Goal: Task Accomplishment & Management: Manage account settings

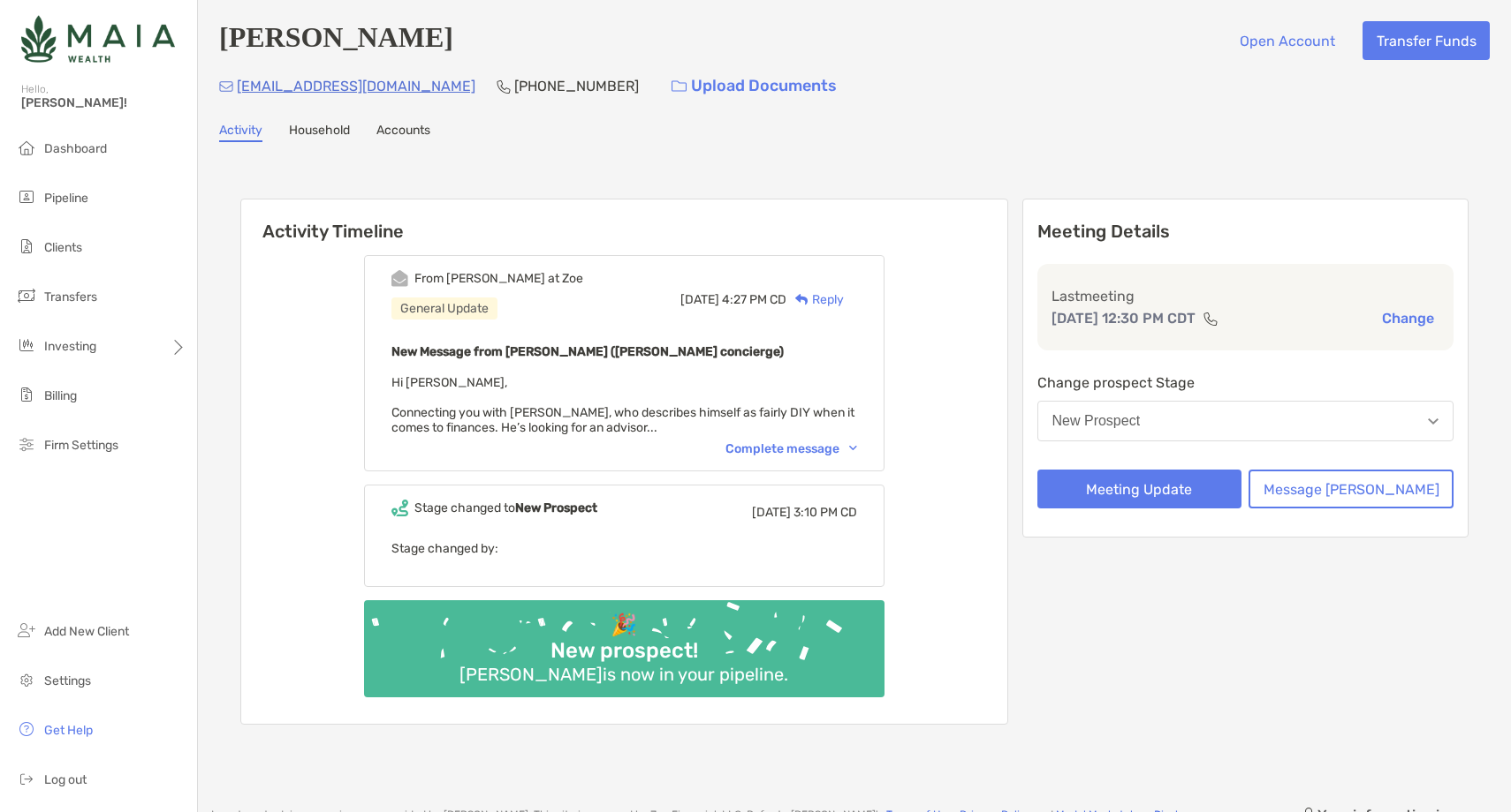
drag, startPoint x: 464, startPoint y: 88, endPoint x: 238, endPoint y: 92, distance: 226.0
click at [238, 92] on div "thetrevor+consuming@gmail.com (412) 855-9316 Upload Documents" at bounding box center [854, 86] width 1270 height 38
copy p "thetrevor+consuming@gmail.com"
click at [518, 92] on p "(412) 855-9316" at bounding box center [576, 86] width 125 height 22
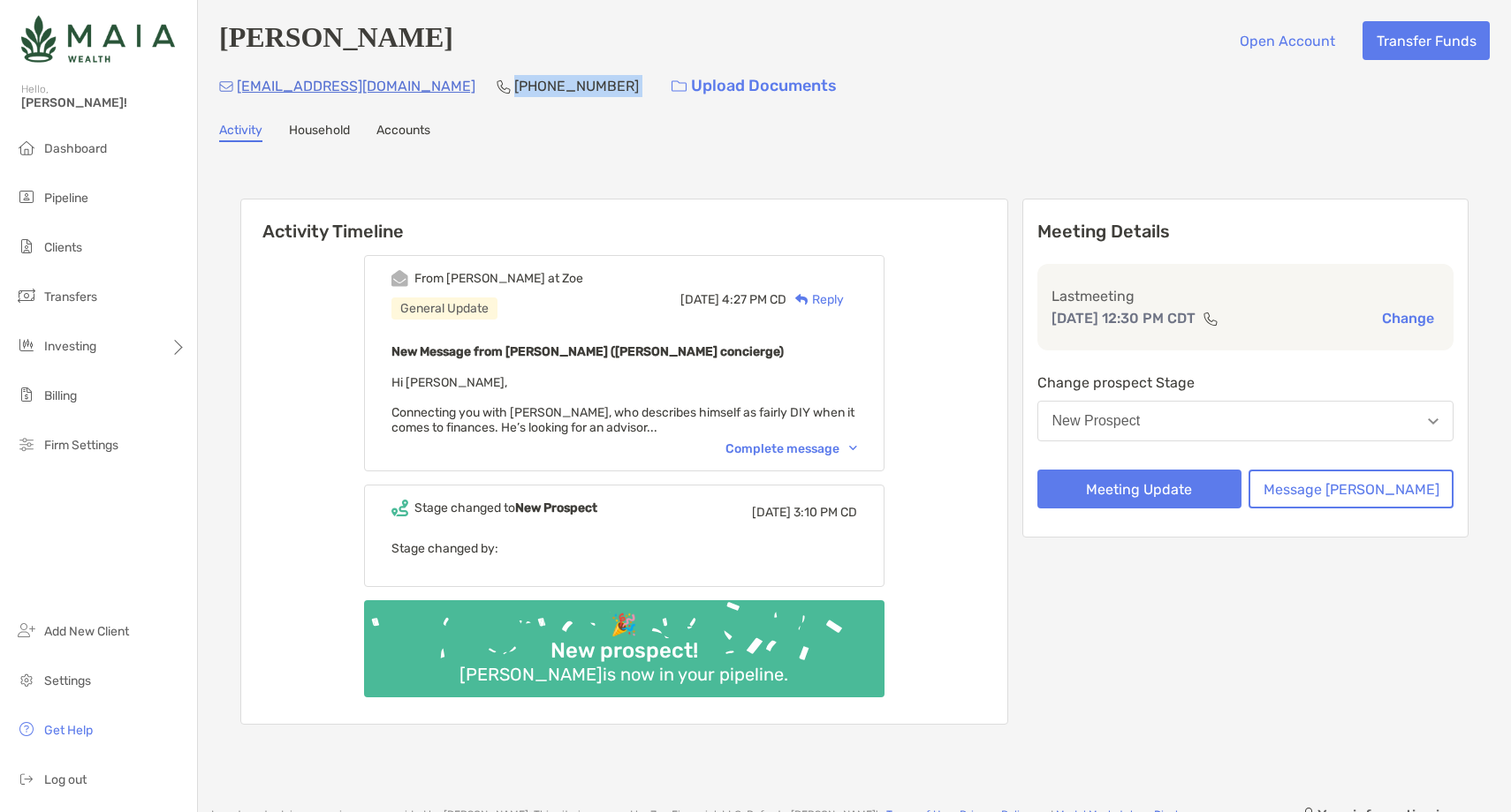
click at [518, 92] on p "(412) 855-9316" at bounding box center [576, 86] width 125 height 22
copy p "(412) 855-9316"
click at [1224, 428] on button "New Prospect" at bounding box center [1245, 421] width 417 height 41
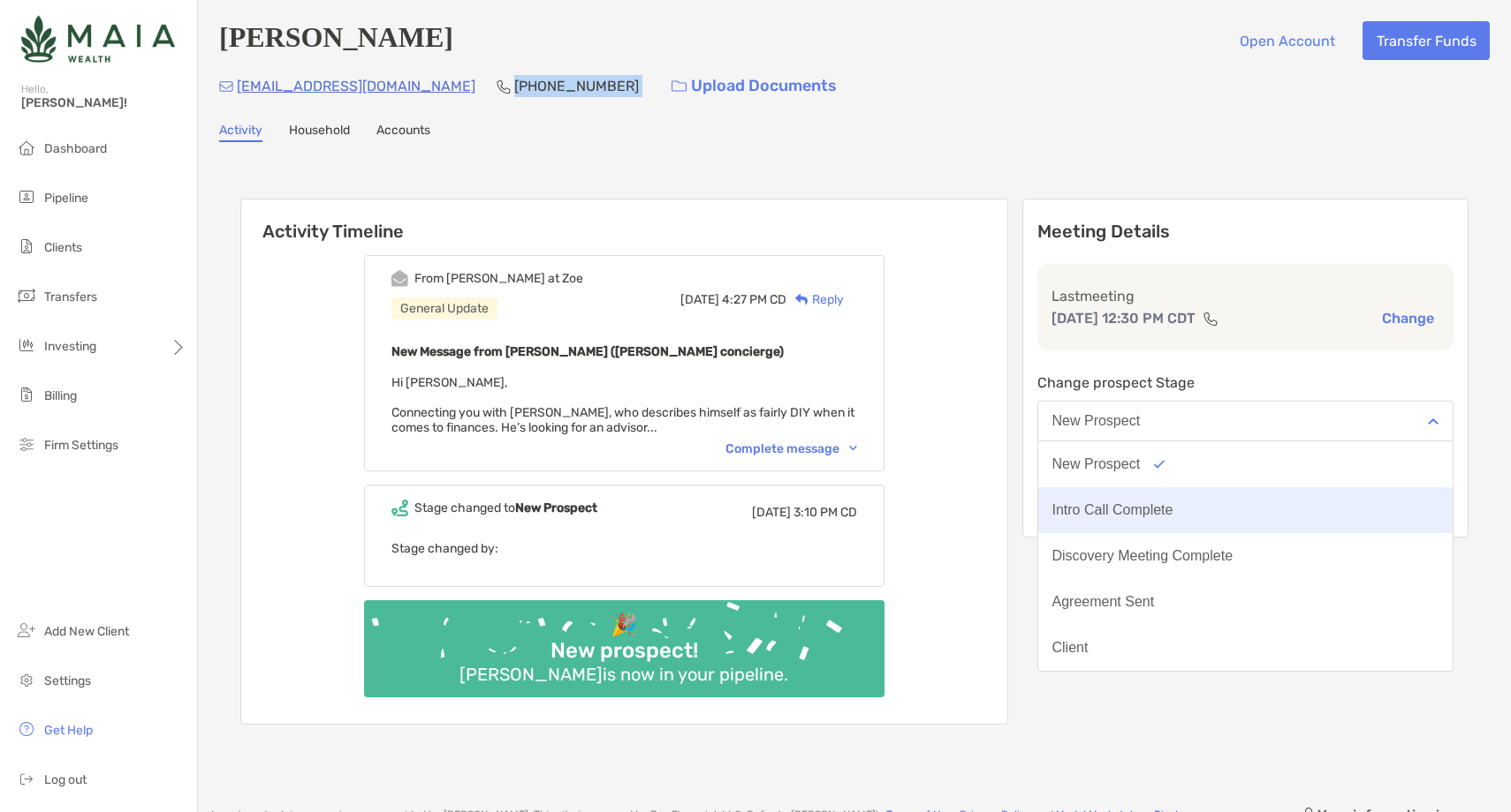
click at [1173, 516] on div "Intro Call Complete" at bounding box center [1112, 510] width 121 height 16
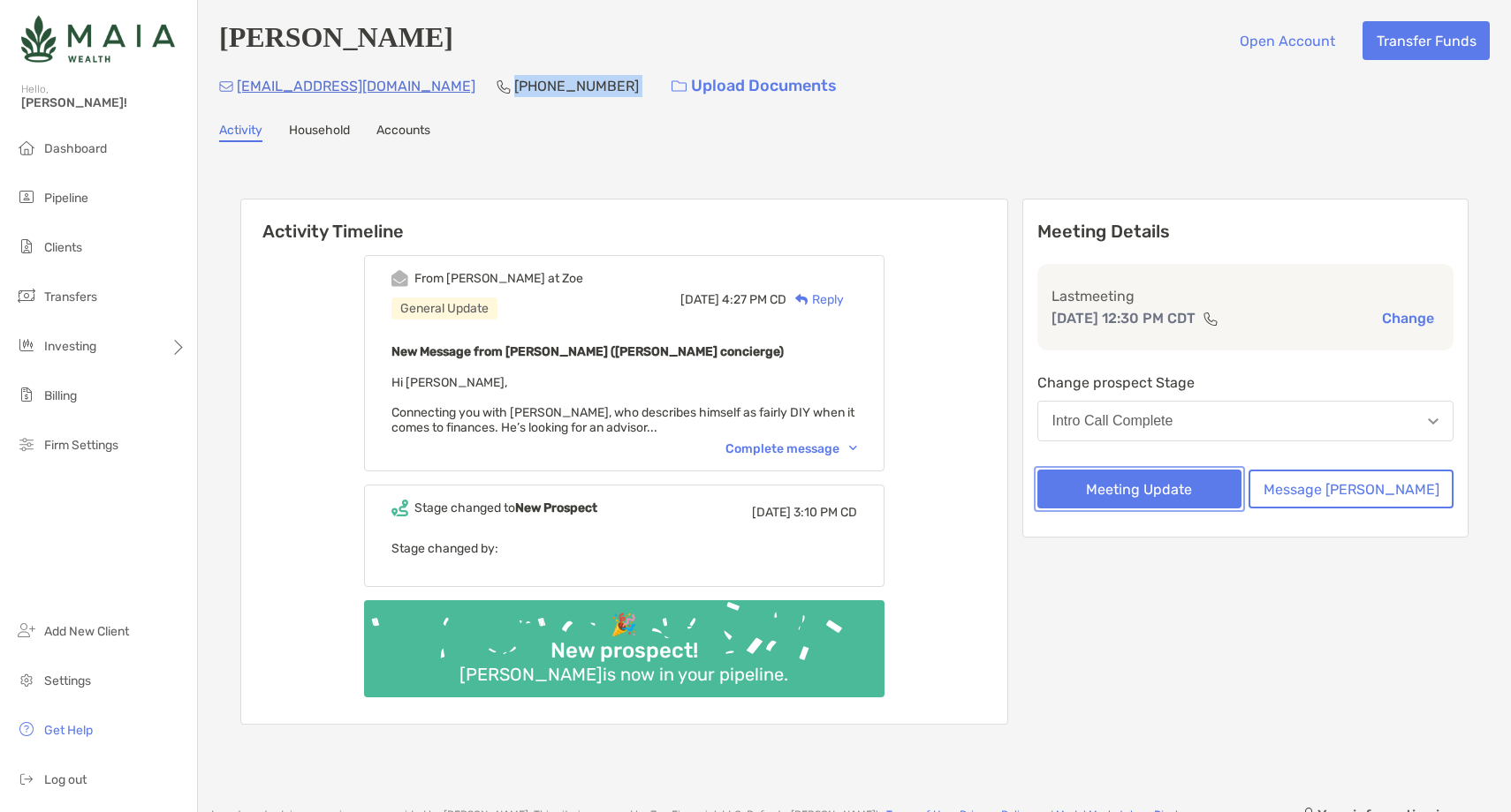
click at [1170, 492] on button "Meeting Update" at bounding box center [1140, 489] width 205 height 39
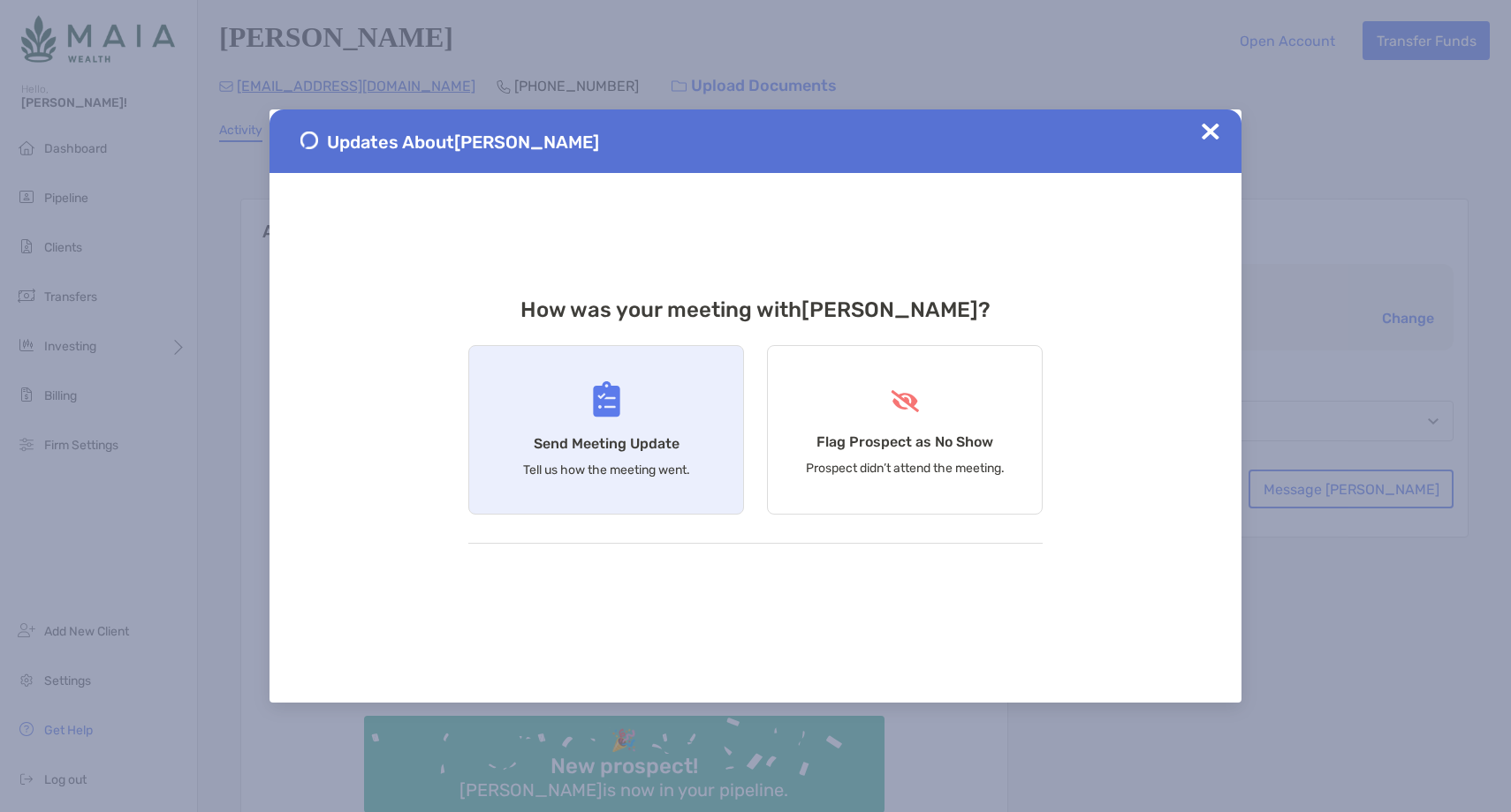
click at [686, 500] on div "Send Meeting Update Tell us how the meeting went." at bounding box center [606, 429] width 276 height 169
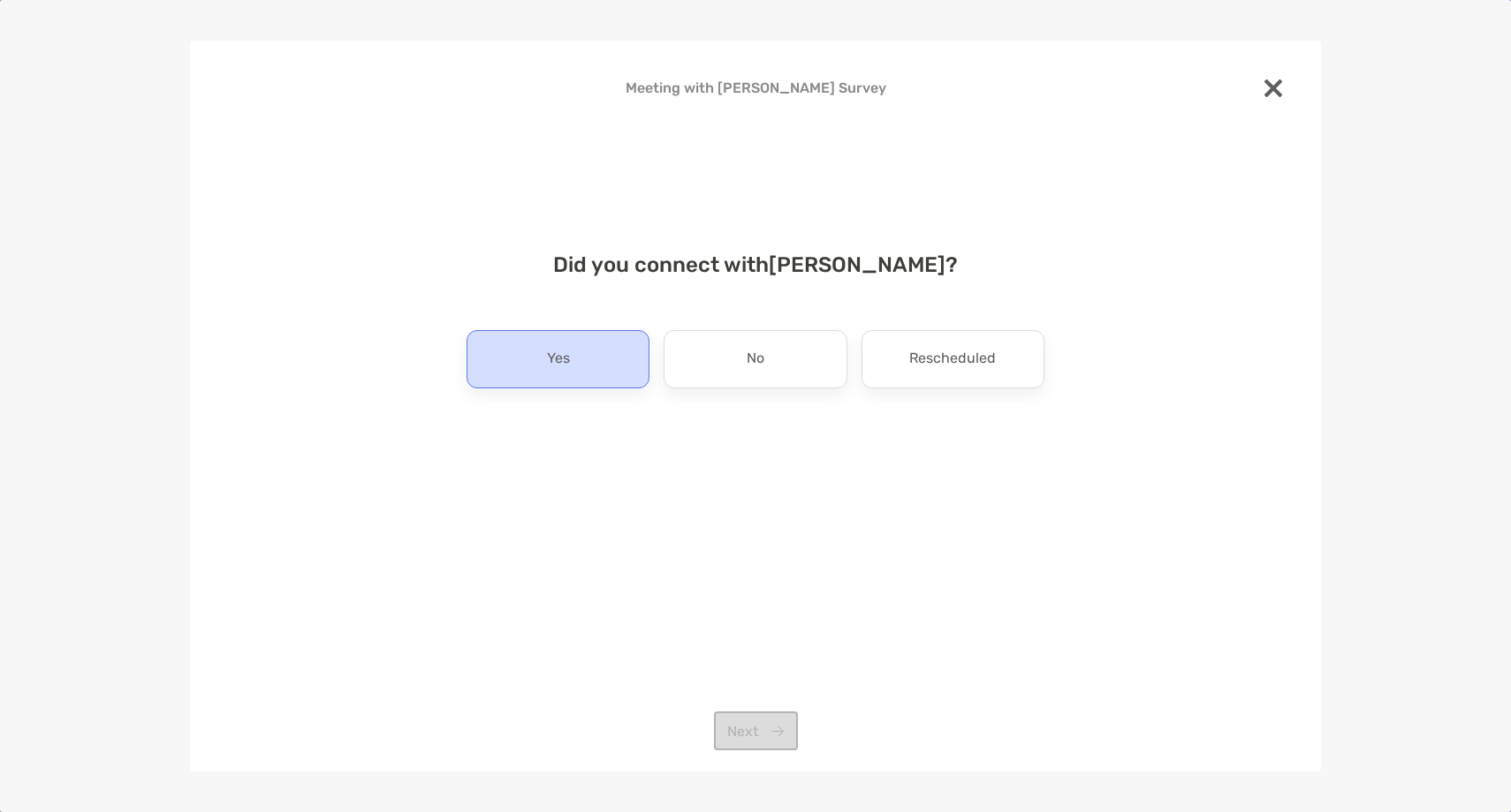
click at [538, 344] on div "Yes" at bounding box center [558, 359] width 183 height 58
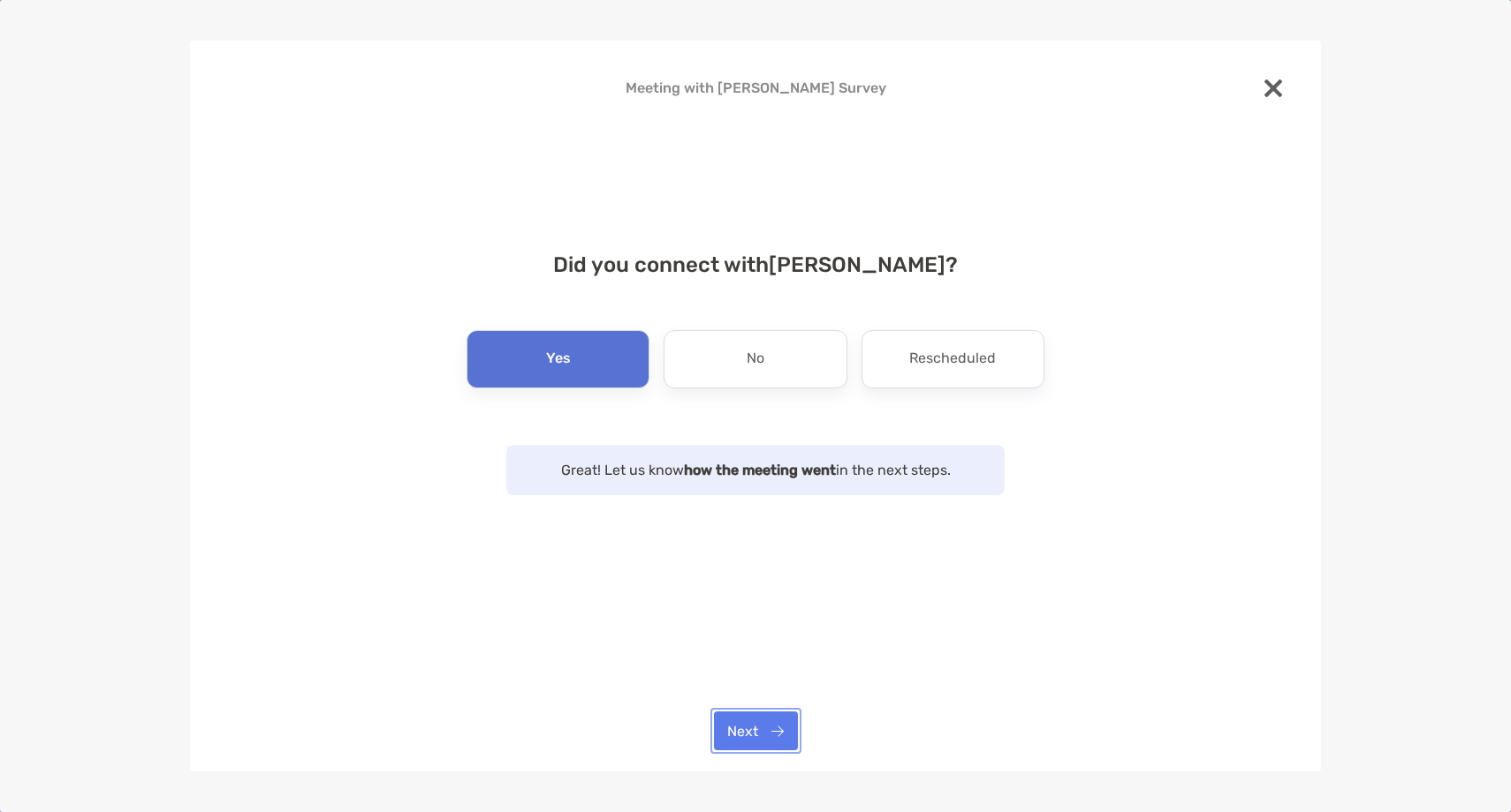
click at [753, 738] on button "Next" at bounding box center [755, 732] width 84 height 39
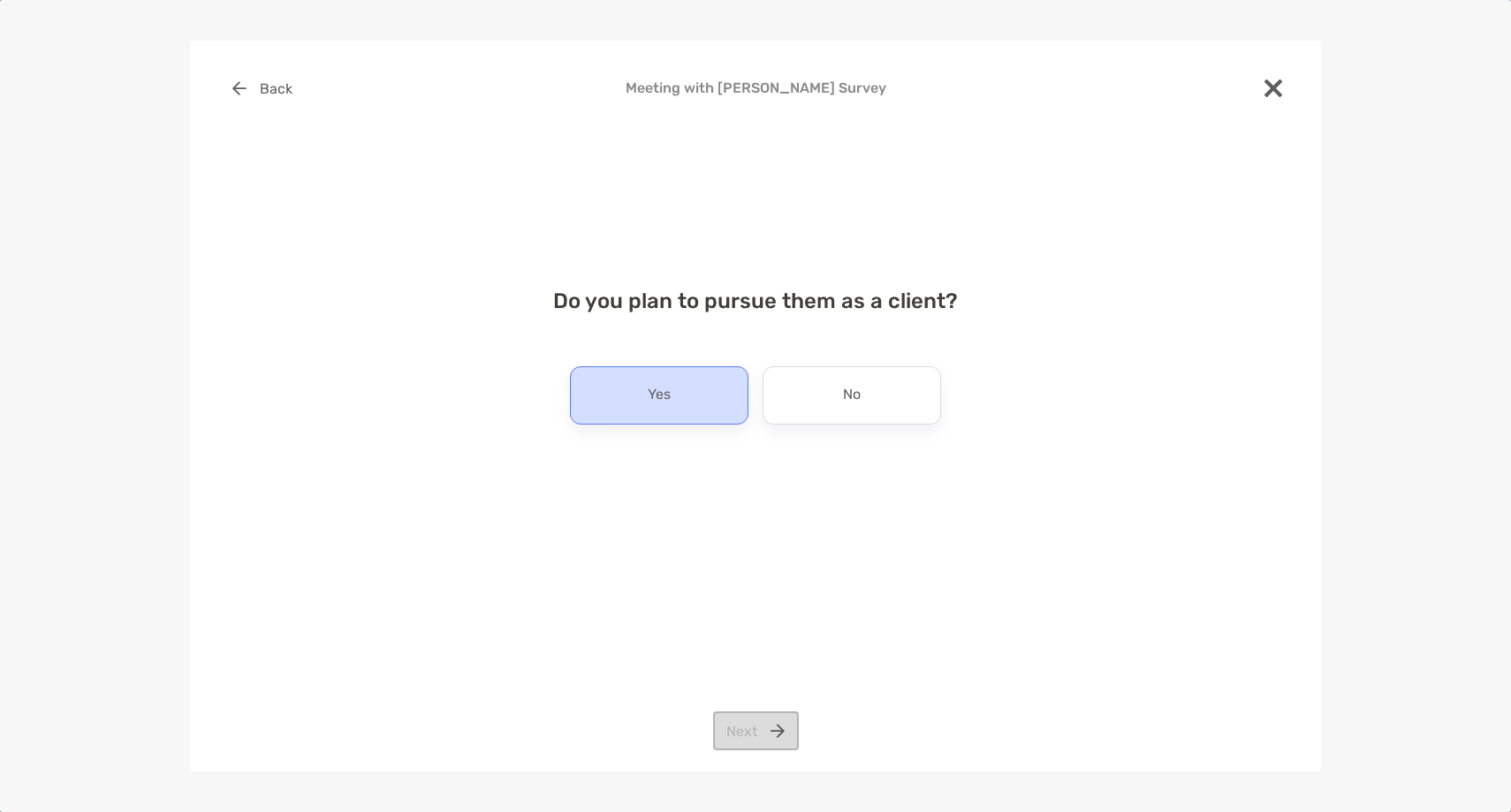
click at [687, 401] on div "Yes" at bounding box center [659, 395] width 179 height 58
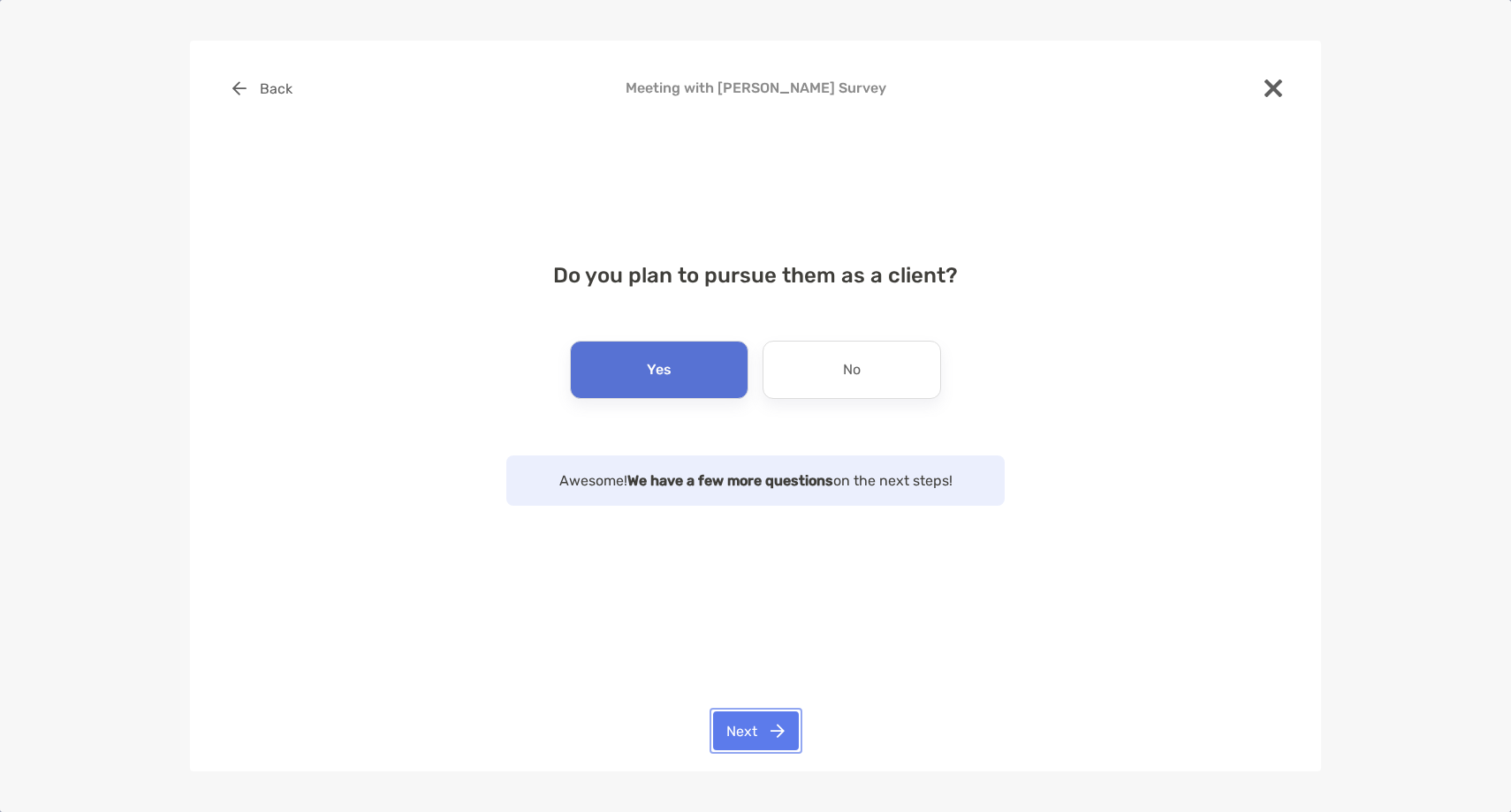
click at [740, 732] on button "Next" at bounding box center [756, 732] width 86 height 39
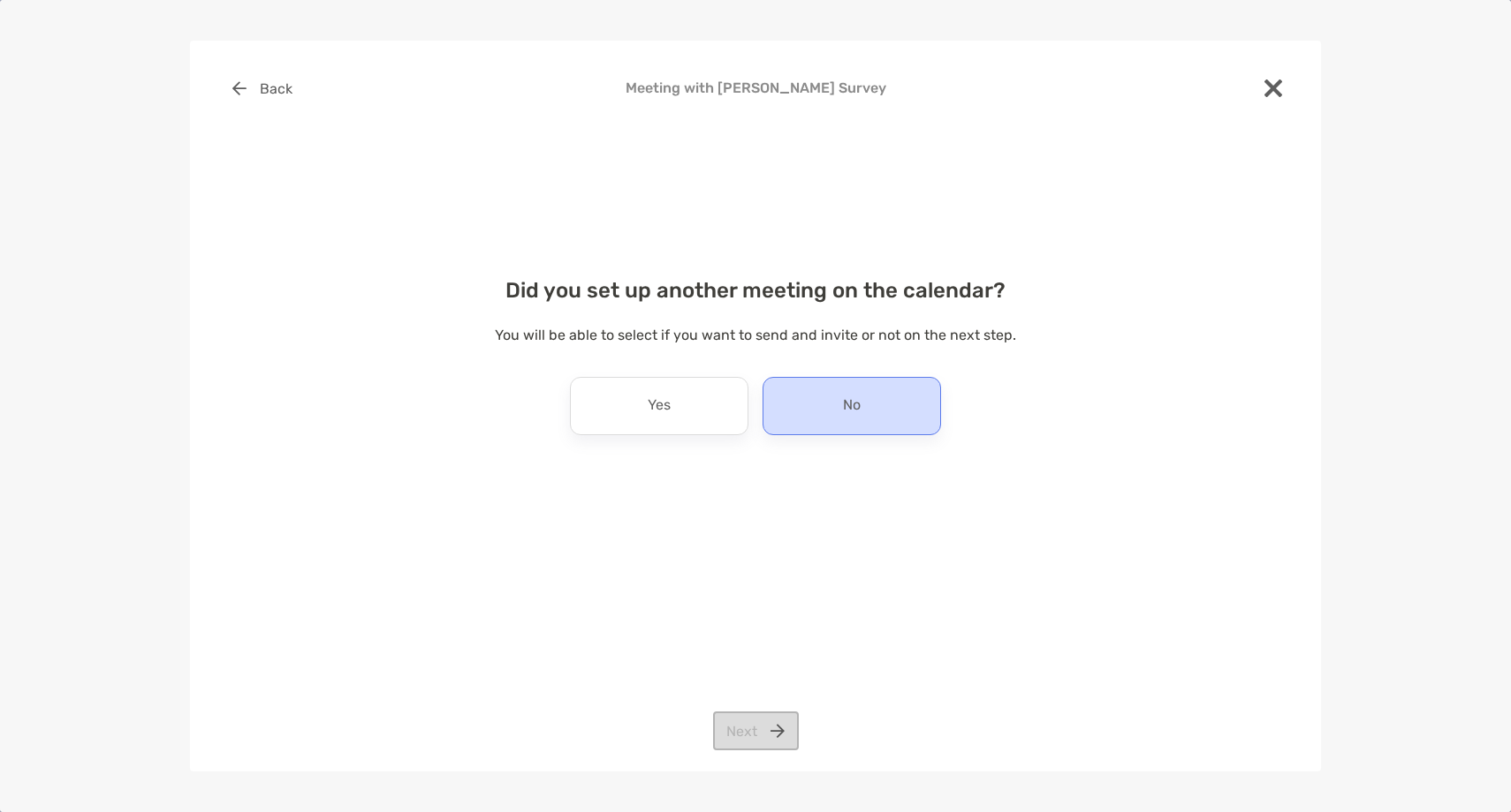
click at [878, 405] on div "No" at bounding box center [851, 406] width 179 height 58
click at [749, 728] on button "Next" at bounding box center [756, 732] width 86 height 39
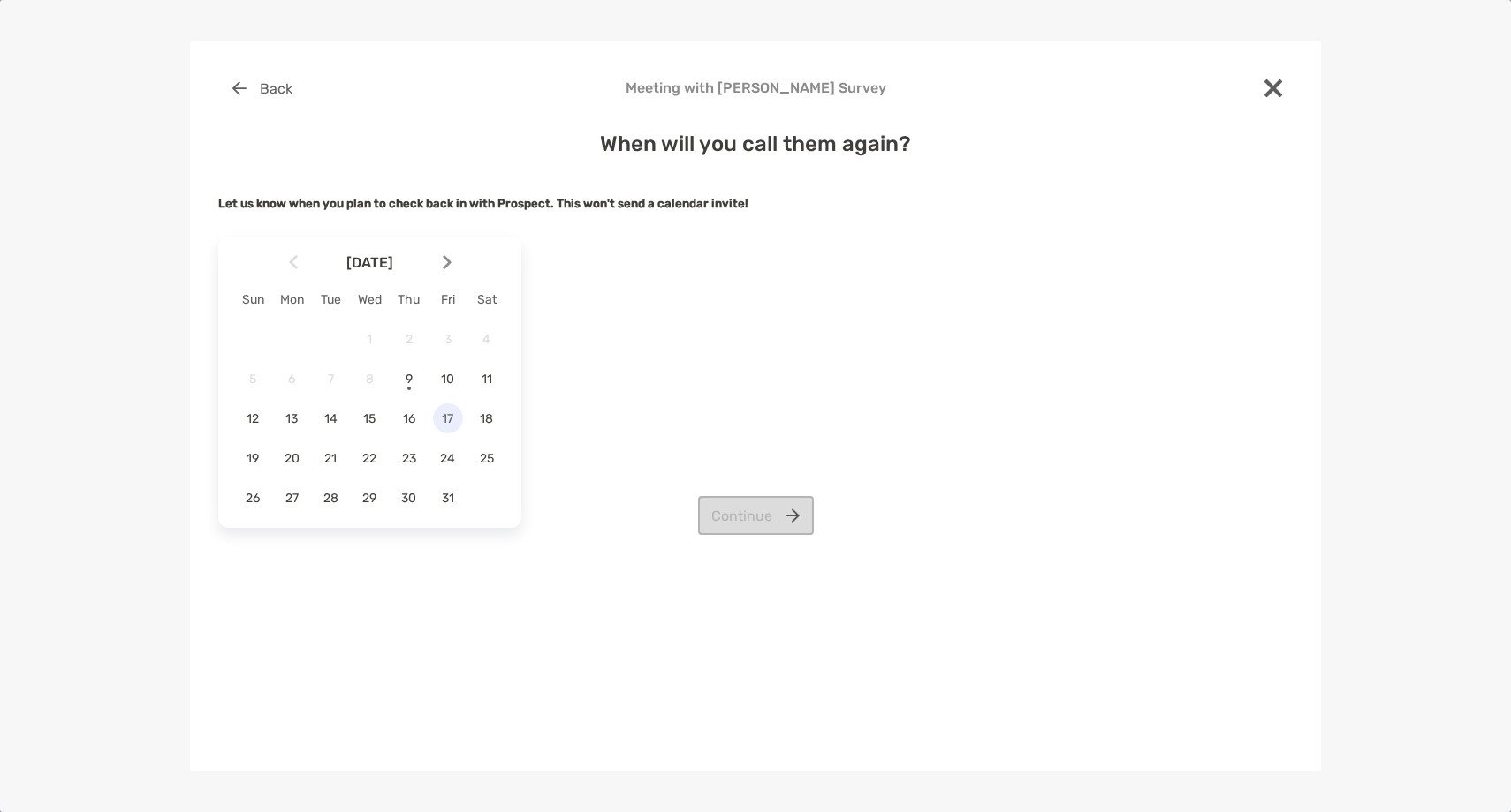
click at [448, 429] on div "17" at bounding box center [448, 418] width 30 height 30
click at [765, 539] on div "Back Meeting with Trevor Baker Survey When will you call them again? Let us kno…" at bounding box center [755, 352] width 1074 height 569
click at [762, 526] on button "Continue" at bounding box center [755, 516] width 116 height 39
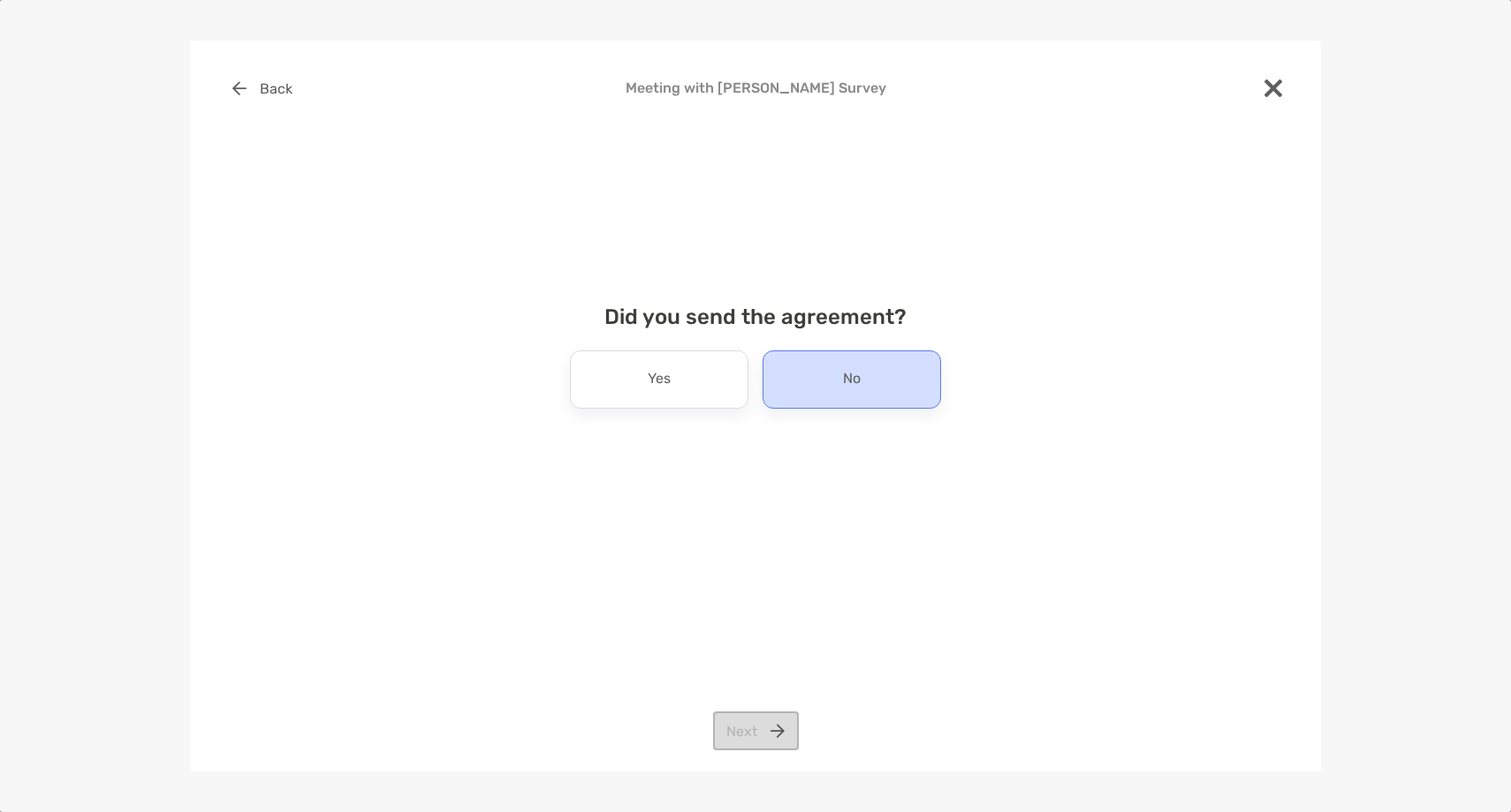
click at [876, 390] on div "No" at bounding box center [851, 379] width 179 height 58
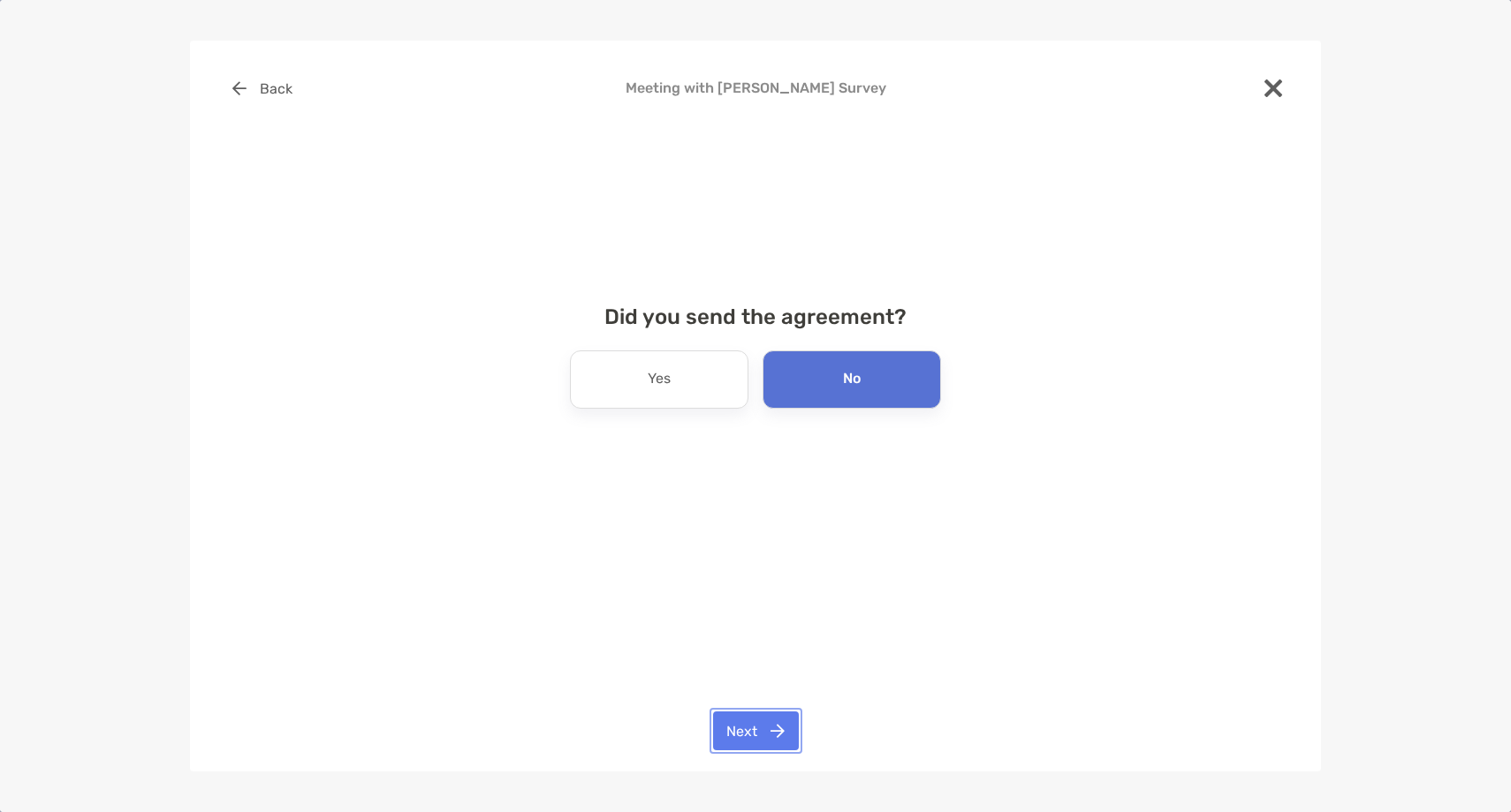
click at [770, 728] on button "Next" at bounding box center [756, 732] width 86 height 39
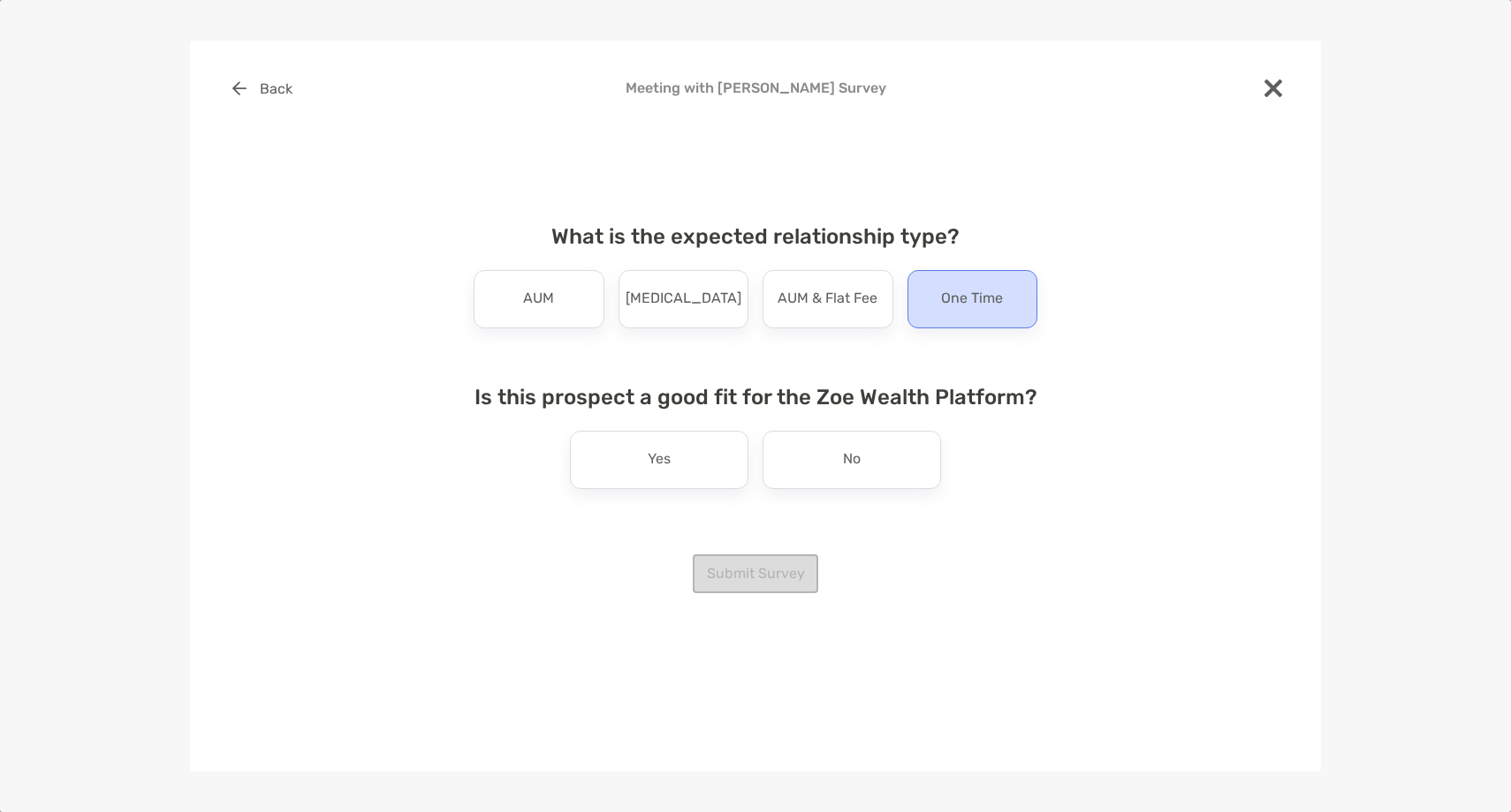
click at [995, 307] on p "One Time" at bounding box center [972, 299] width 62 height 29
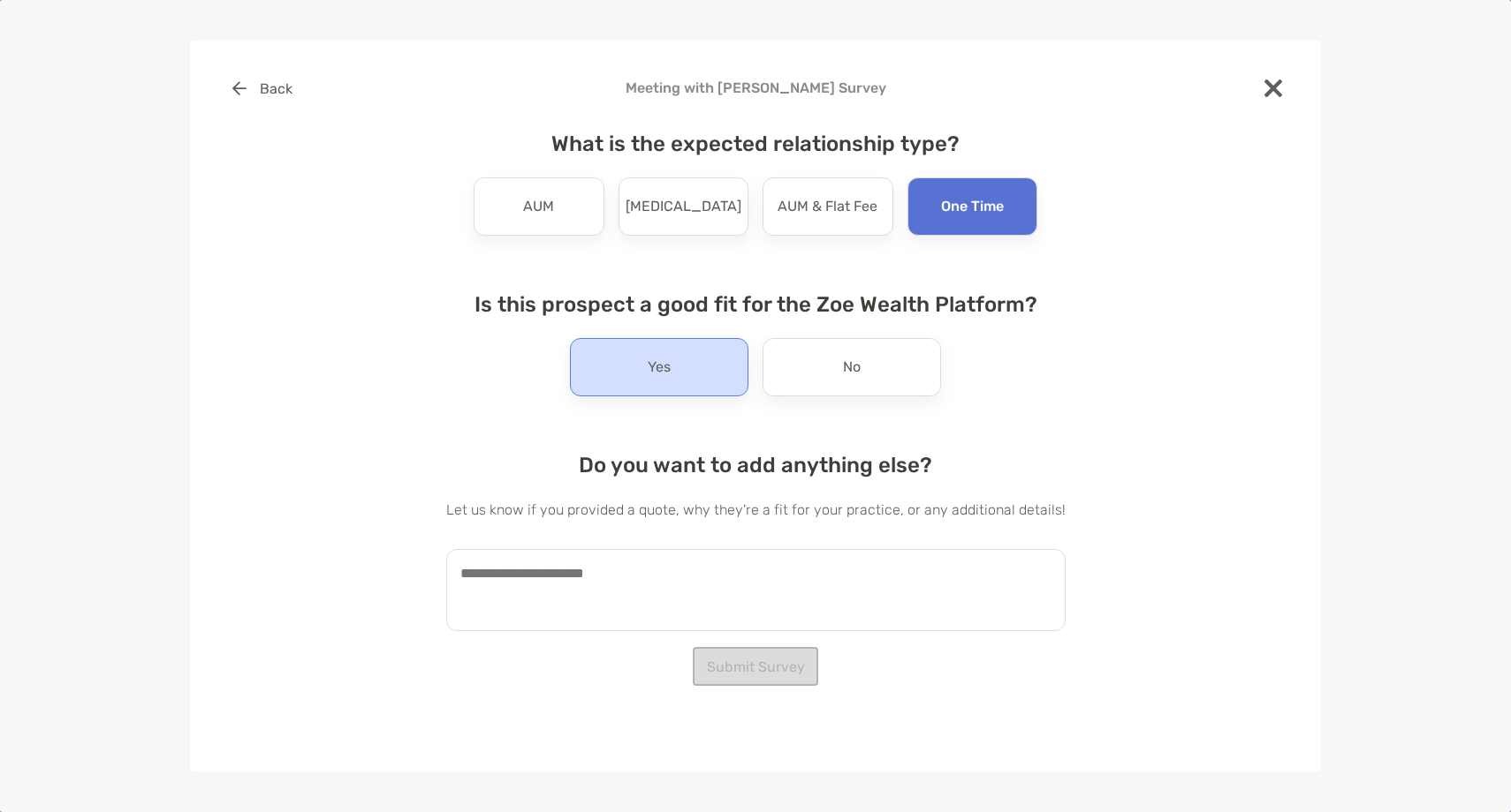
click at [691, 379] on div "Yes" at bounding box center [659, 367] width 179 height 58
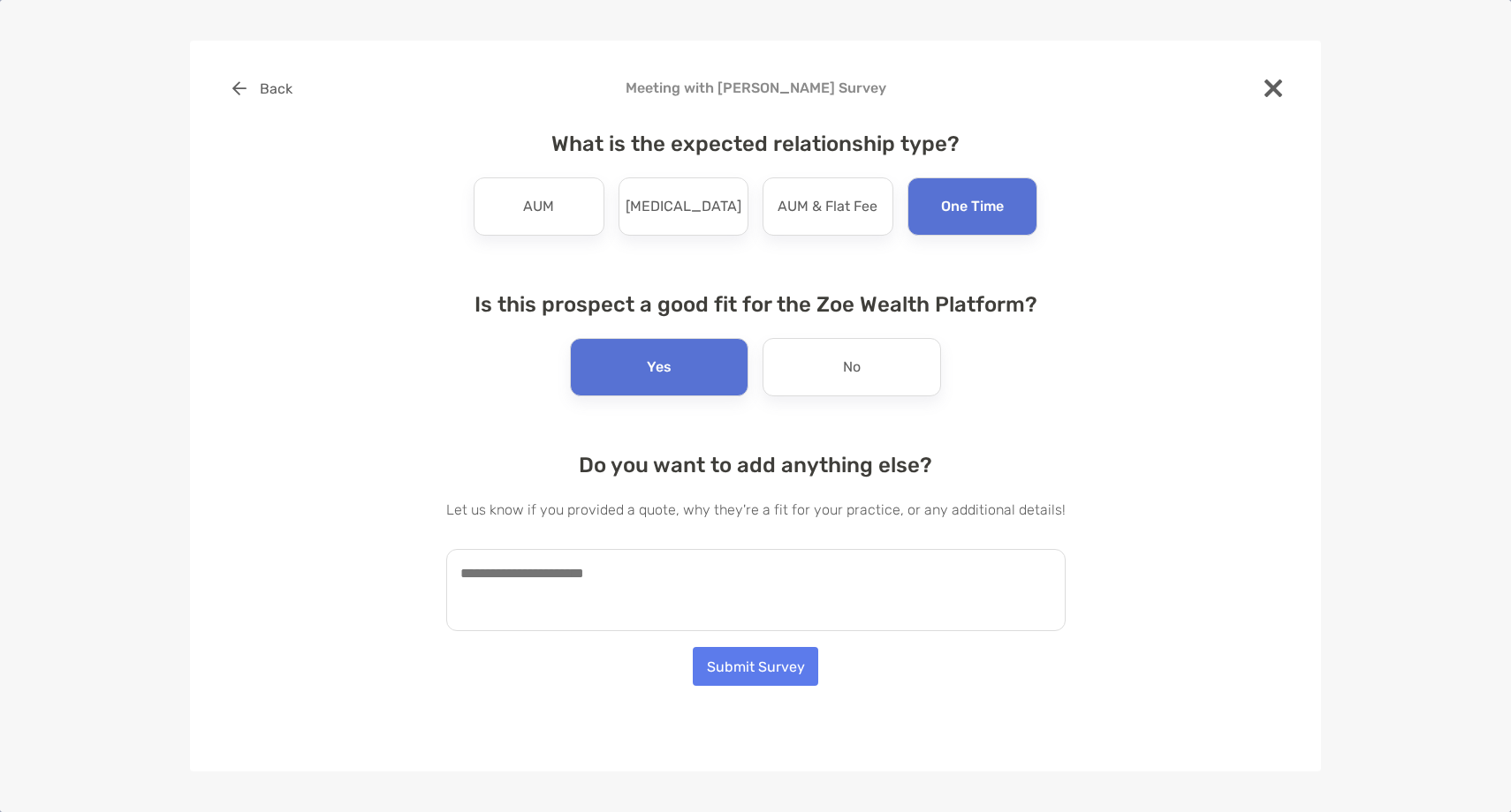
click at [618, 621] on textarea at bounding box center [755, 590] width 619 height 82
paste textarea "**********"
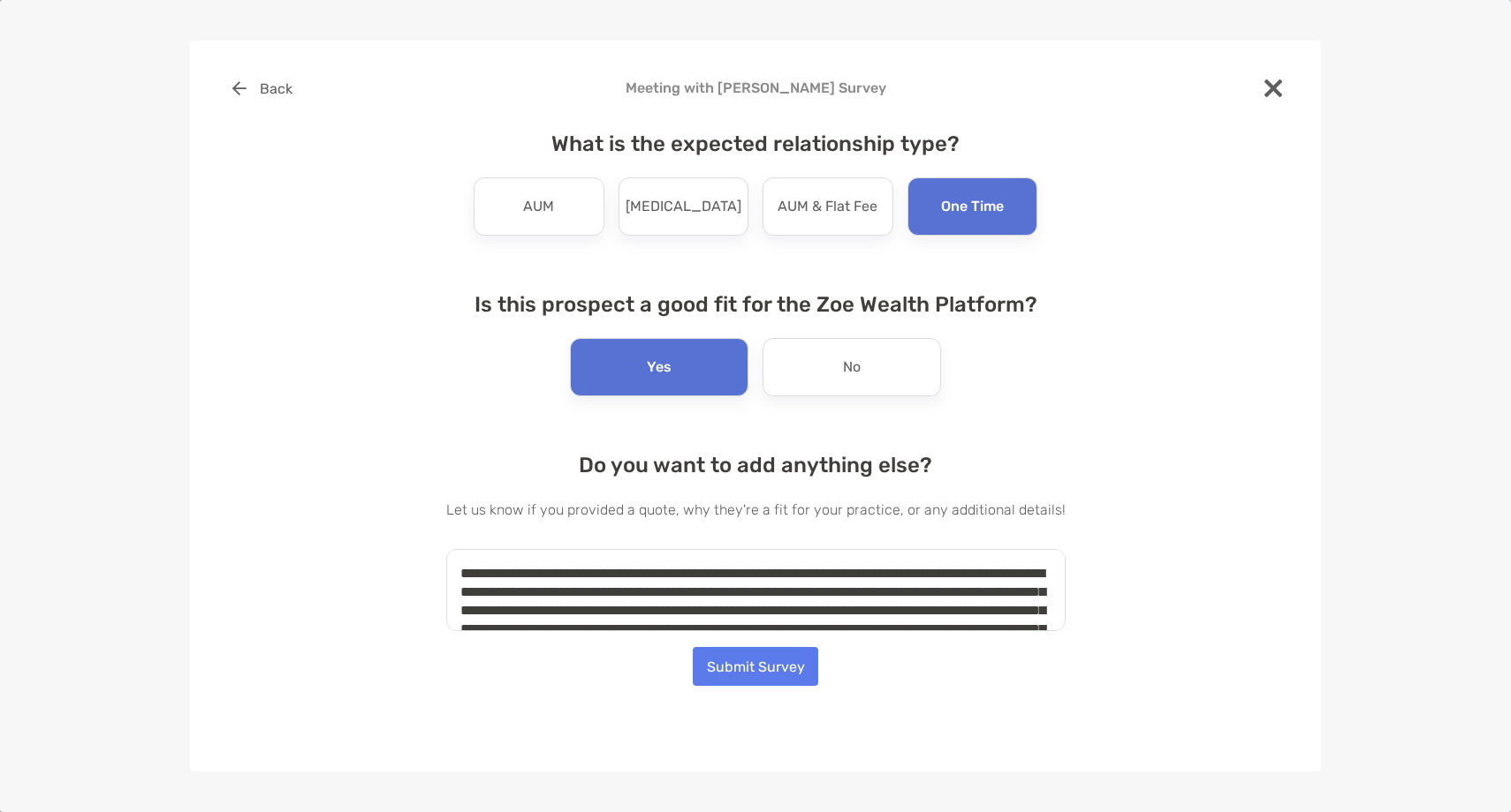
scroll to position [44, 0]
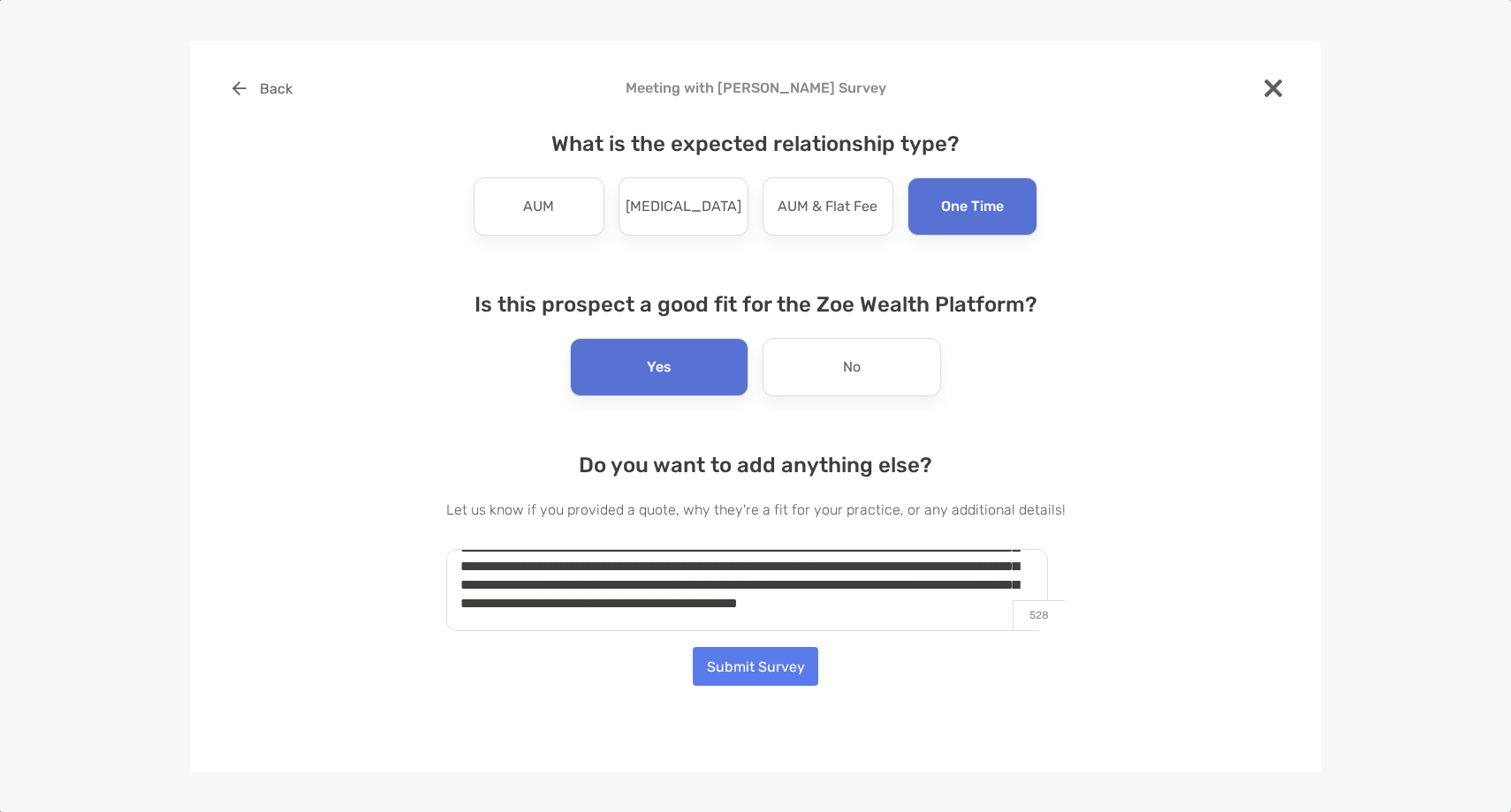
type textarea "**********"
click at [778, 677] on button "Submit Survey" at bounding box center [756, 667] width 126 height 39
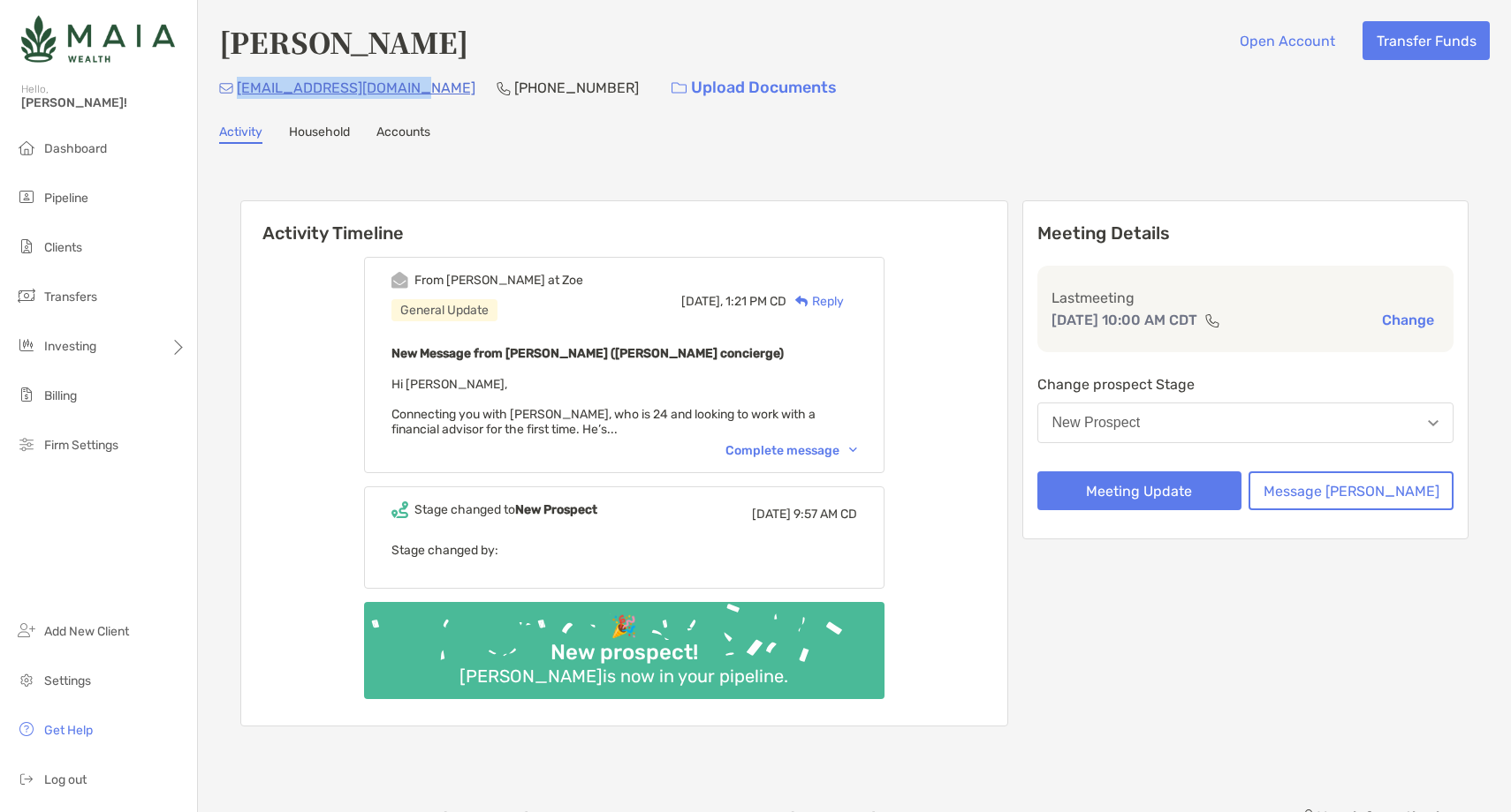
drag, startPoint x: 411, startPoint y: 87, endPoint x: 235, endPoint y: 92, distance: 176.1
click at [235, 92] on div "[EMAIL_ADDRESS][DOMAIN_NAME] [PHONE_NUMBER] Upload Documents" at bounding box center [854, 87] width 1270 height 38
copy p "connordfierro@gmail.com"
click at [528, 85] on p "(512) 850-9635" at bounding box center [576, 88] width 125 height 22
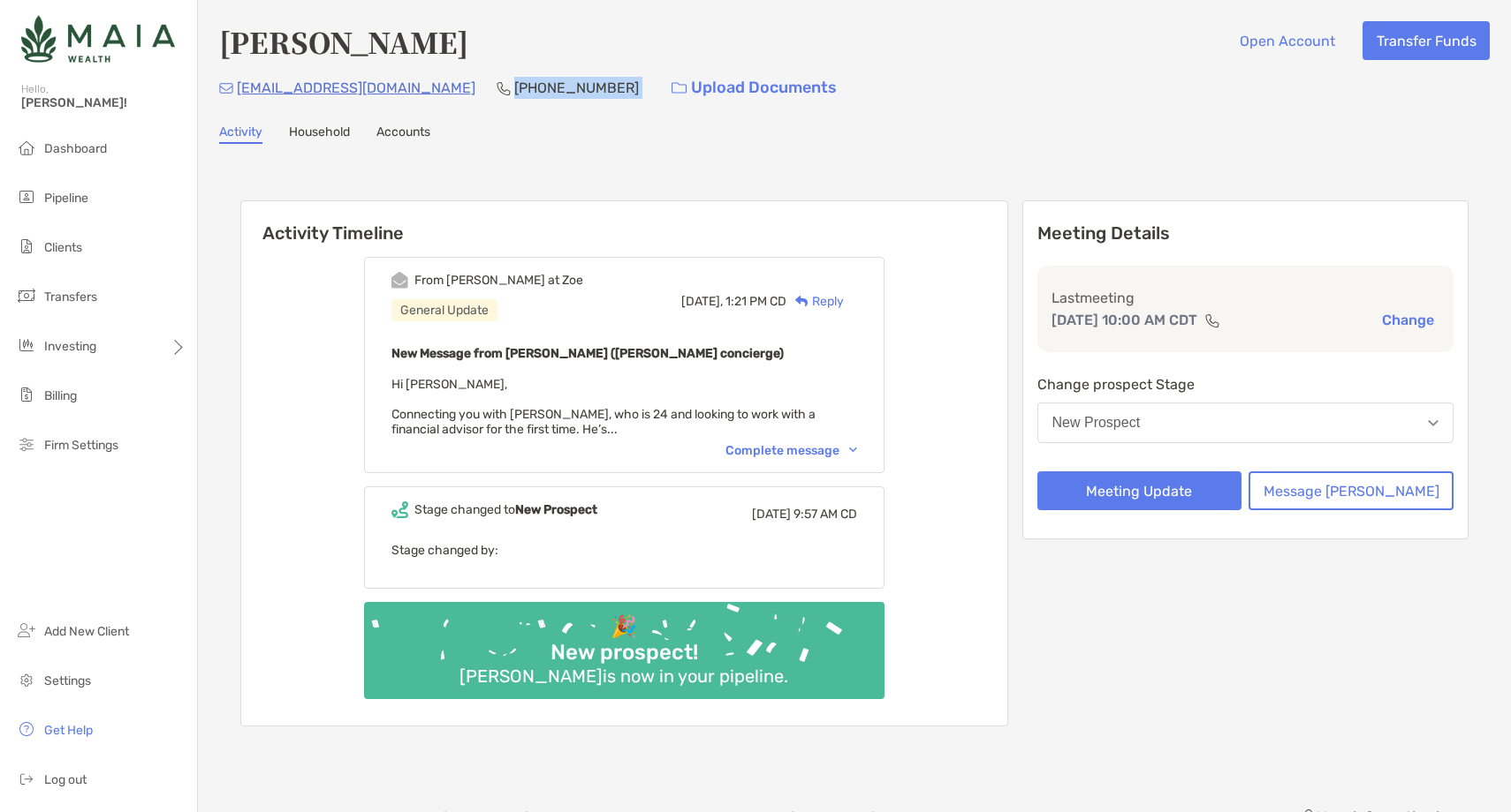
click at [528, 85] on p "(512) 850-9635" at bounding box center [576, 88] width 125 height 22
copy p "(512) 850-9635"
click at [1241, 439] on button "New Prospect" at bounding box center [1245, 423] width 417 height 41
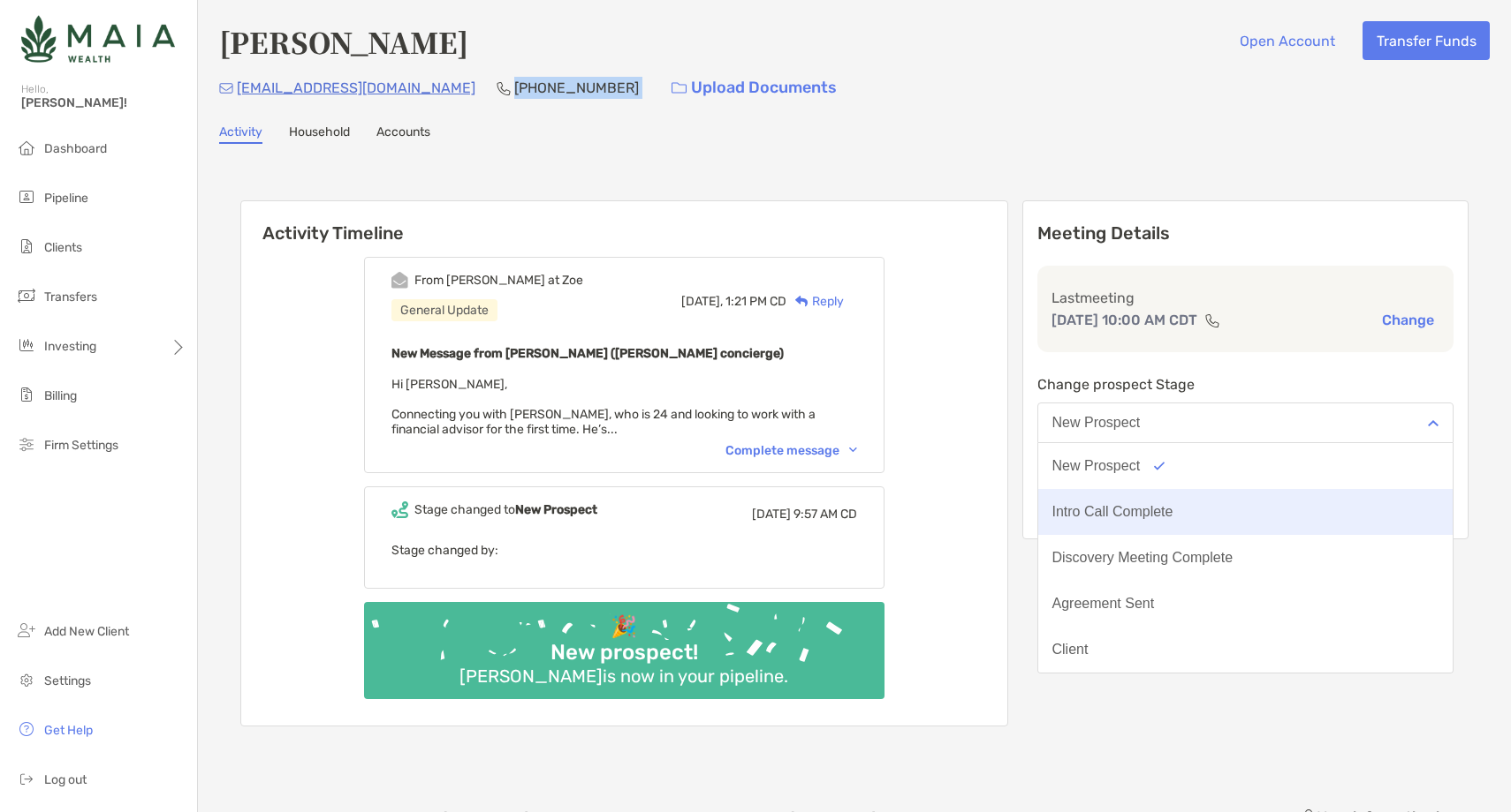
click at [1173, 518] on div "Intro Call Complete" at bounding box center [1112, 511] width 121 height 16
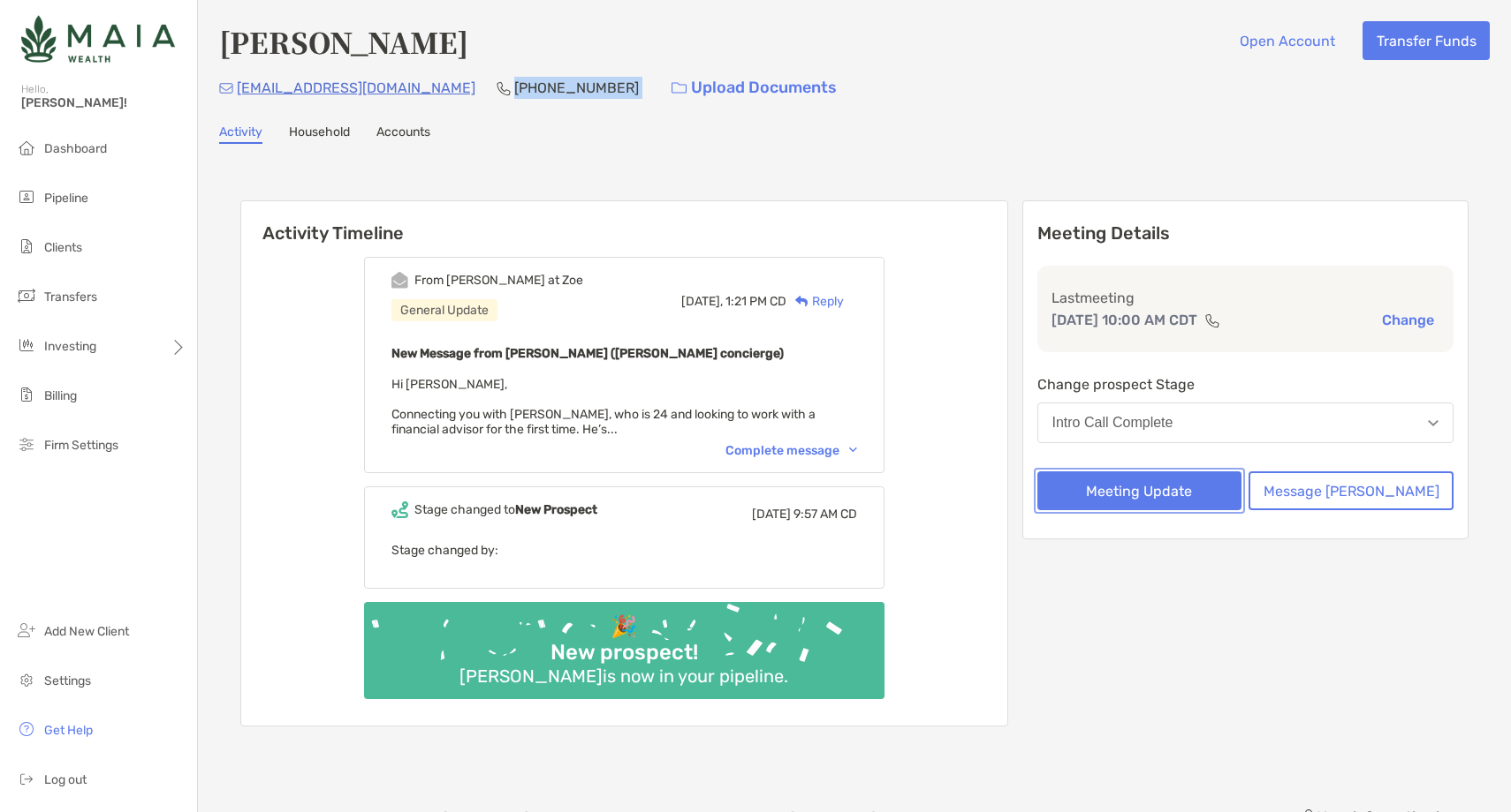
click at [1177, 494] on button "Meeting Update" at bounding box center [1140, 491] width 205 height 39
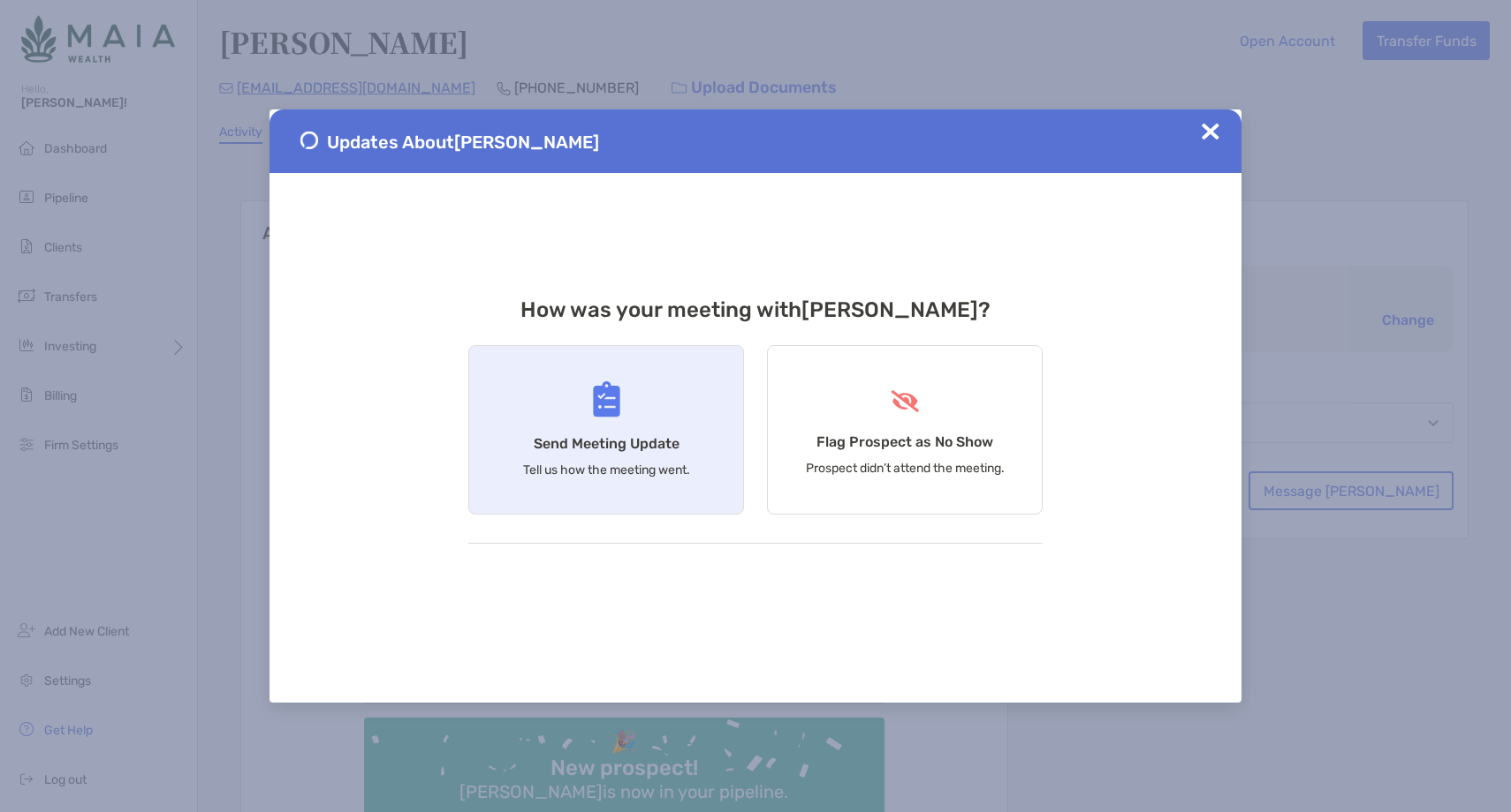
click at [580, 453] on div "Send Meeting Update Tell us how the meeting went." at bounding box center [606, 429] width 276 height 169
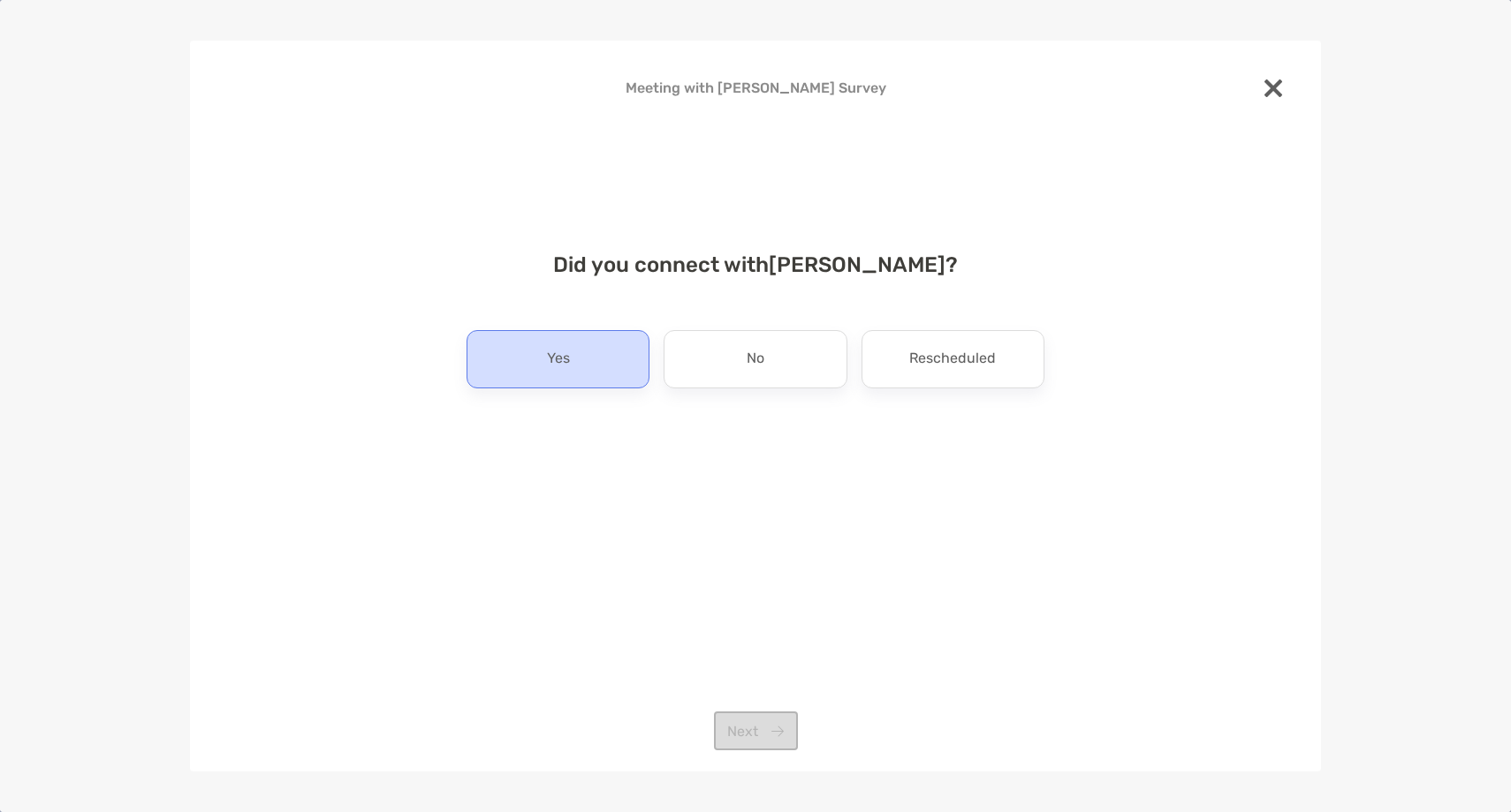
click at [560, 376] on div "Yes" at bounding box center [558, 359] width 183 height 58
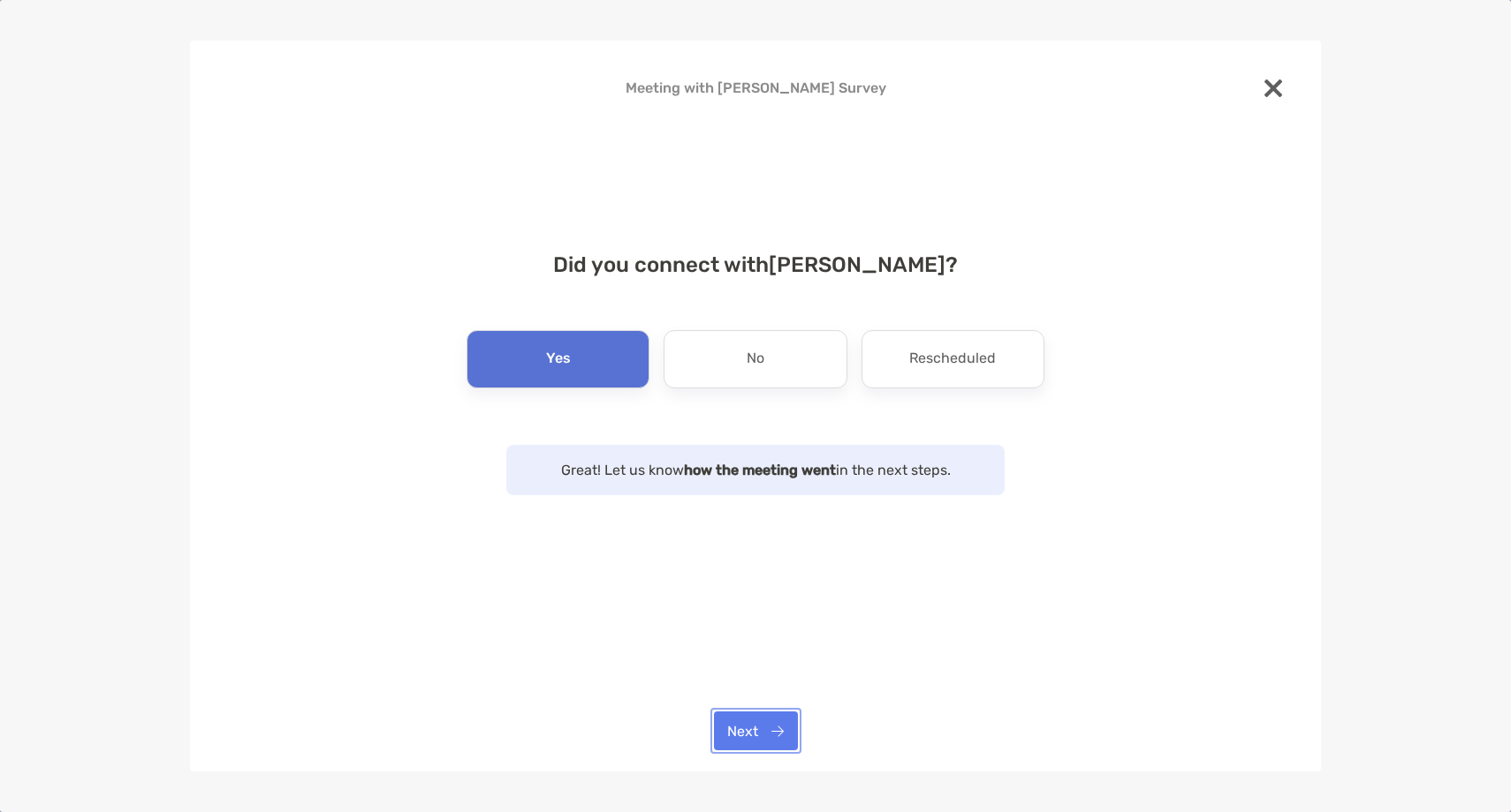
click at [751, 734] on button "Next" at bounding box center [755, 732] width 84 height 39
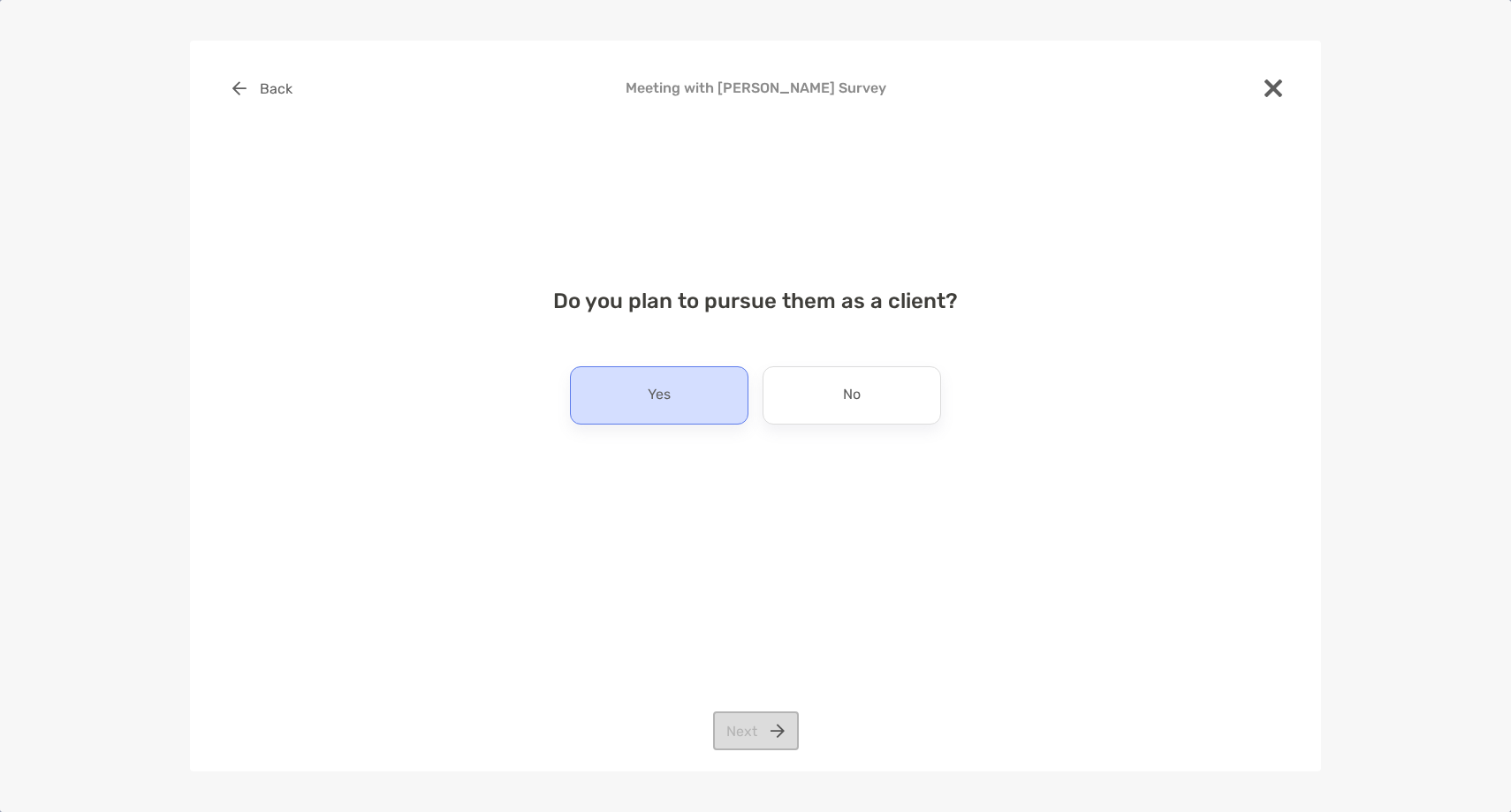
click at [647, 415] on div "Yes" at bounding box center [659, 395] width 179 height 58
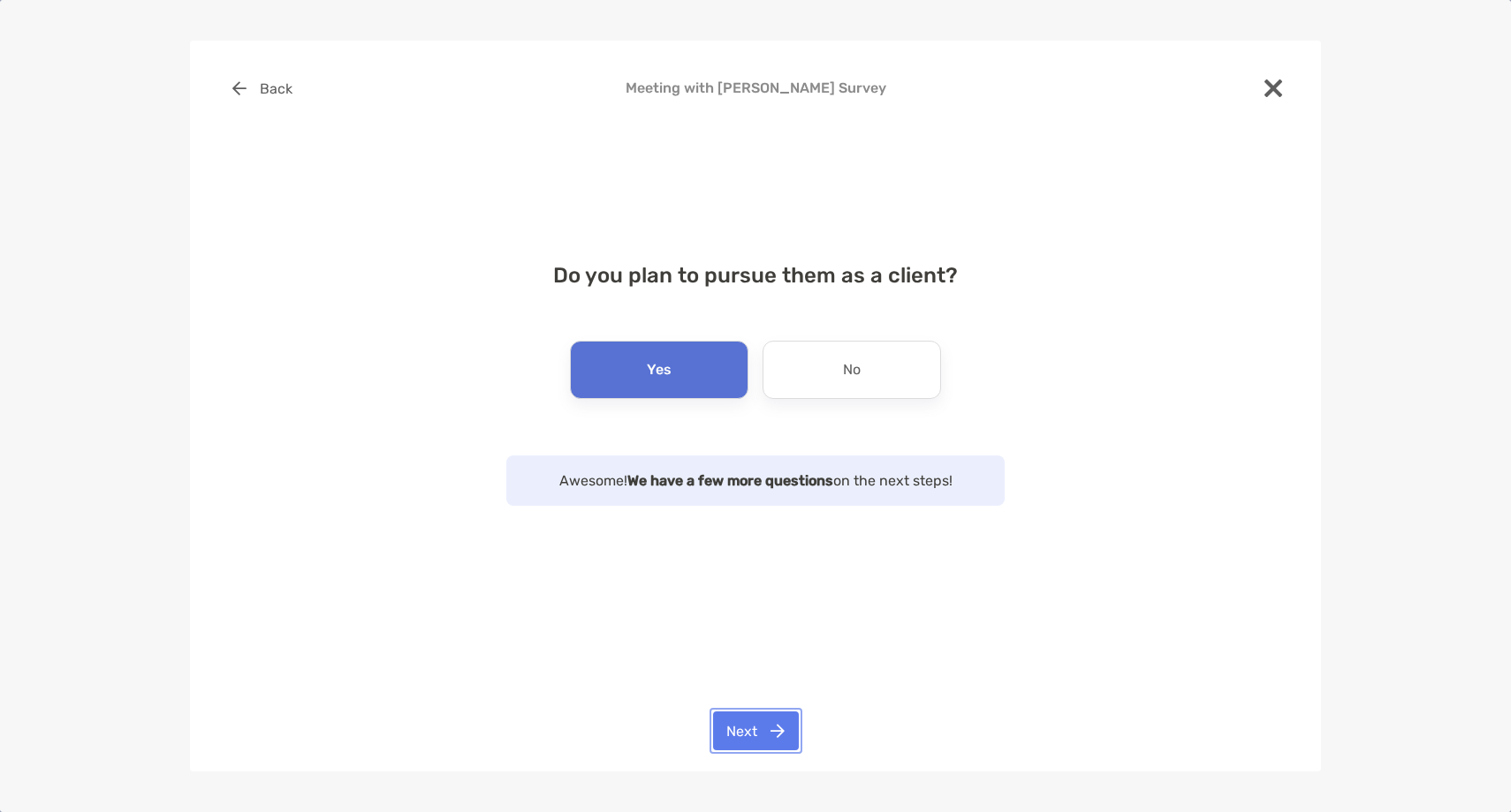
click at [766, 737] on button "Next" at bounding box center [756, 732] width 86 height 39
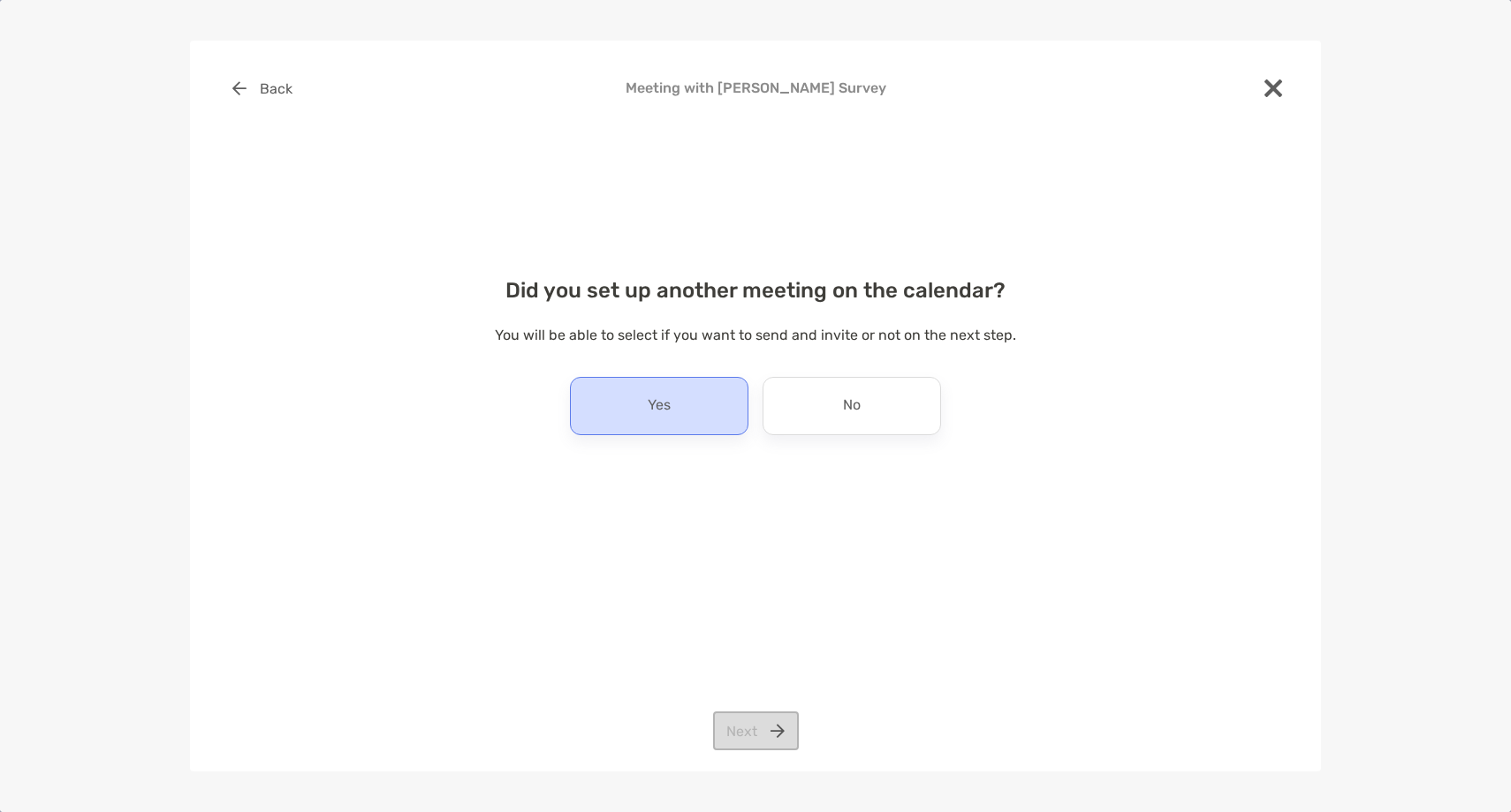
click at [685, 400] on div "Yes" at bounding box center [659, 406] width 179 height 58
click at [761, 732] on button "Next" at bounding box center [756, 732] width 86 height 39
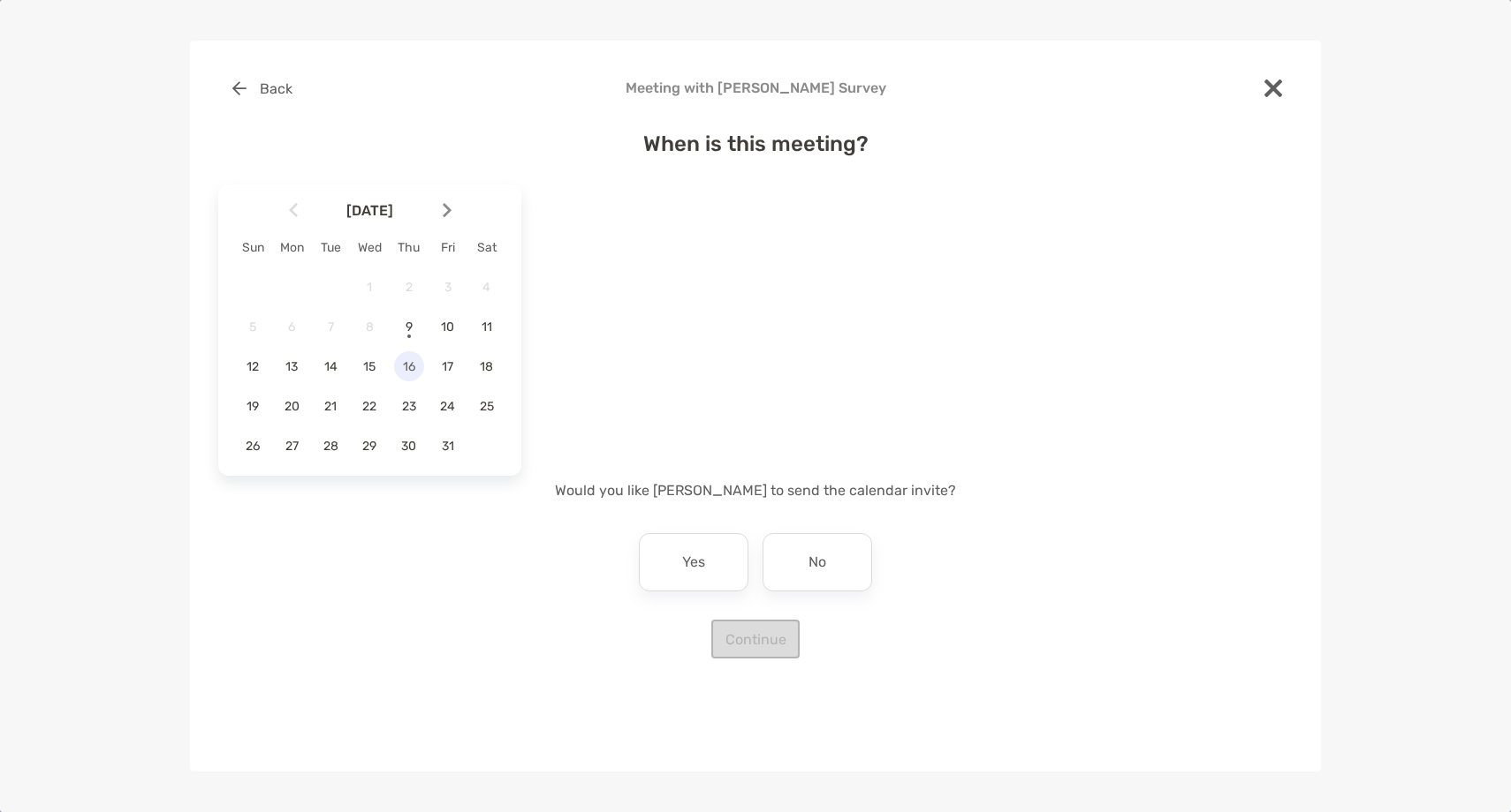
click at [399, 354] on div "16" at bounding box center [409, 366] width 30 height 30
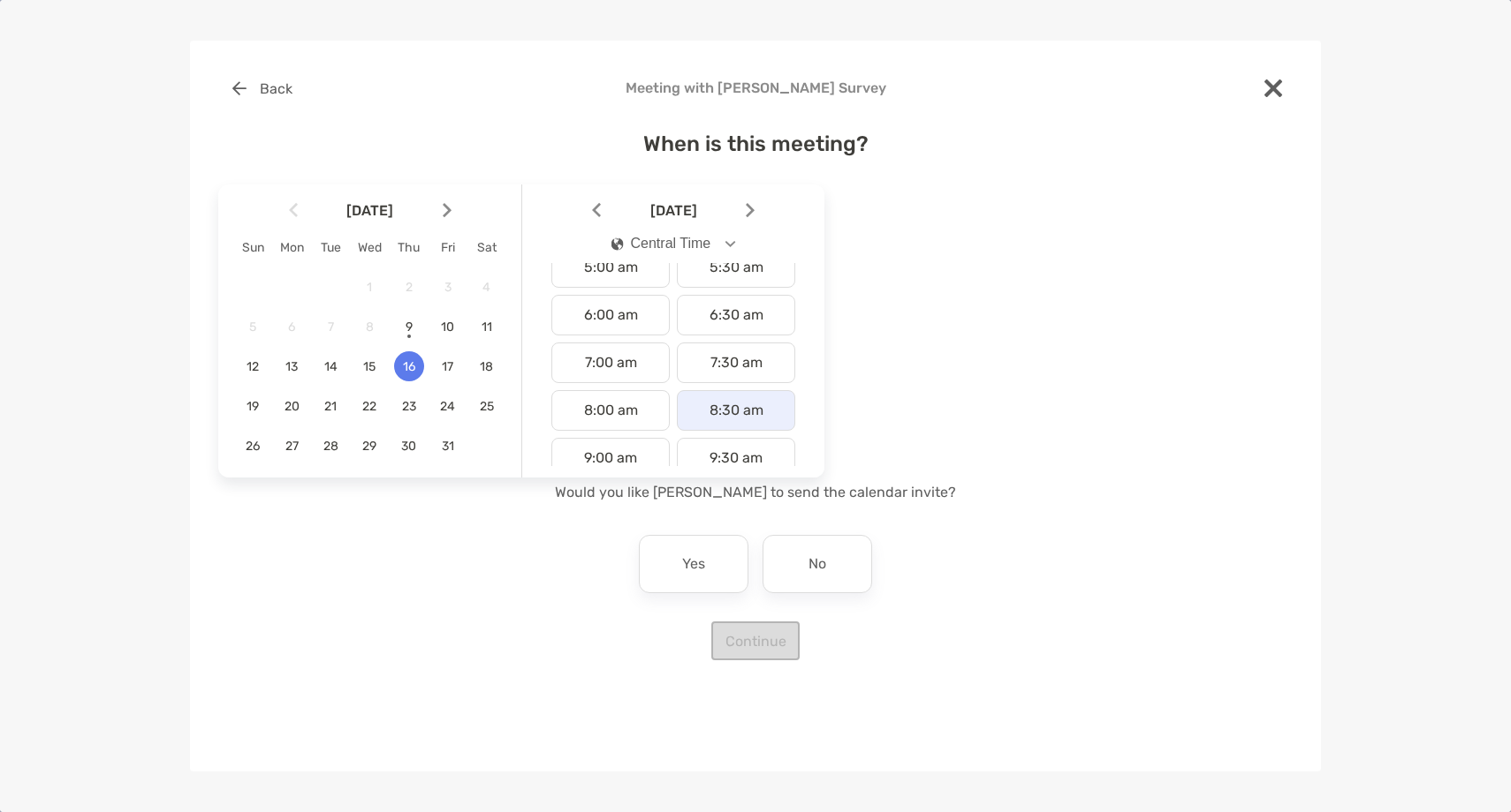
click at [729, 412] on div "8:30 am" at bounding box center [736, 411] width 118 height 41
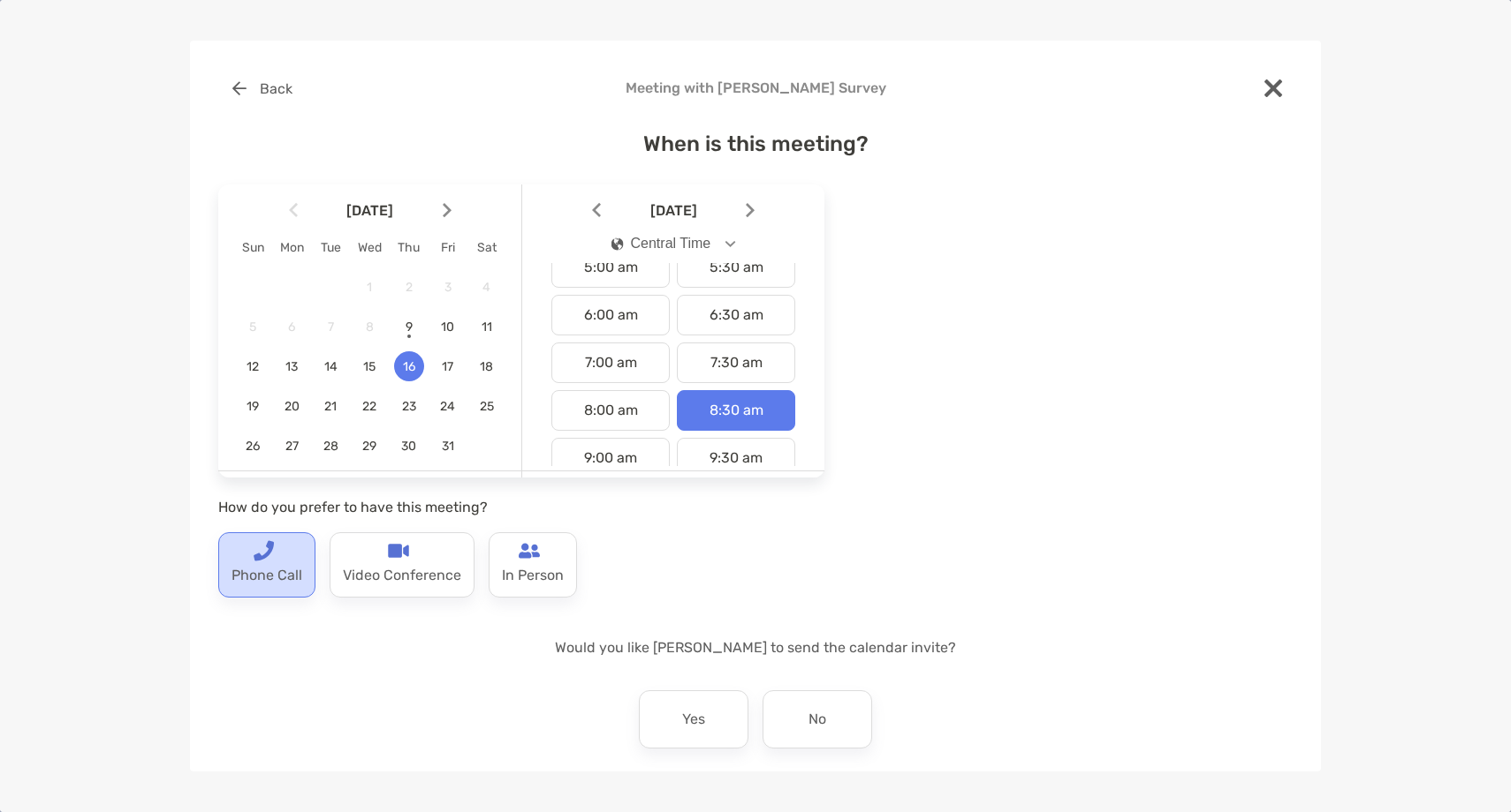
click at [247, 557] on div "Phone Call" at bounding box center [266, 565] width 97 height 66
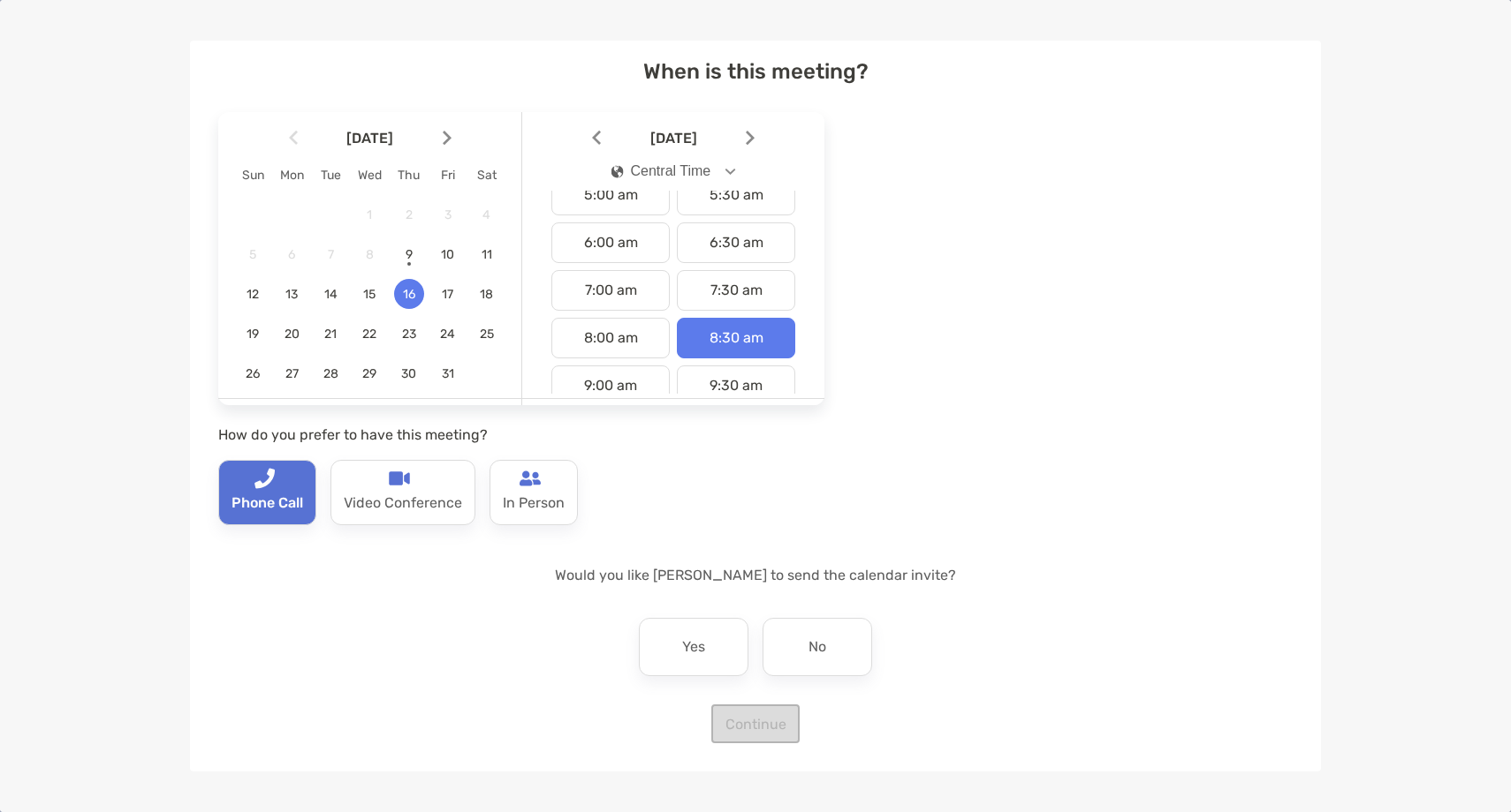
click at [861, 679] on div "When is this meeting? October 2025 Sun Mon Tue Wed Thu Fri Sat 1 2 3 4 5 6 7 8 …" at bounding box center [755, 390] width 1074 height 706
click at [848, 658] on div "No" at bounding box center [817, 646] width 109 height 58
click at [768, 741] on button "Continue" at bounding box center [755, 724] width 88 height 39
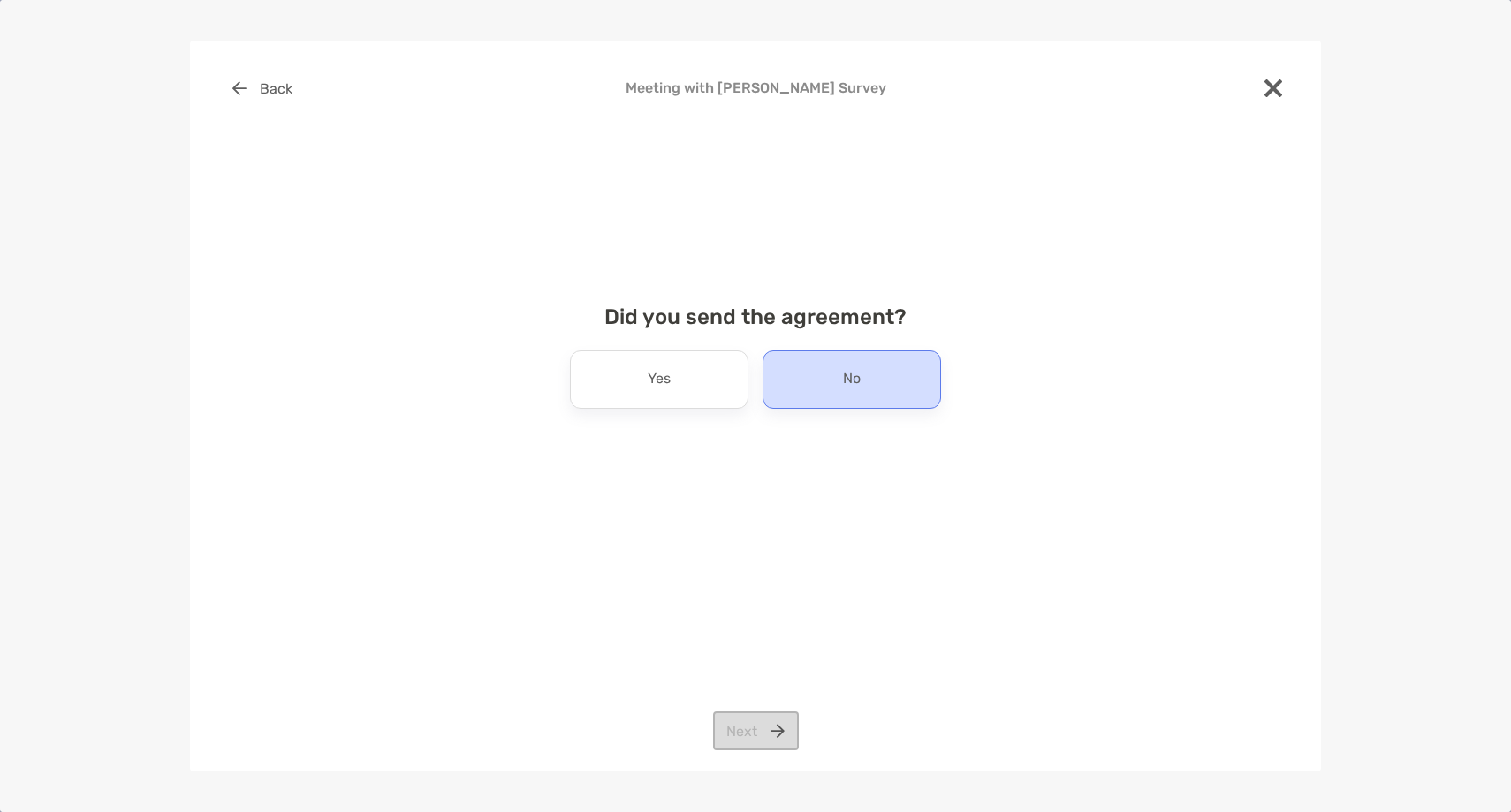
click at [861, 388] on div "No" at bounding box center [851, 379] width 179 height 58
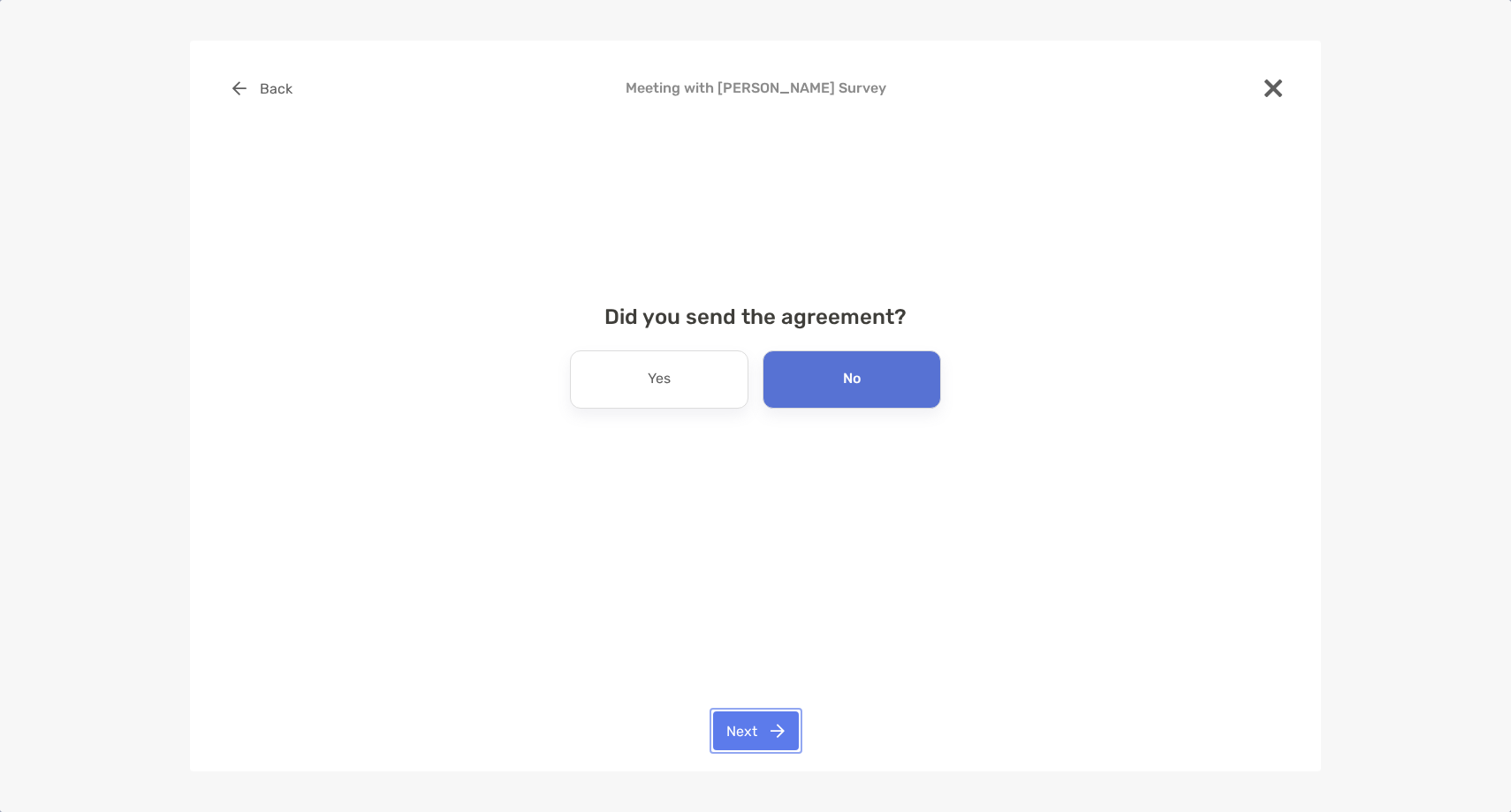
click at [764, 725] on button "Next" at bounding box center [756, 732] width 86 height 39
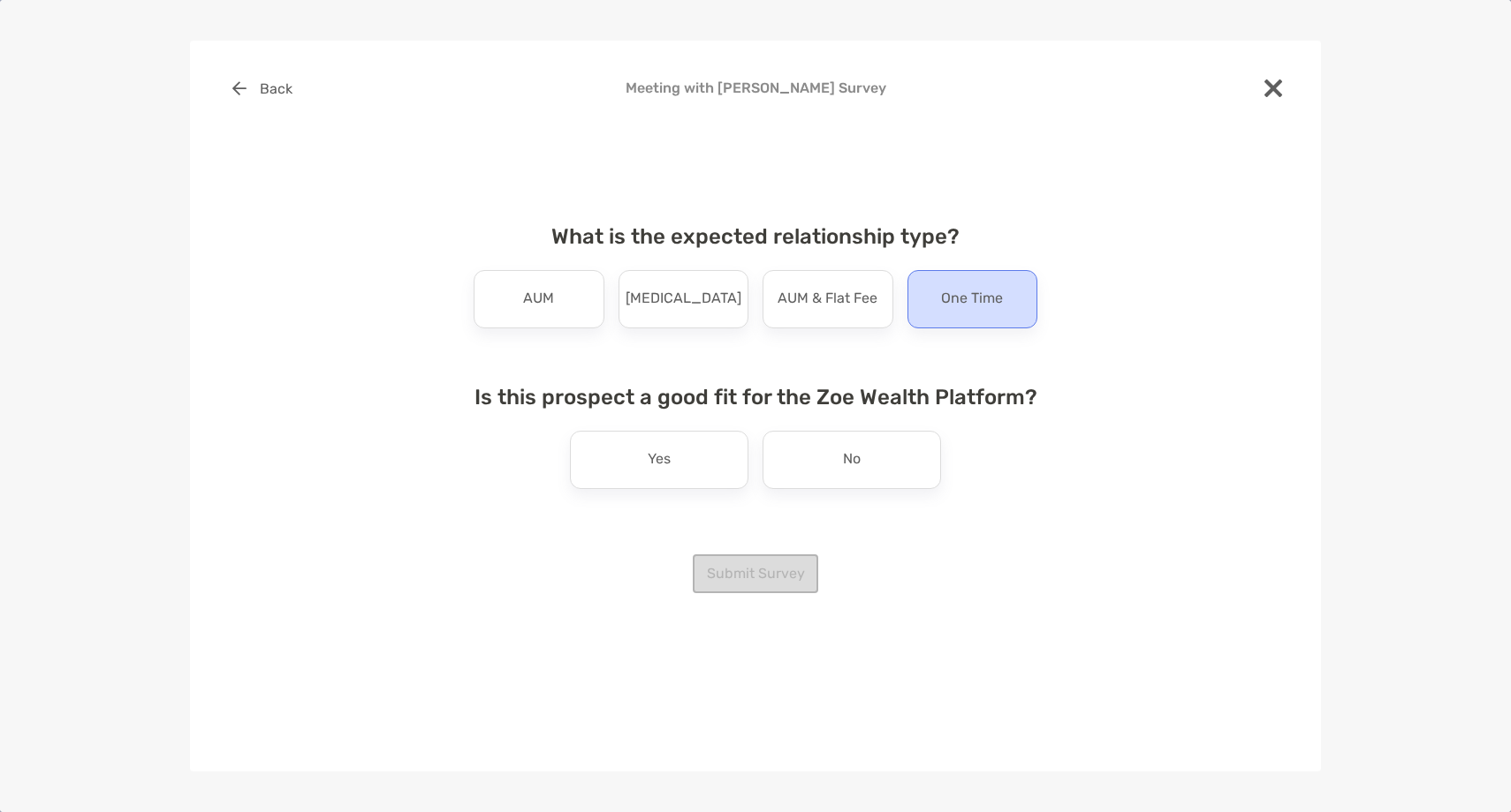
click at [977, 306] on p "One Time" at bounding box center [972, 299] width 62 height 29
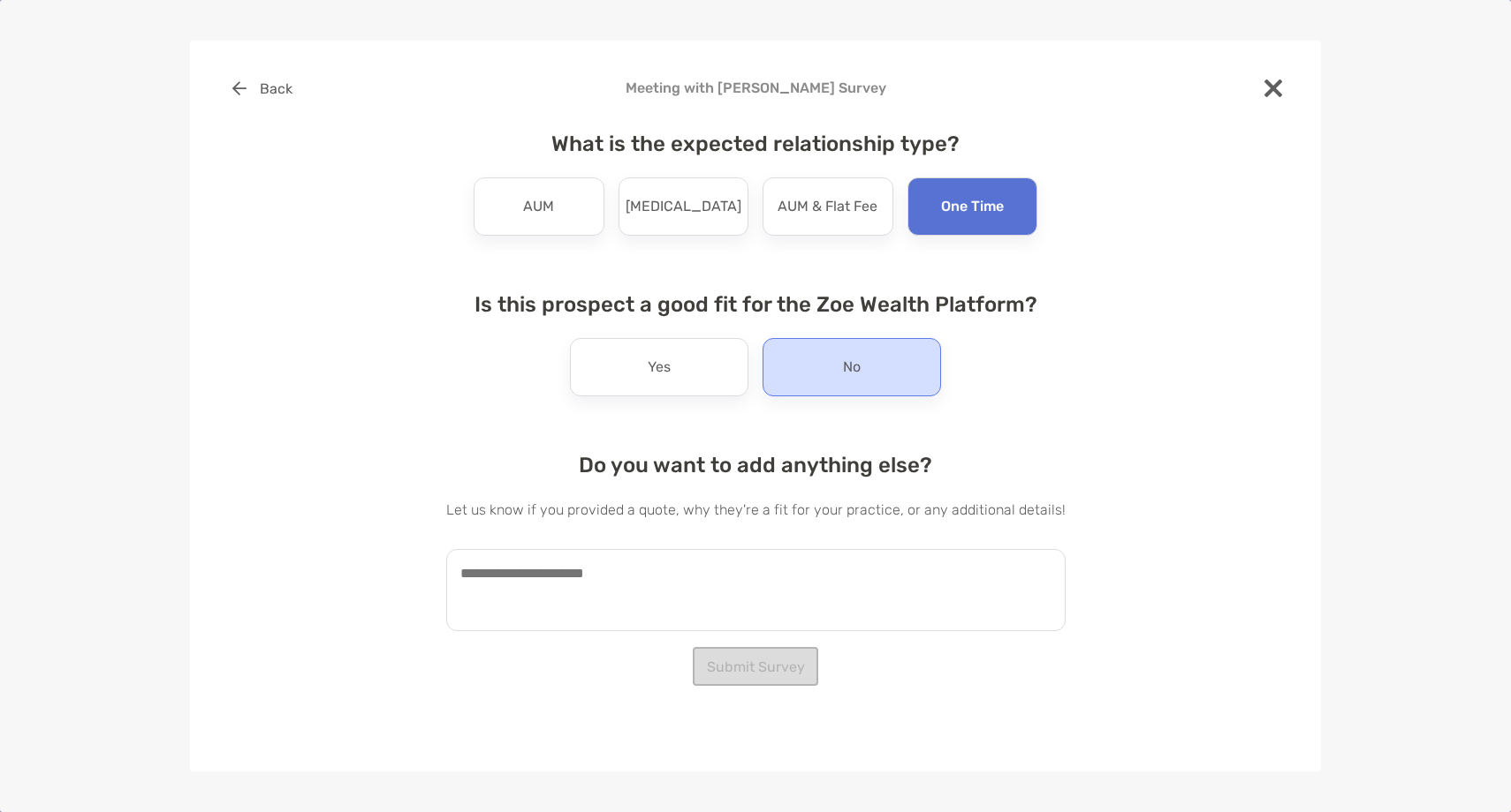
click at [815, 385] on div "No" at bounding box center [851, 367] width 179 height 58
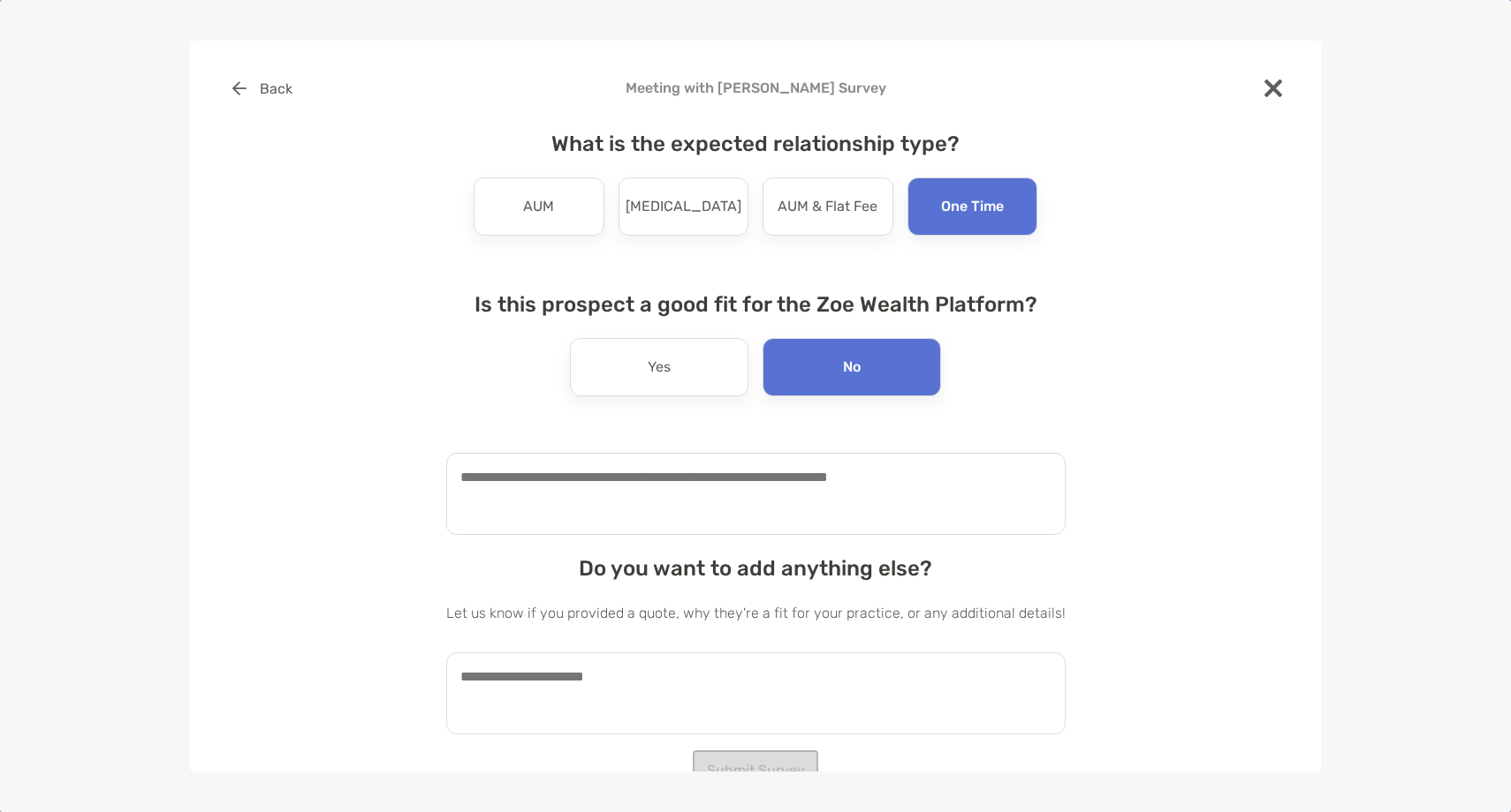
click at [615, 498] on textarea at bounding box center [755, 494] width 619 height 82
type textarea "**********"
click at [580, 690] on textarea at bounding box center [755, 694] width 619 height 82
paste textarea "**********"
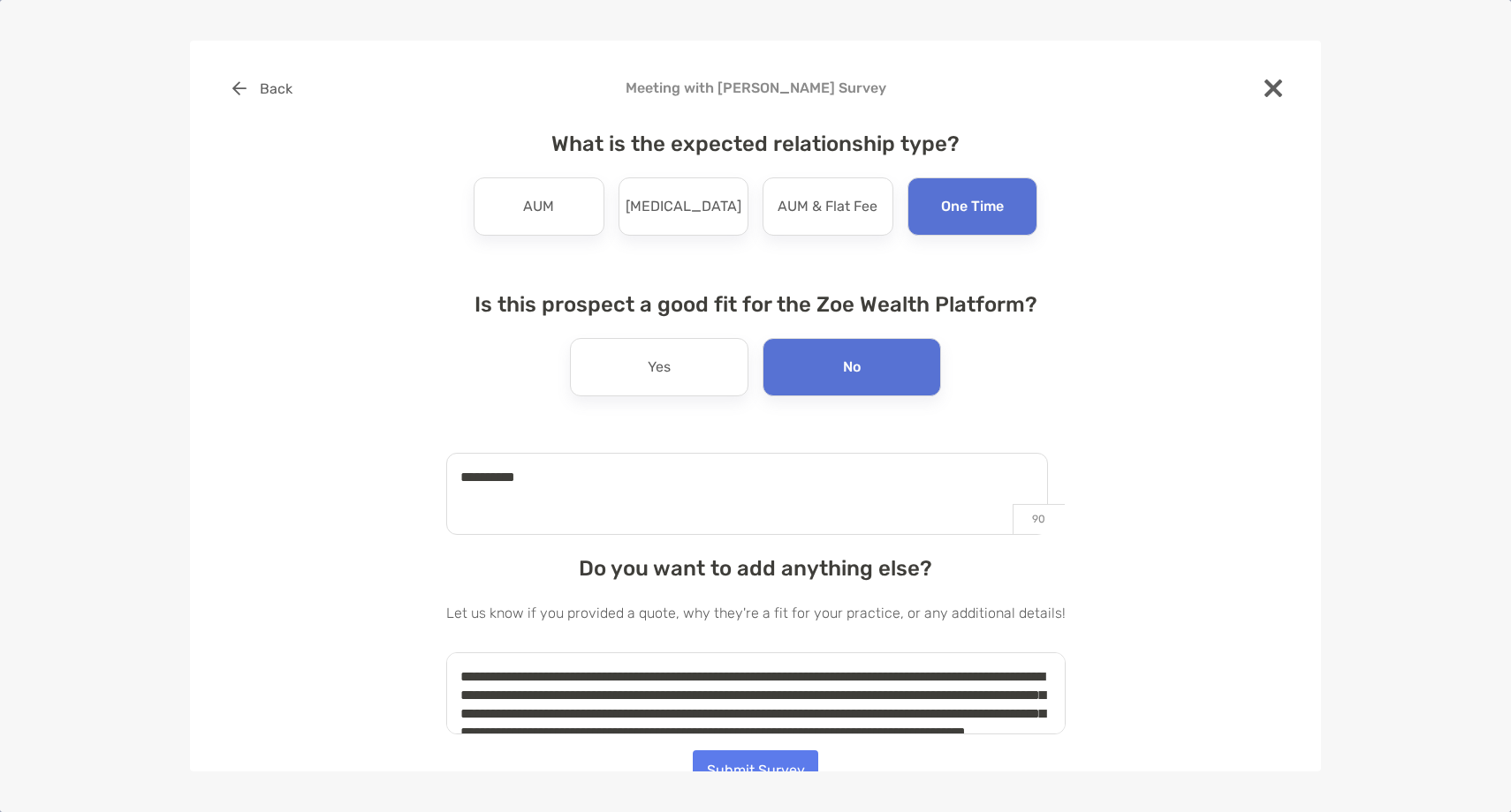
scroll to position [44, 0]
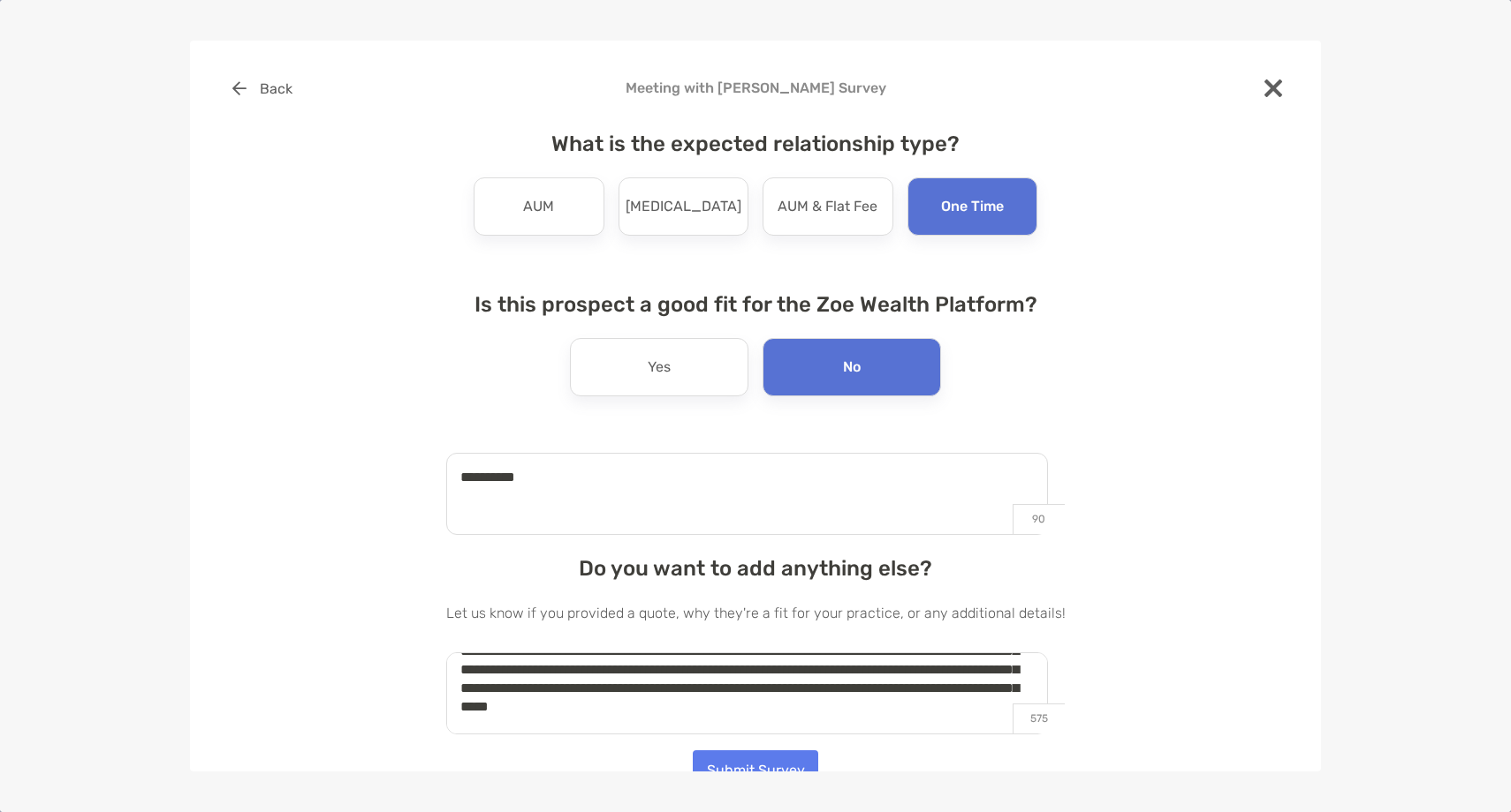
type textarea "**********"
click at [740, 764] on button "Submit Survey" at bounding box center [756, 770] width 126 height 39
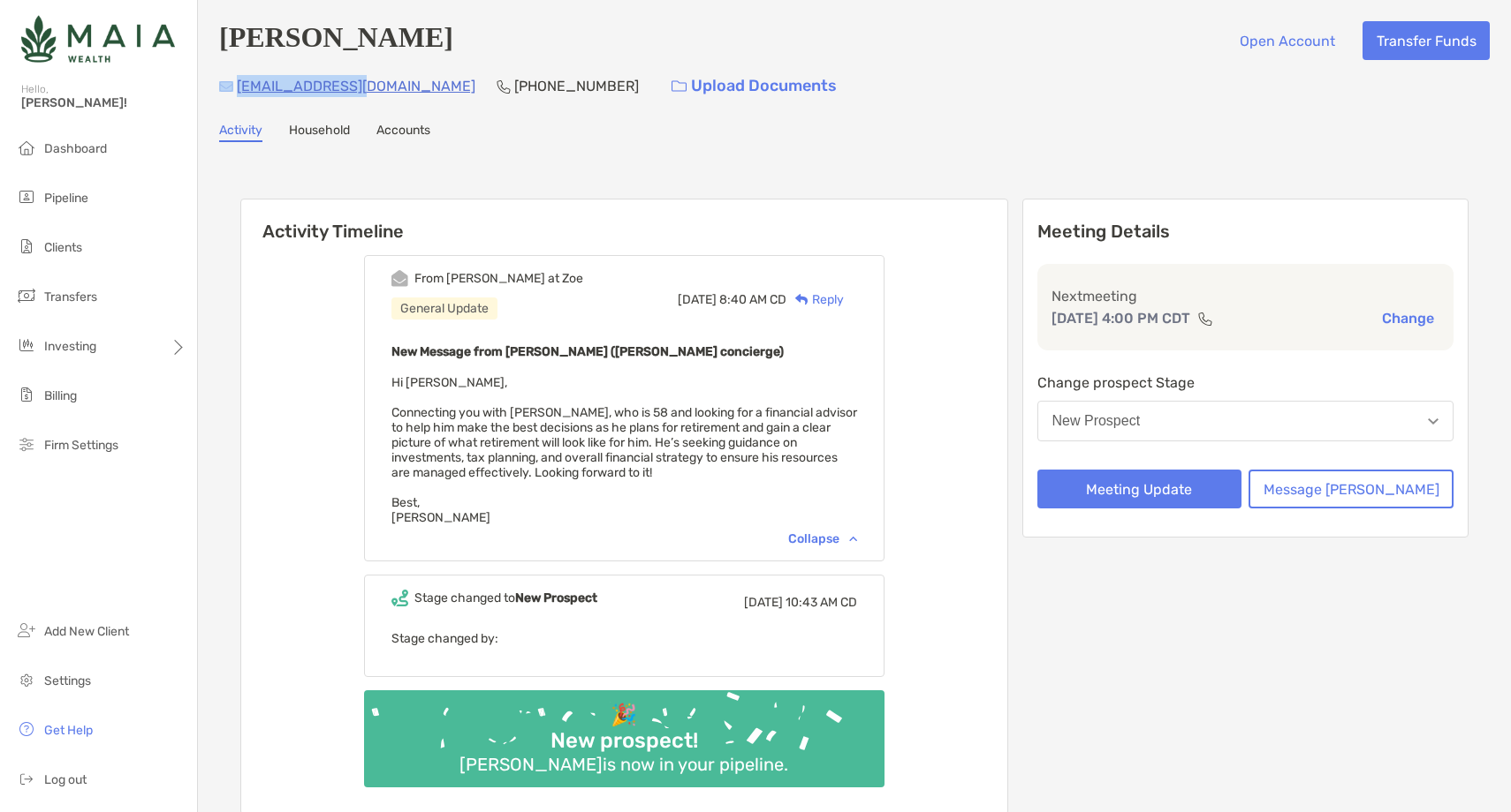
drag, startPoint x: 370, startPoint y: 91, endPoint x: 233, endPoint y: 95, distance: 137.1
click at [233, 95] on div "aa3330@gmail.com (224) 231-9769 Upload Documents" at bounding box center [854, 86] width 1270 height 38
click at [376, 102] on div "aa3330@gmail.com (224) 231-9769 Upload Documents" at bounding box center [854, 86] width 1270 height 38
drag, startPoint x: 372, startPoint y: 90, endPoint x: 237, endPoint y: 92, distance: 135.0
click at [237, 92] on div "aa3330@gmail.com (224) 231-9769 Upload Documents" at bounding box center [854, 86] width 1270 height 38
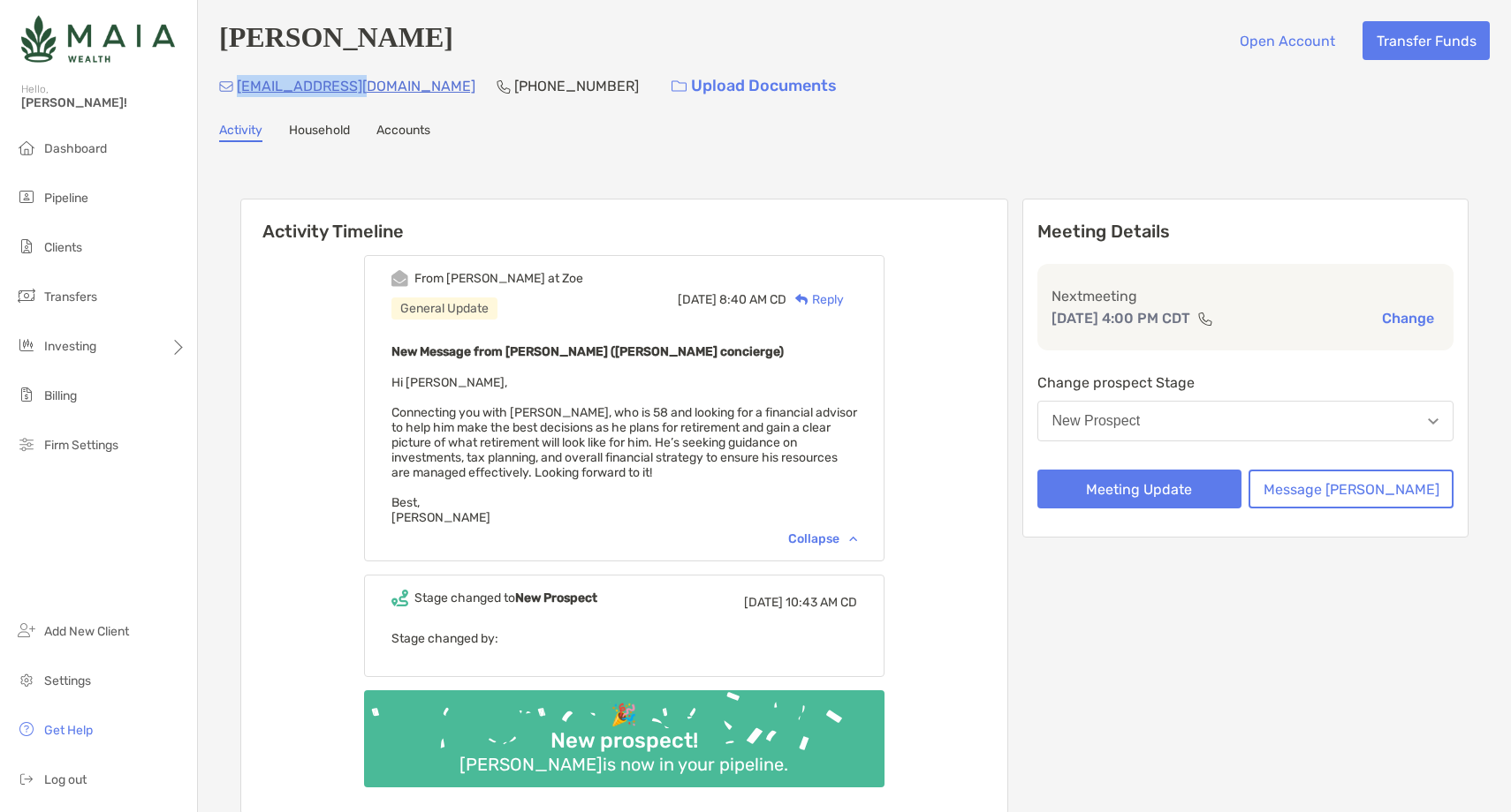
copy p "aa3330@gmail.com"
click at [514, 79] on p "(224) 231-9769" at bounding box center [576, 86] width 125 height 22
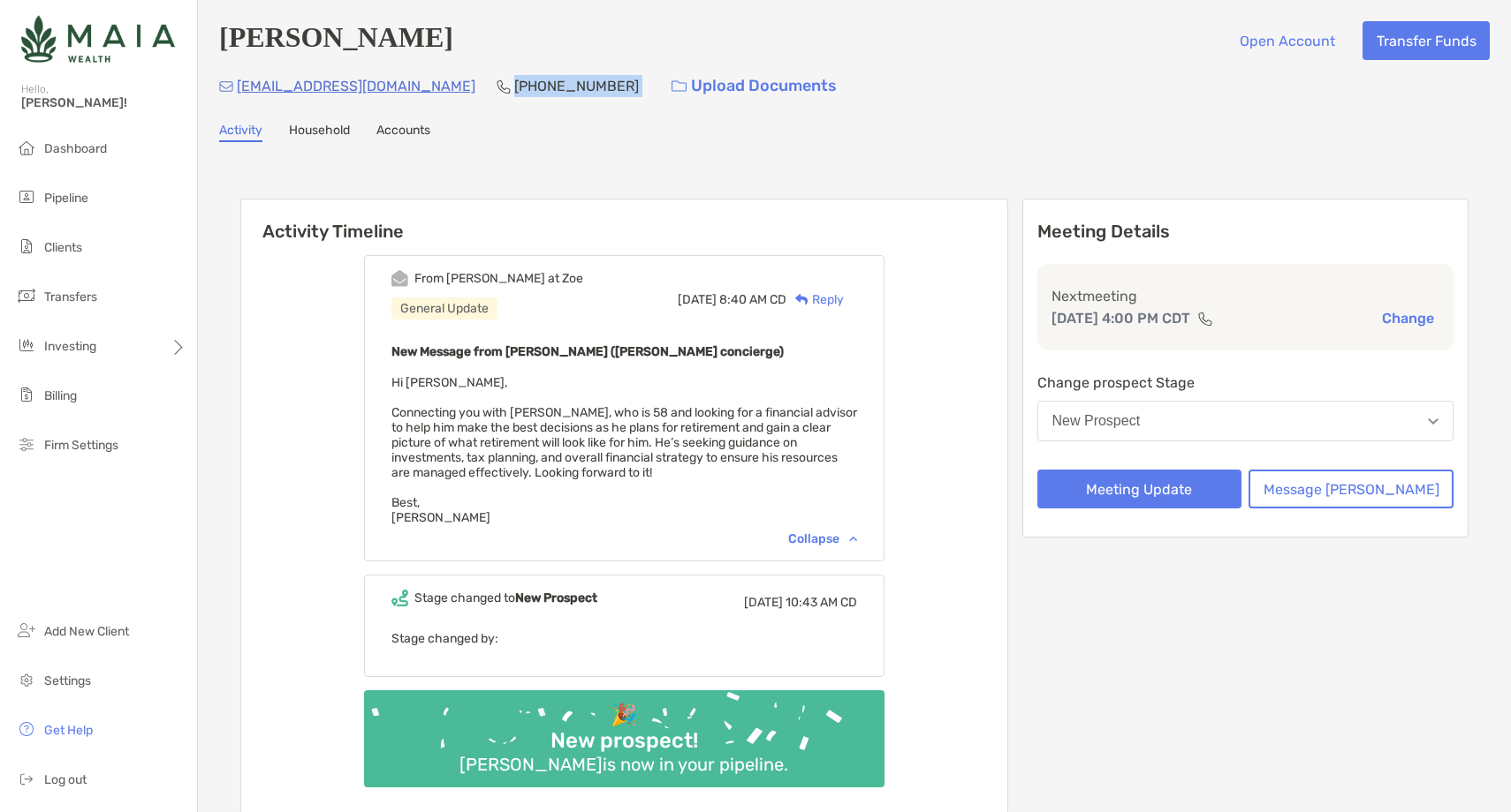
copy p "(224) 231-9769"
click at [1204, 432] on button "New Prospect" at bounding box center [1245, 421] width 417 height 41
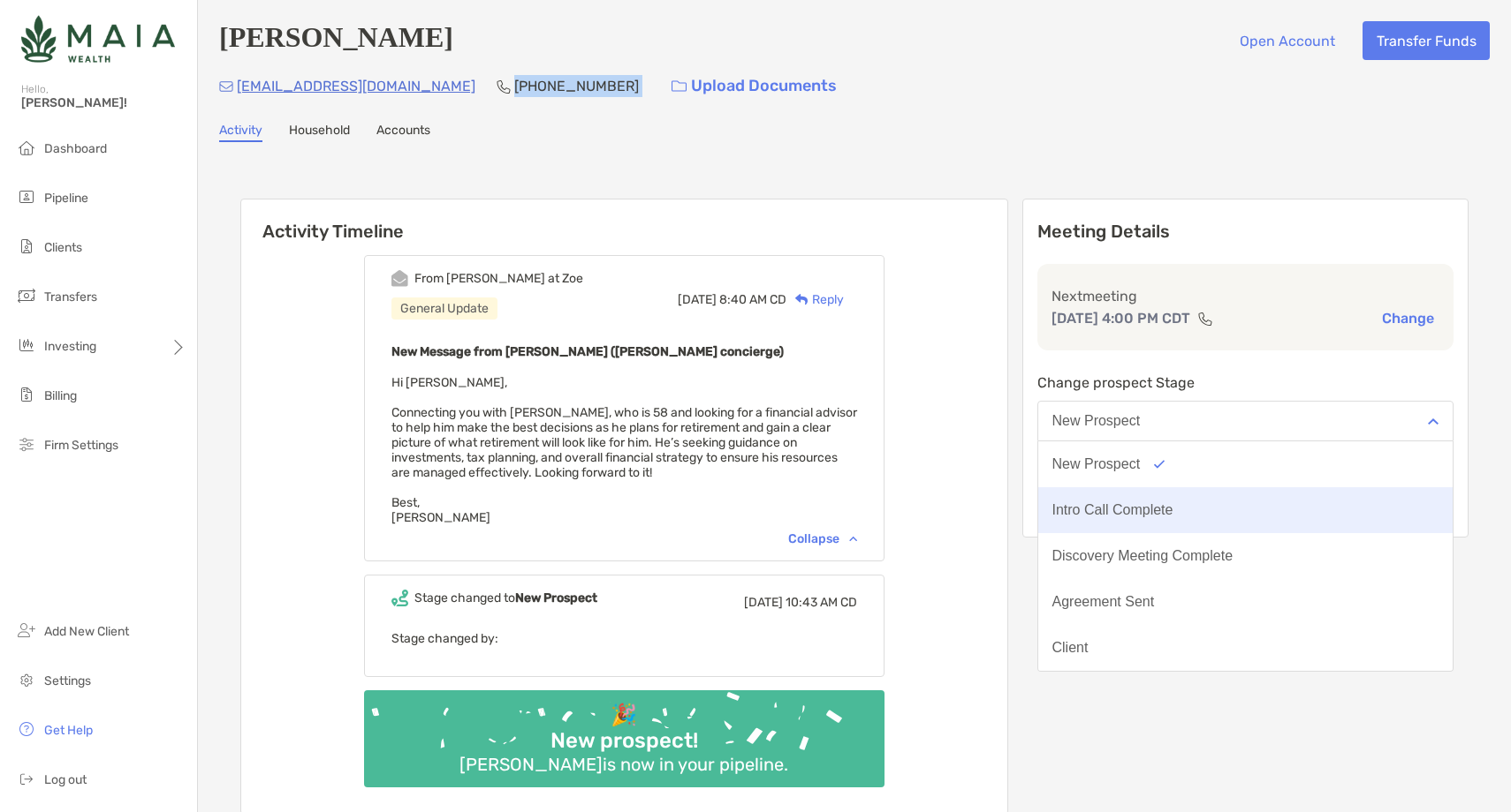
click at [1173, 504] on div "Intro Call Complete" at bounding box center [1112, 510] width 121 height 16
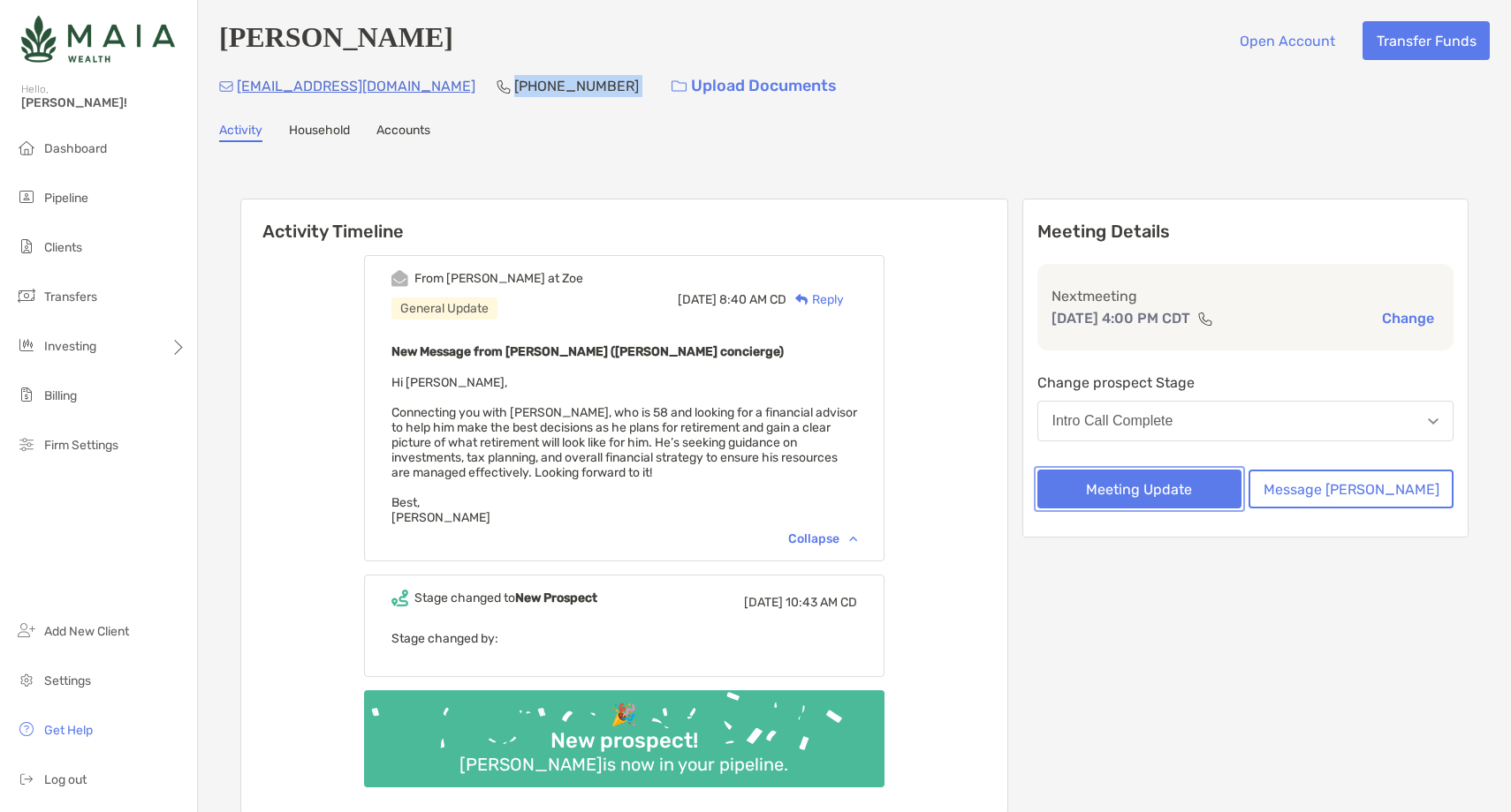
click at [1163, 489] on button "Meeting Update" at bounding box center [1140, 489] width 205 height 39
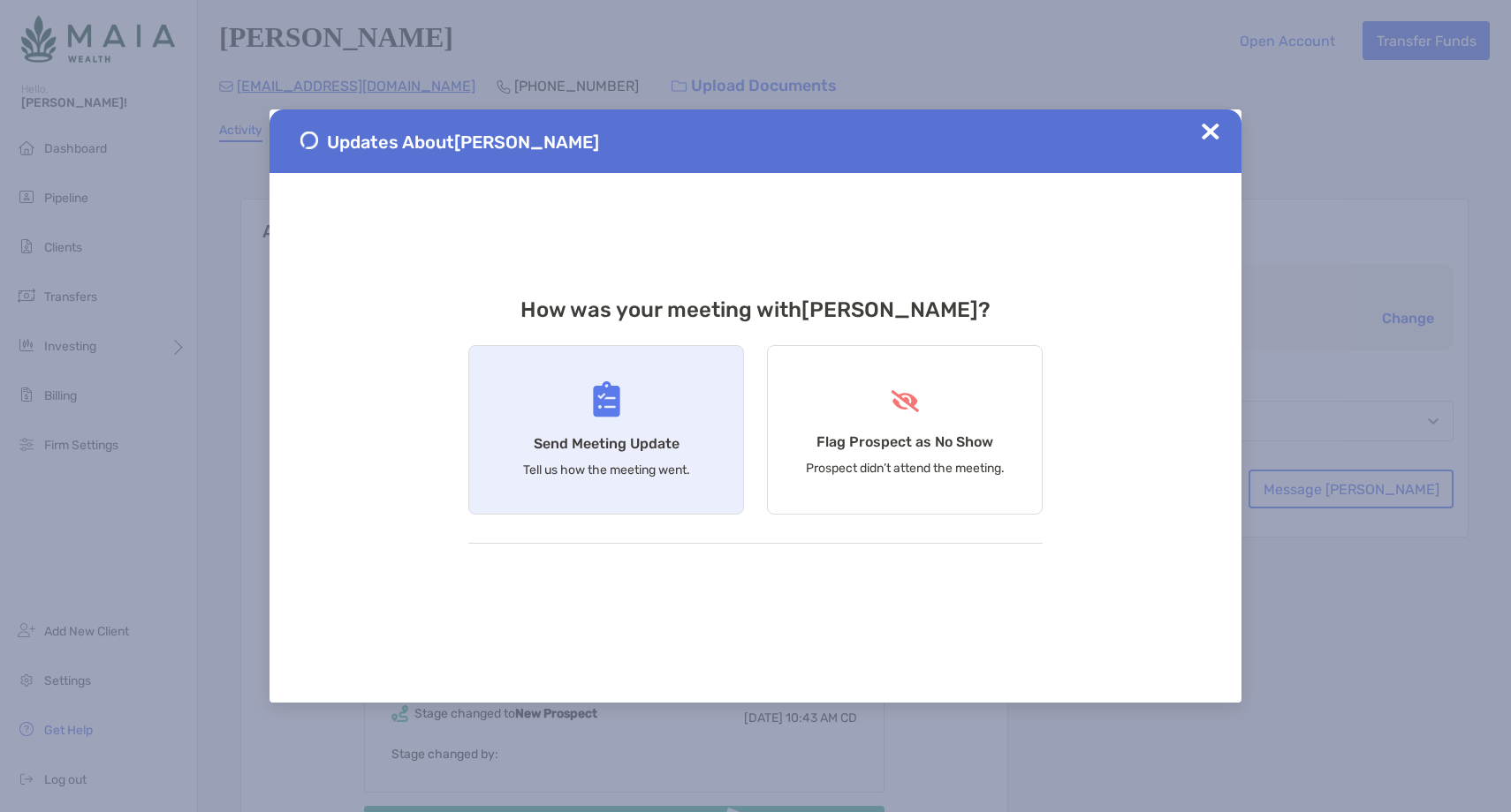
click at [577, 498] on div "Send Meeting Update Tell us how the meeting went." at bounding box center [606, 429] width 276 height 169
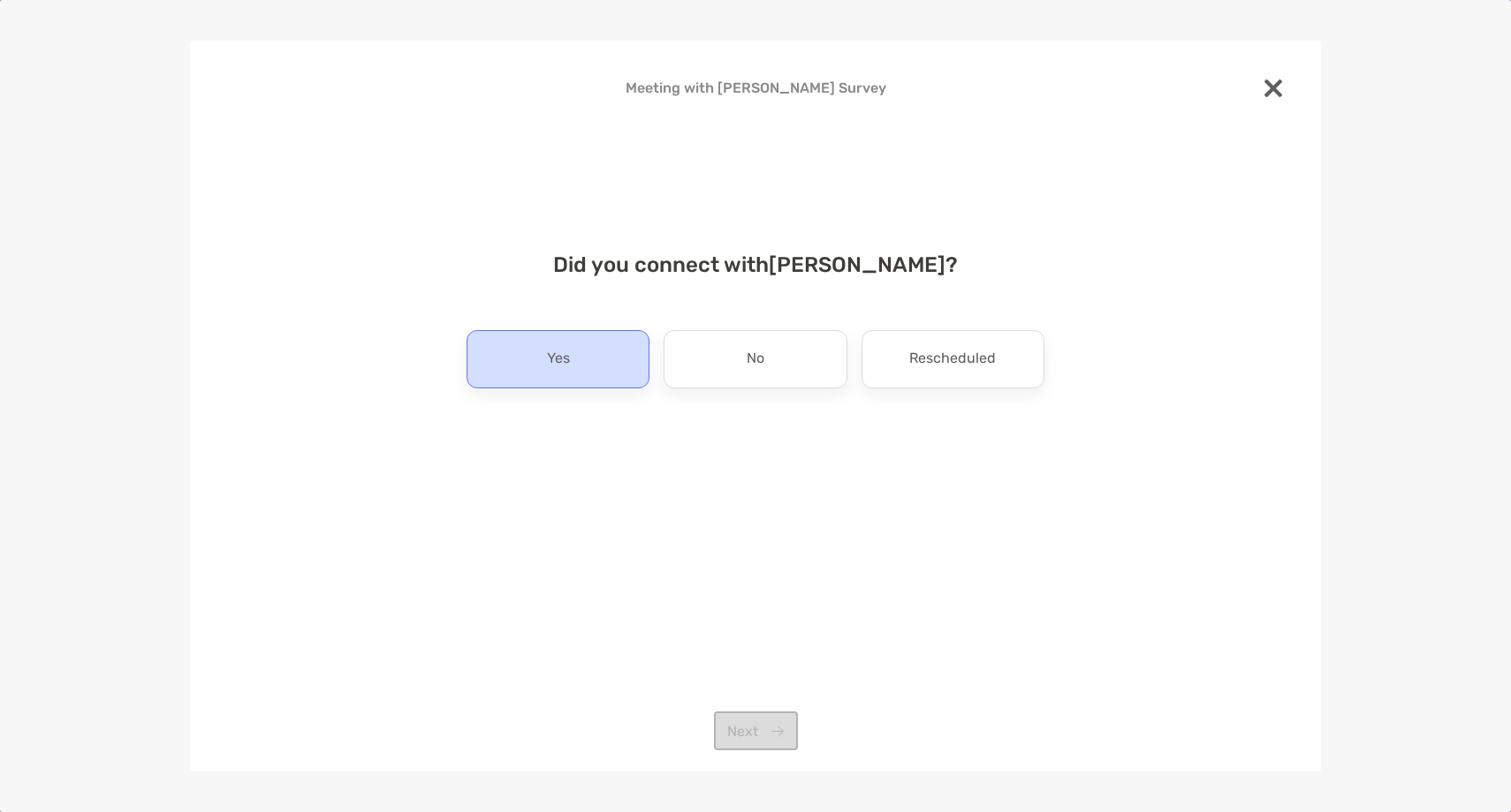
click at [528, 370] on div "Yes" at bounding box center [558, 359] width 183 height 58
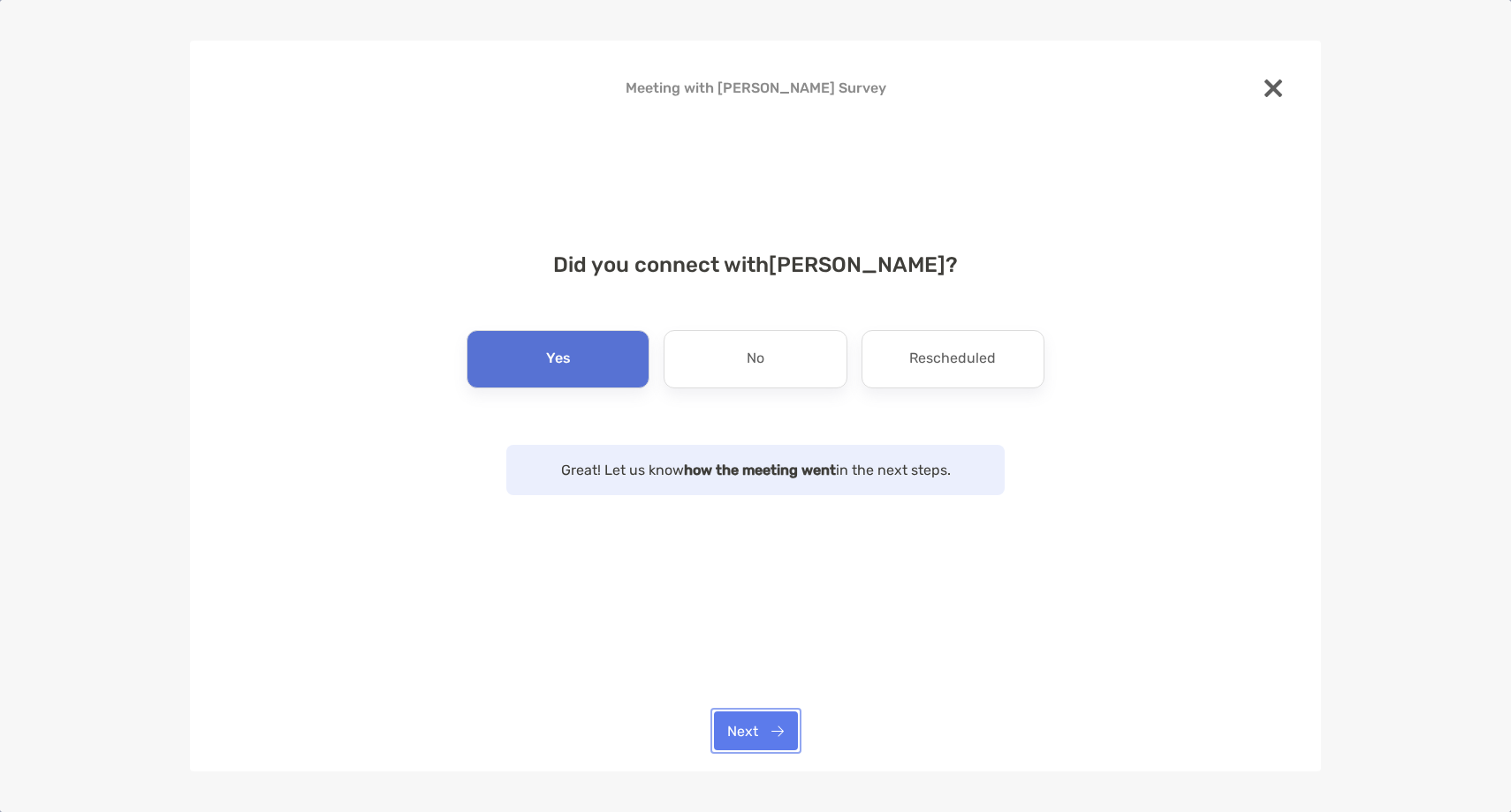
click at [749, 735] on button "Next" at bounding box center [755, 732] width 84 height 39
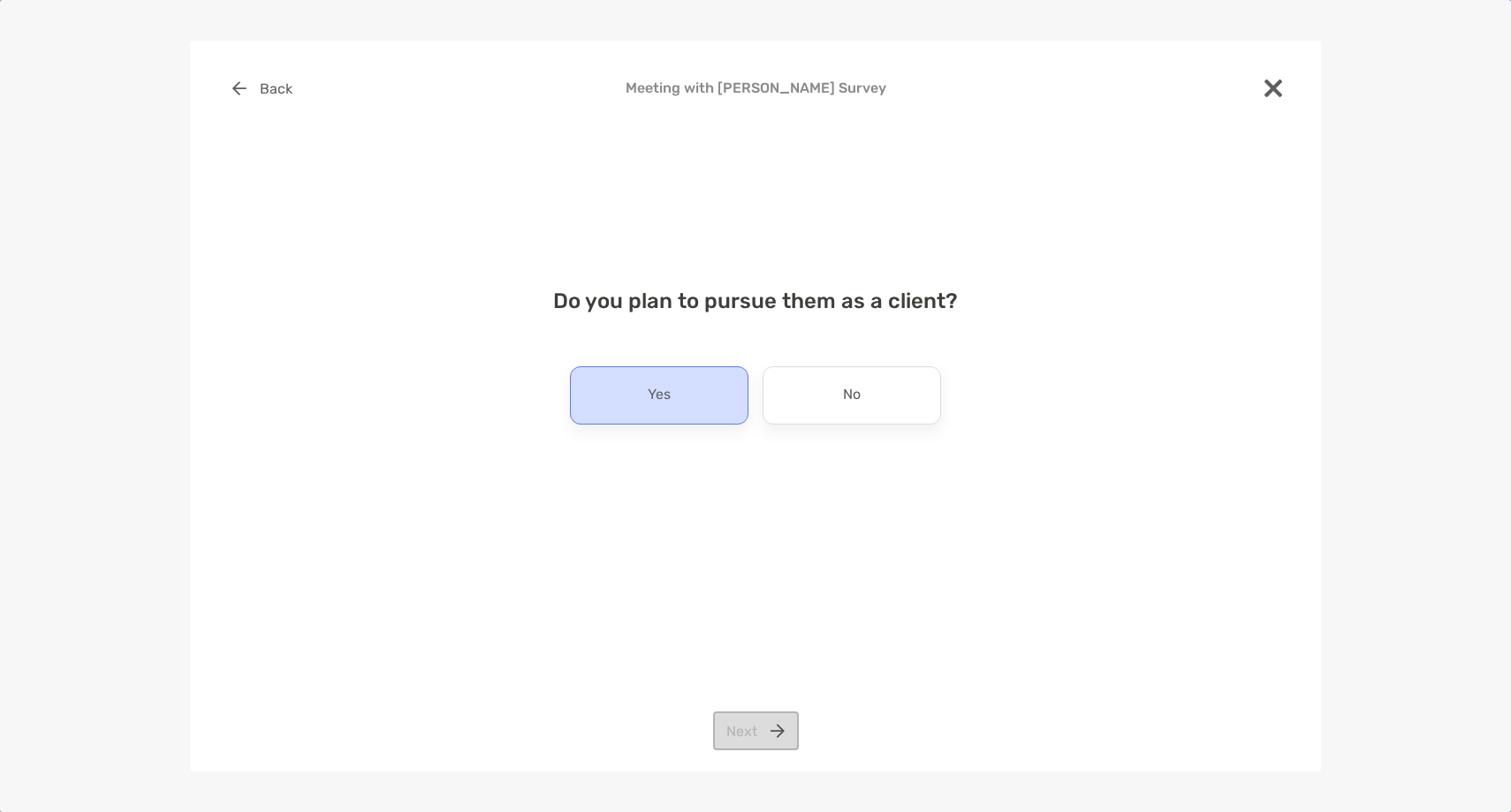
click at [615, 415] on div "Yes" at bounding box center [659, 395] width 179 height 58
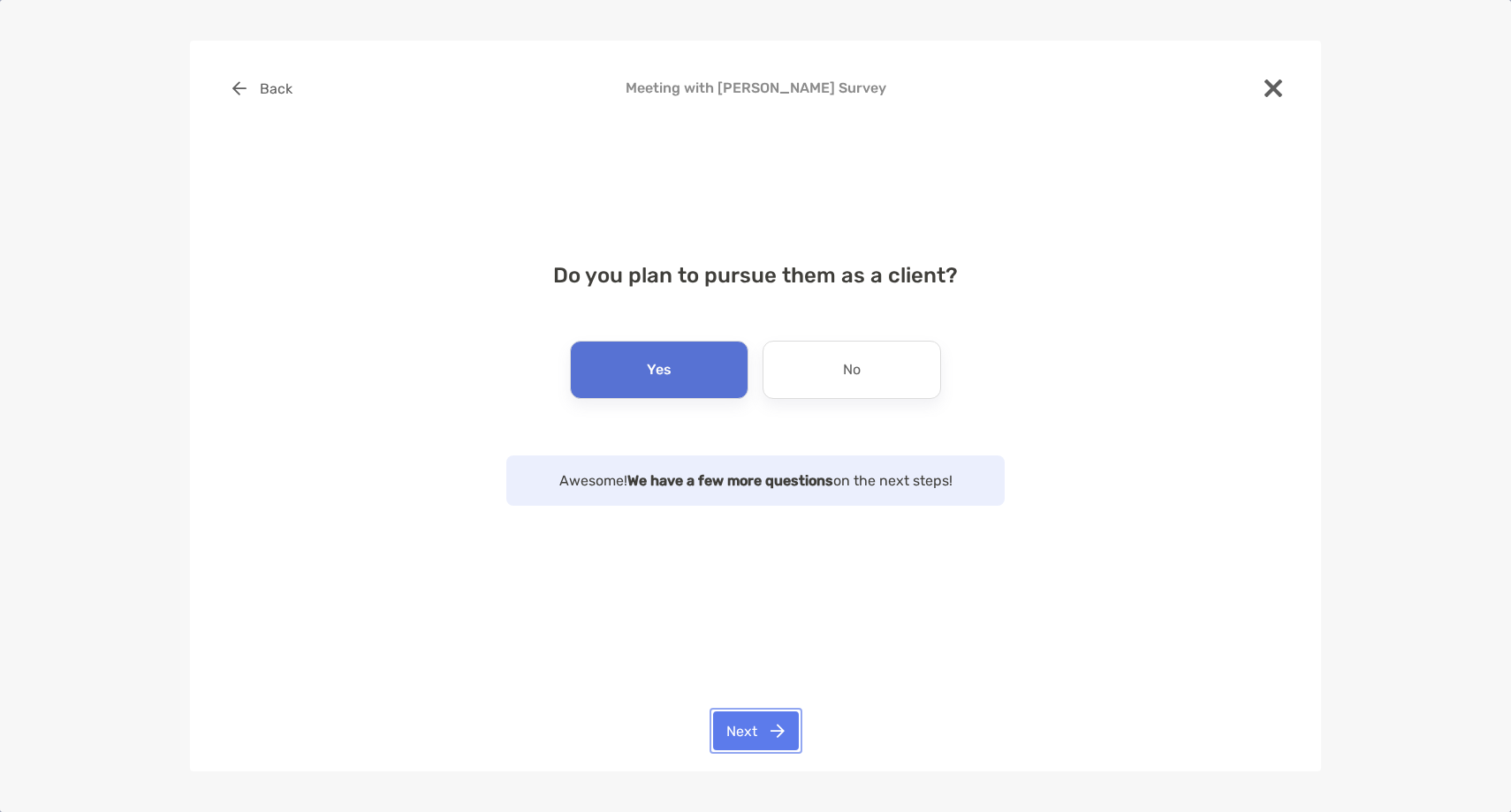
click at [774, 731] on button "Next" at bounding box center [756, 732] width 86 height 39
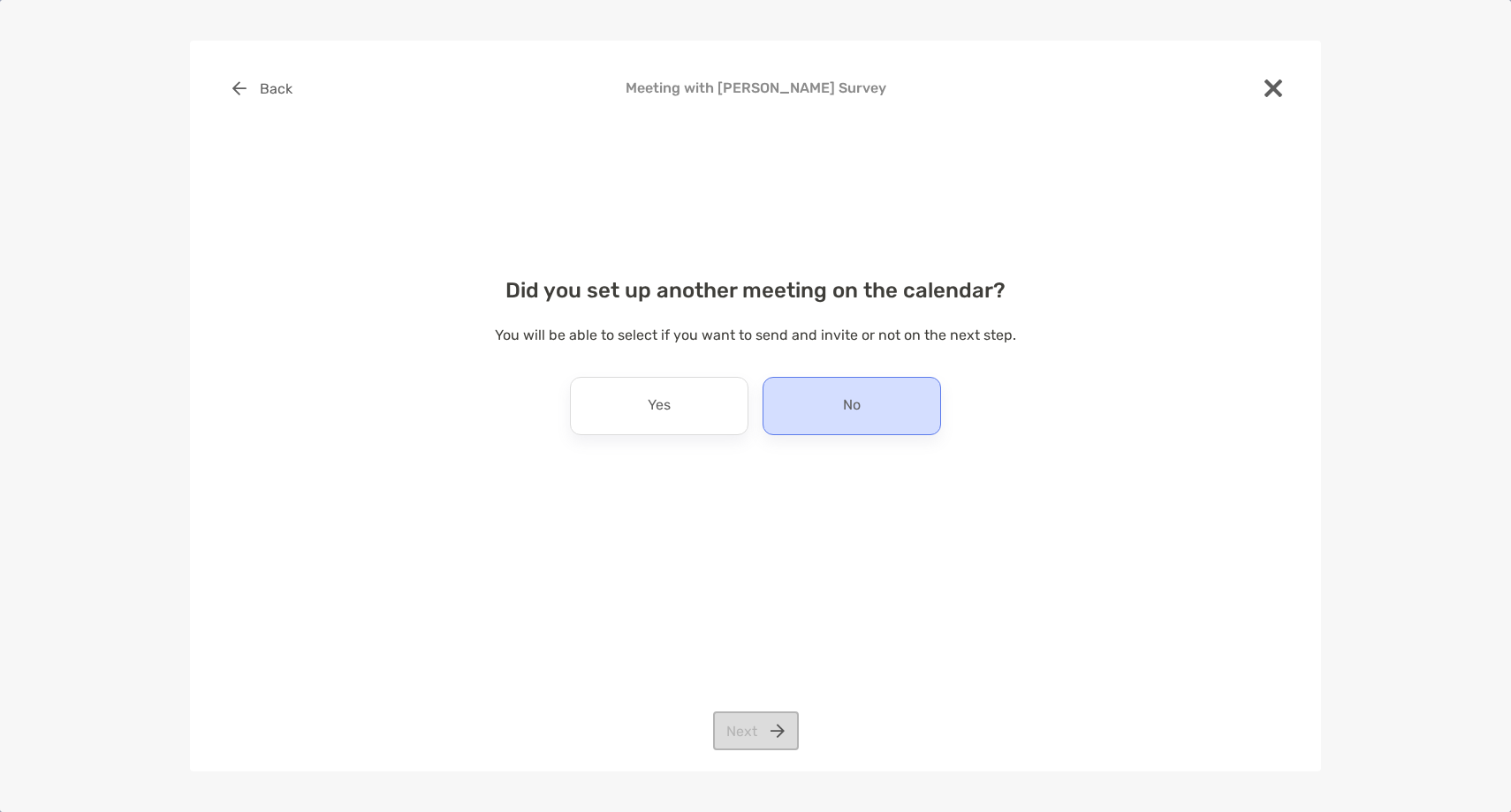
click at [813, 397] on div "No" at bounding box center [851, 406] width 179 height 58
click at [763, 746] on button "Next" at bounding box center [756, 732] width 86 height 39
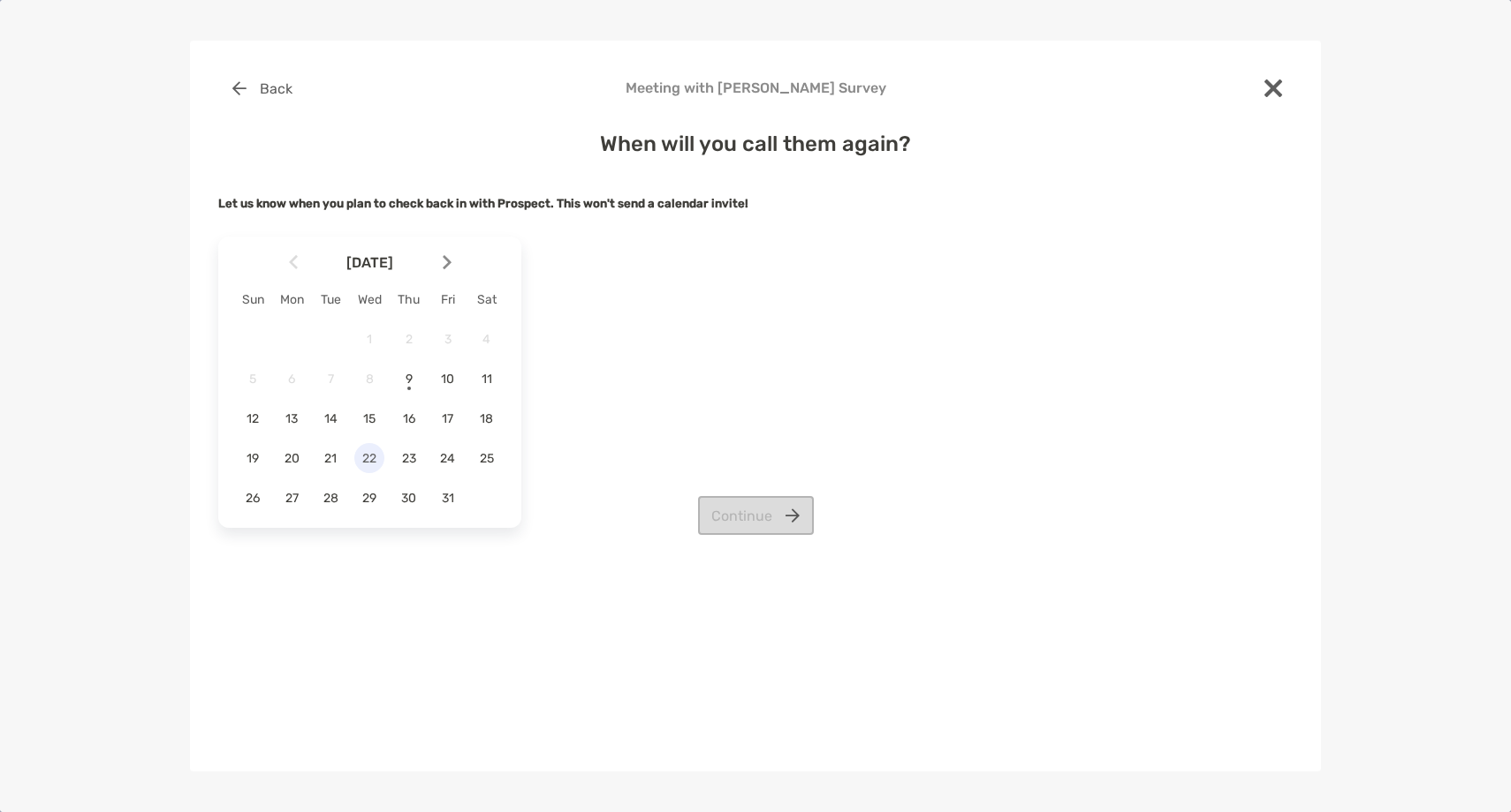
click at [378, 463] on span "22" at bounding box center [369, 459] width 30 height 15
click at [758, 513] on button "Continue" at bounding box center [755, 516] width 116 height 39
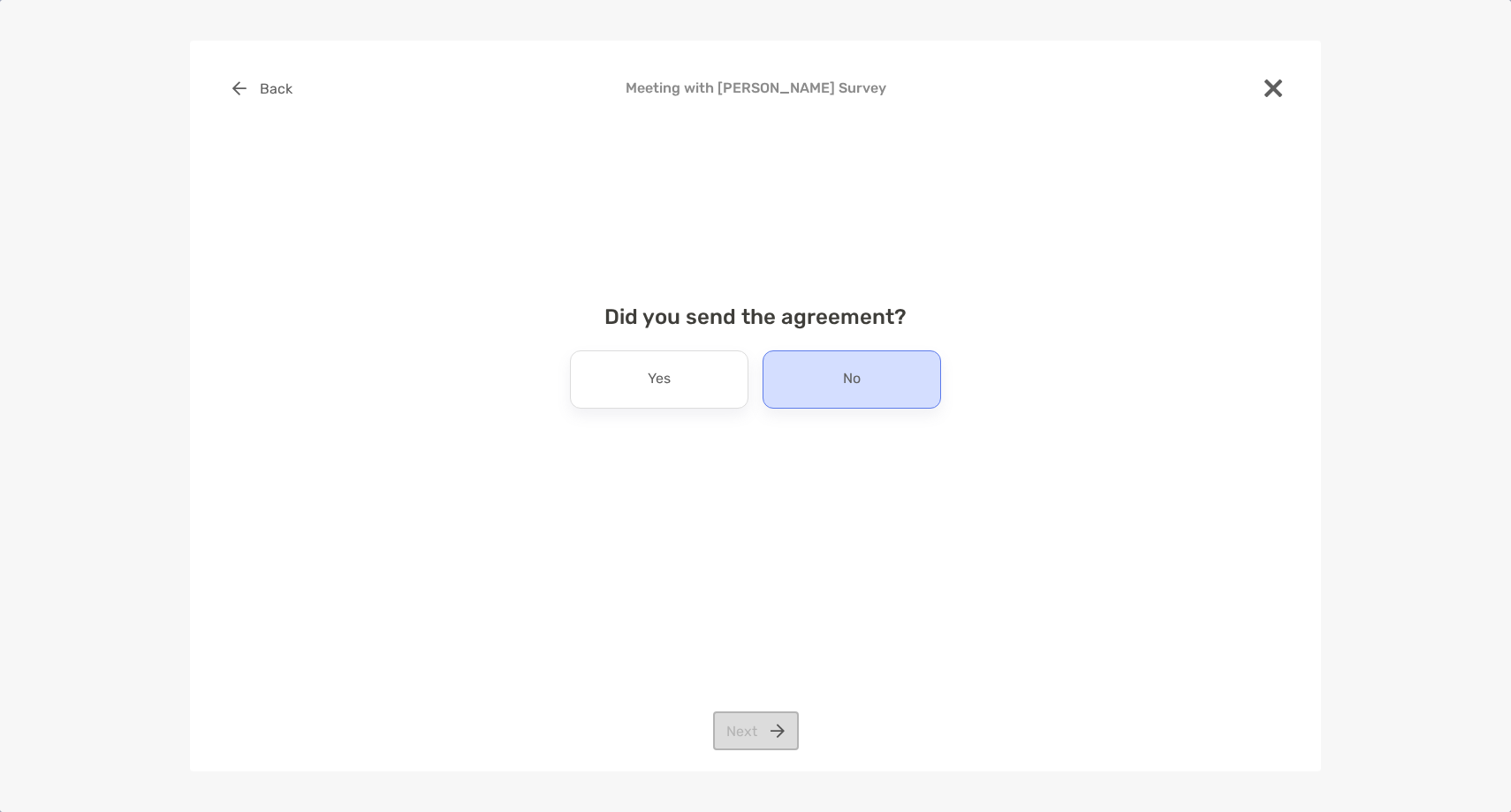
click at [808, 370] on div "No" at bounding box center [851, 379] width 179 height 58
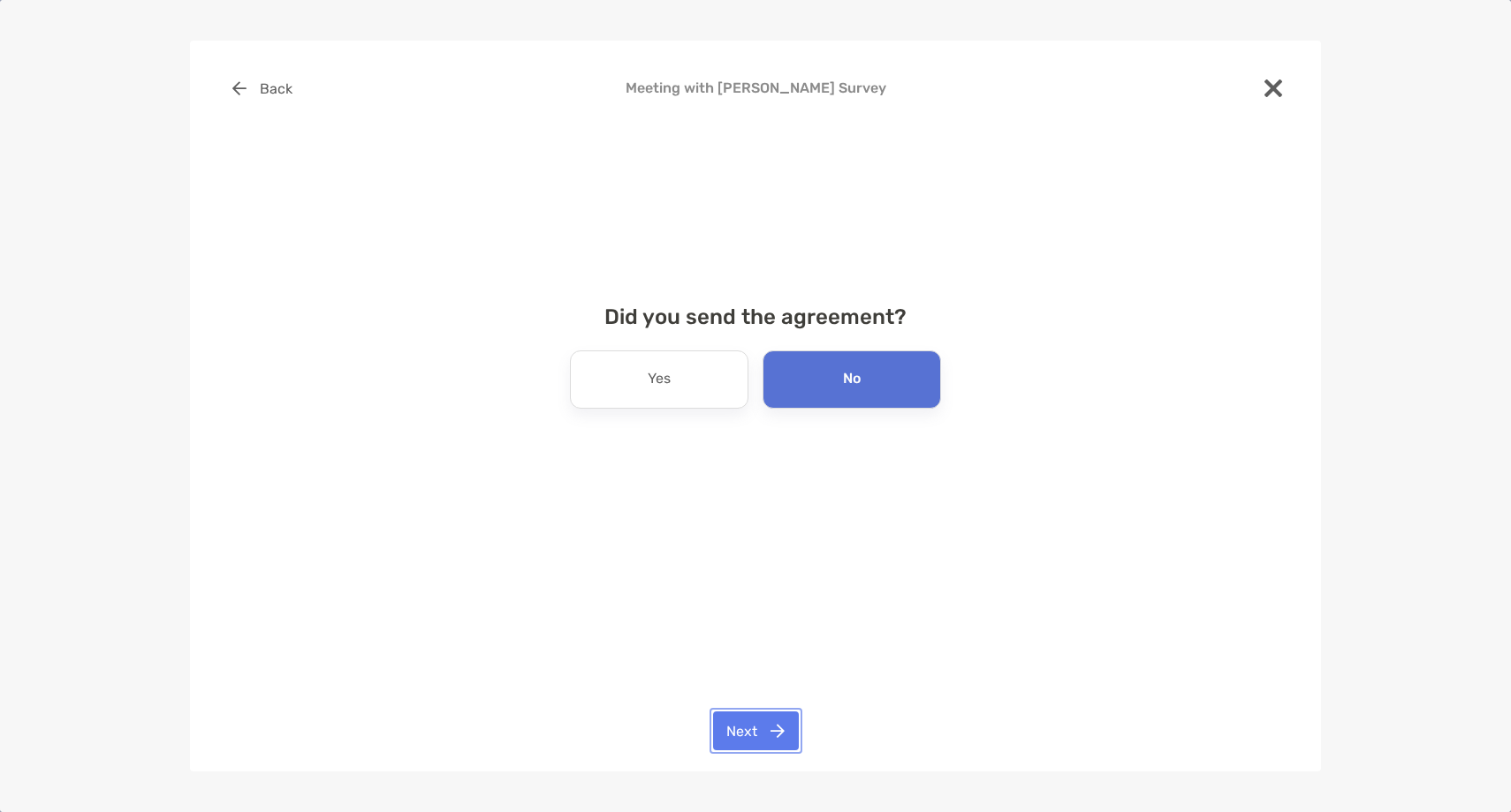
click at [760, 731] on button "Next" at bounding box center [756, 732] width 86 height 39
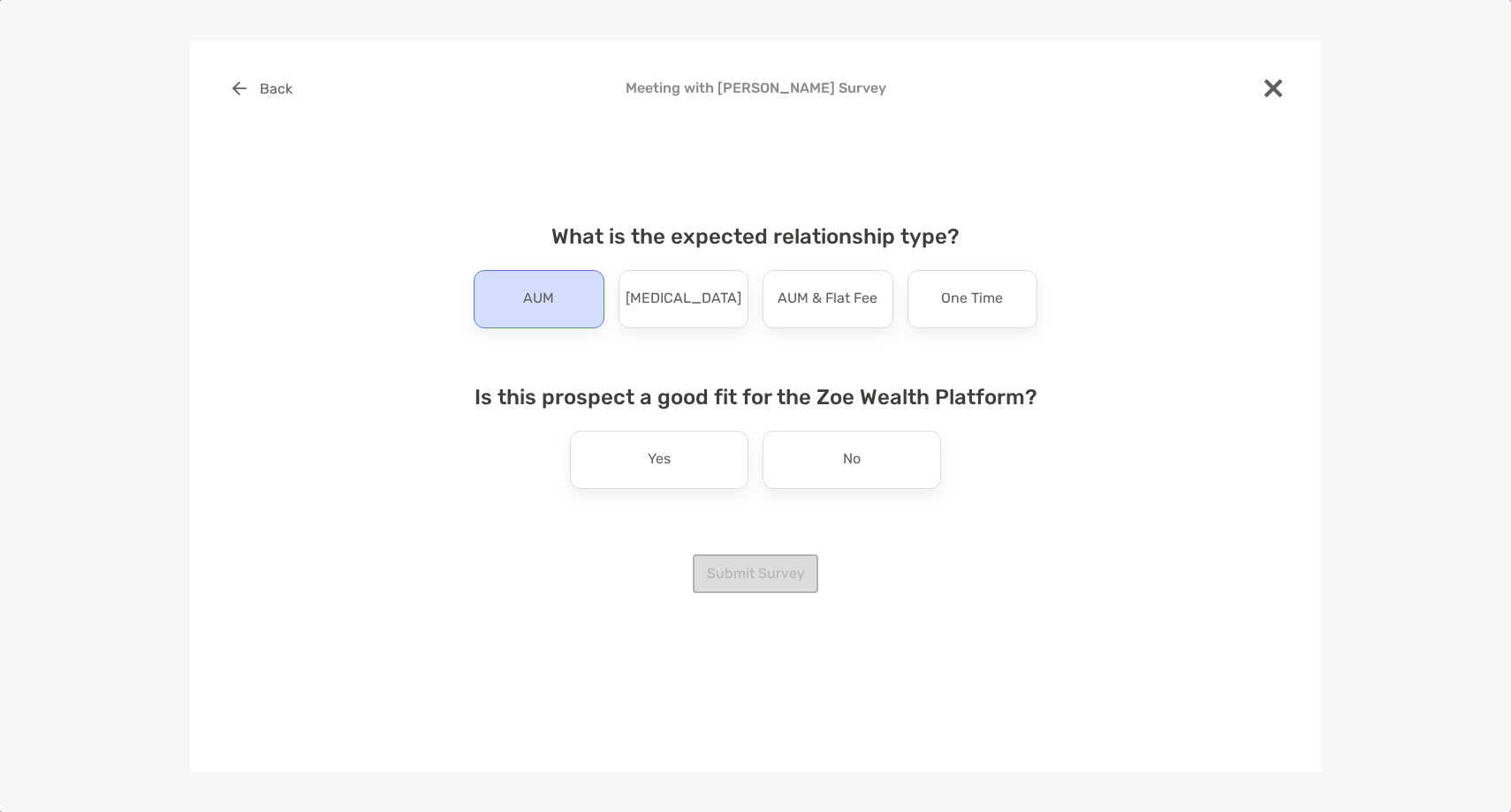
click at [552, 320] on div "AUM" at bounding box center [539, 299] width 130 height 58
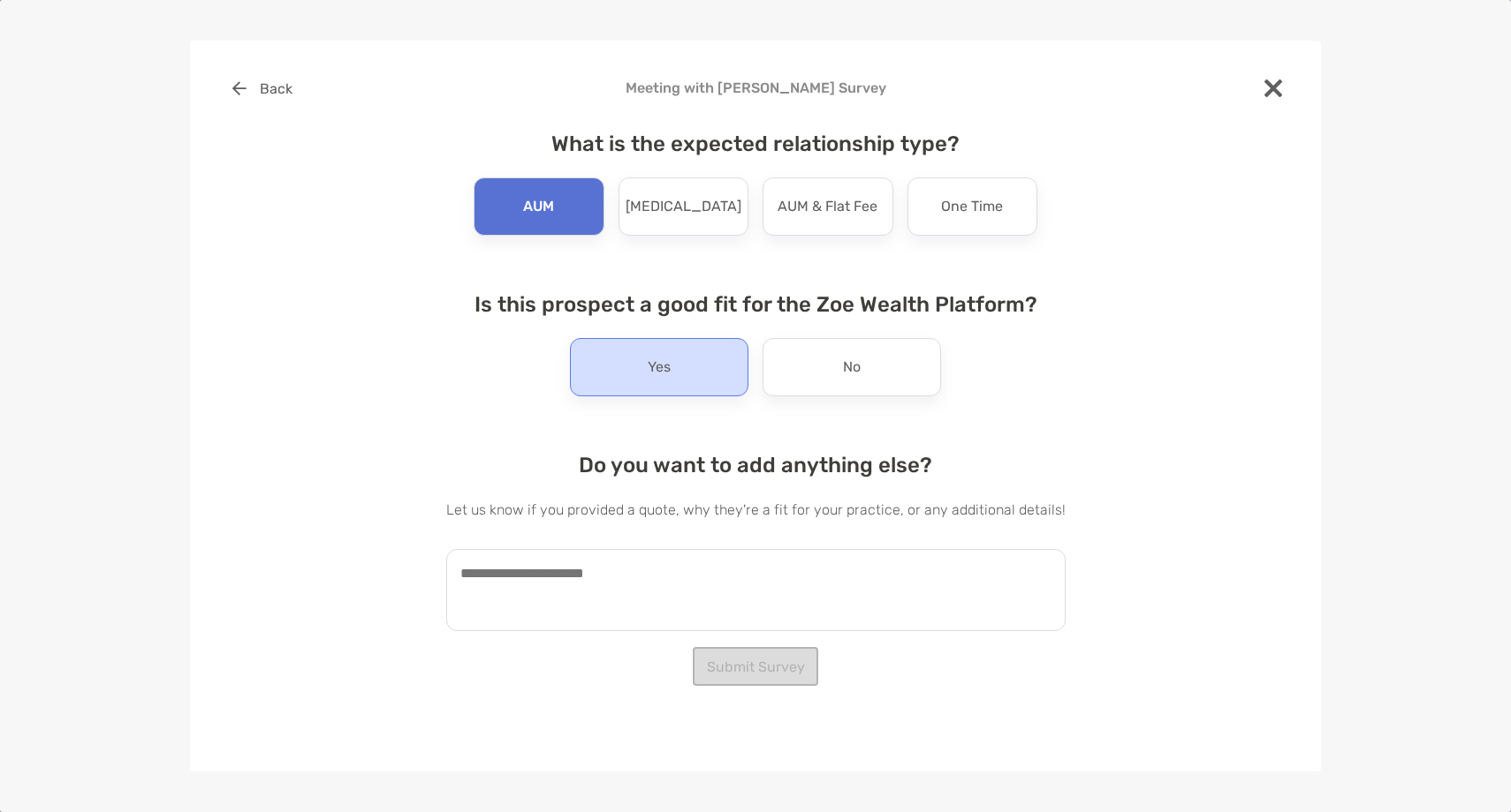
click at [624, 376] on div "Yes" at bounding box center [659, 367] width 179 height 58
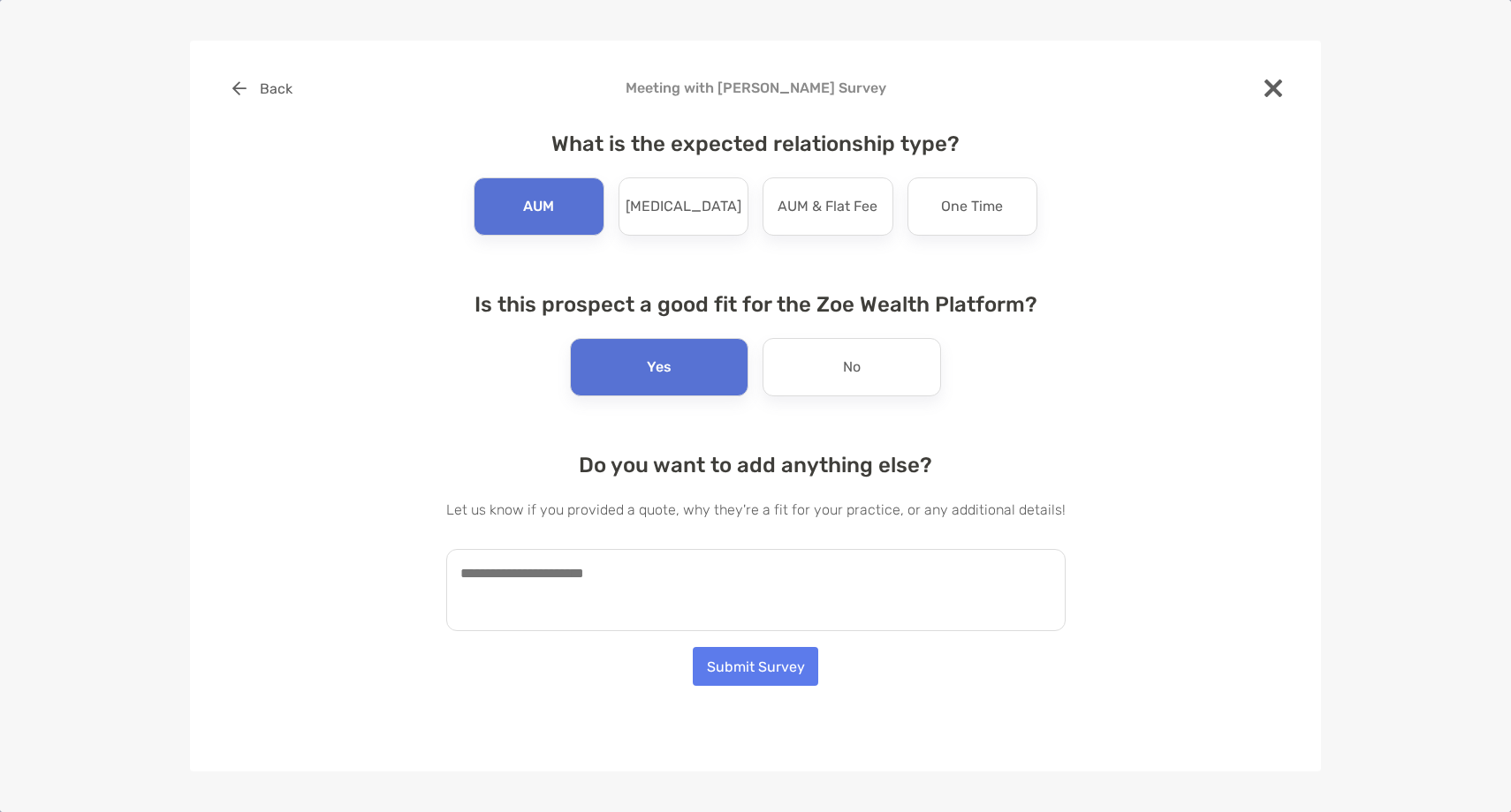
click at [575, 572] on textarea at bounding box center [755, 590] width 619 height 82
paste textarea "**********"
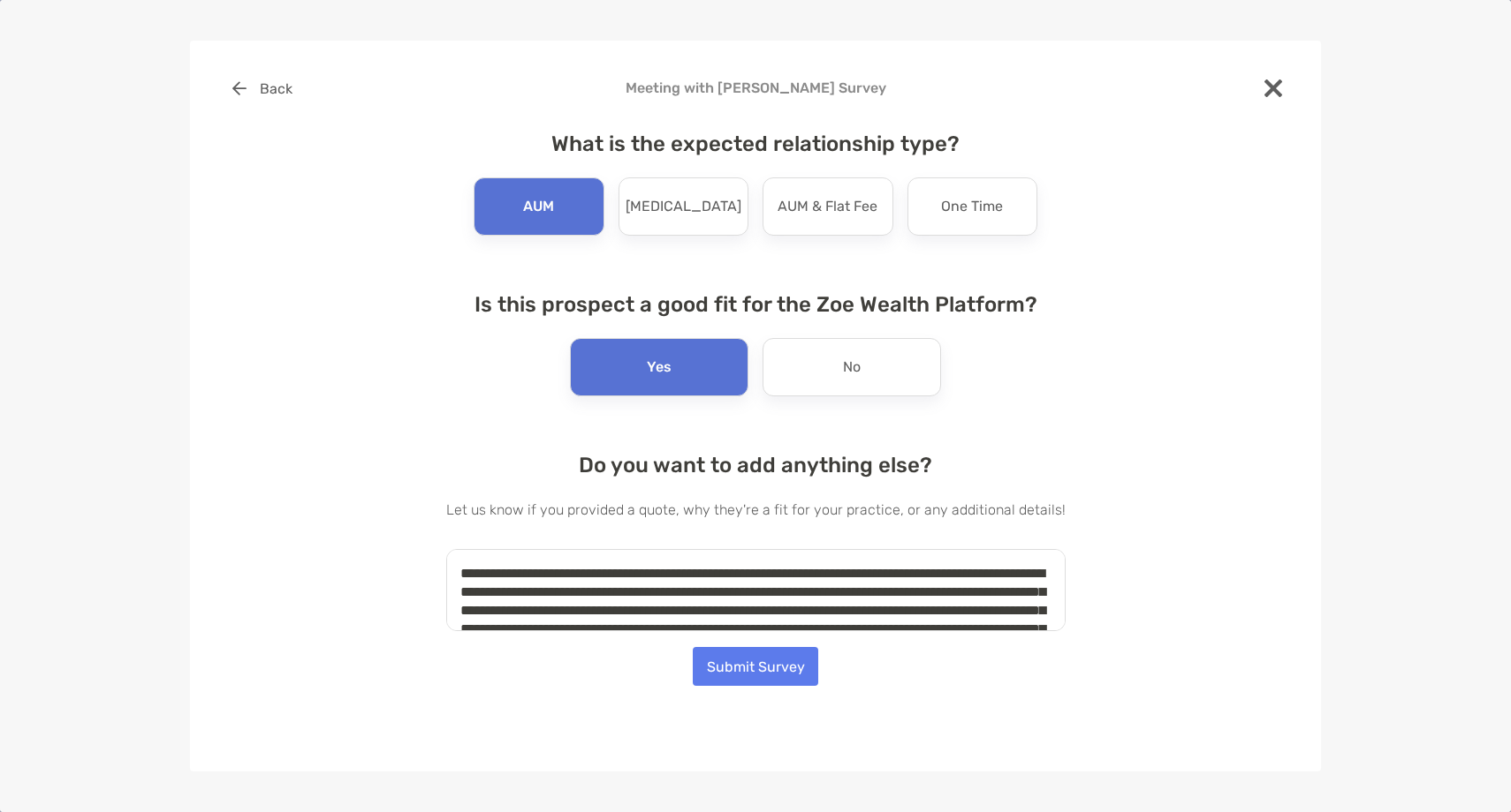
scroll to position [44, 0]
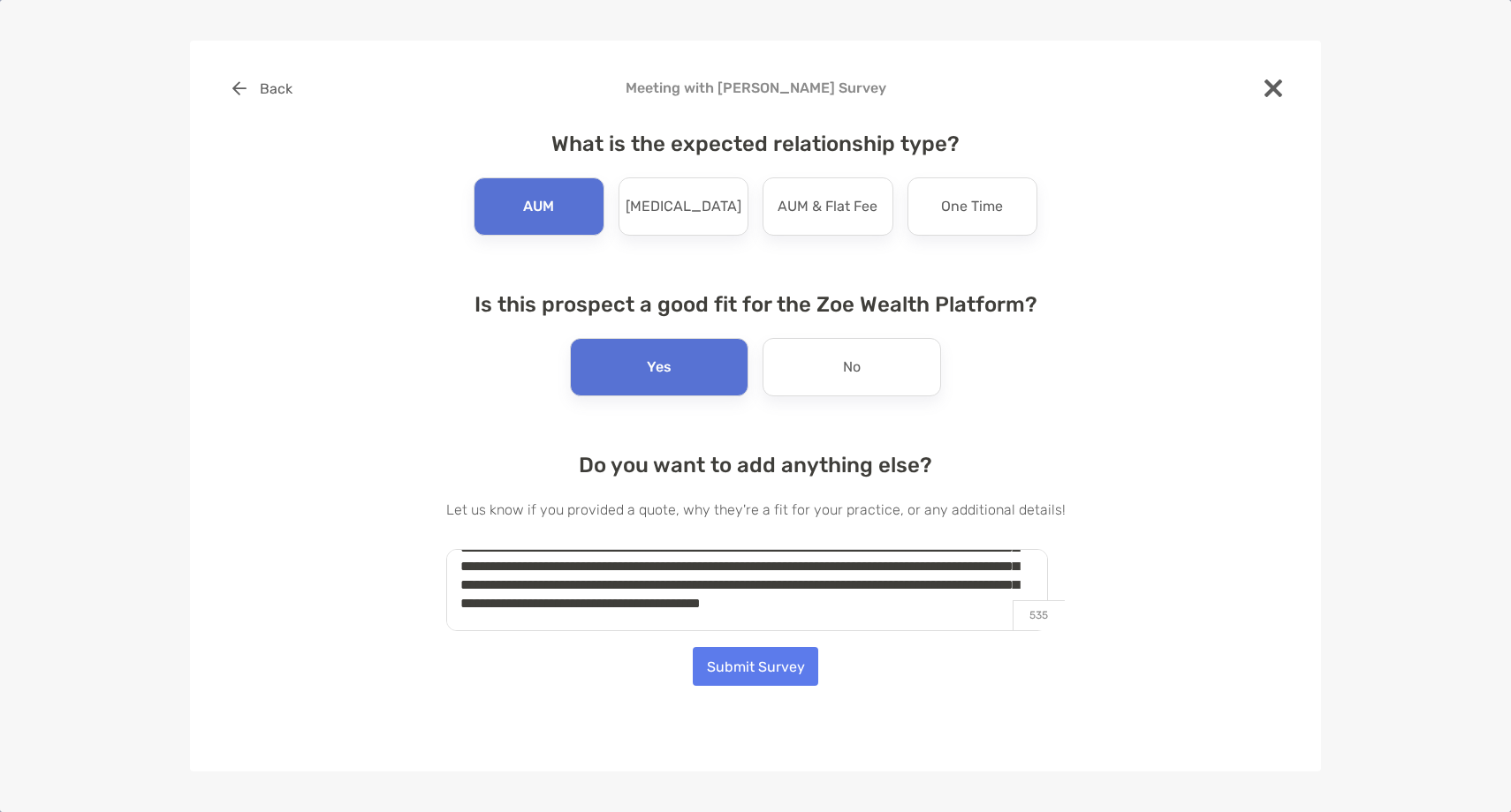
type textarea "**********"
click at [775, 681] on button "Submit Survey" at bounding box center [756, 667] width 126 height 39
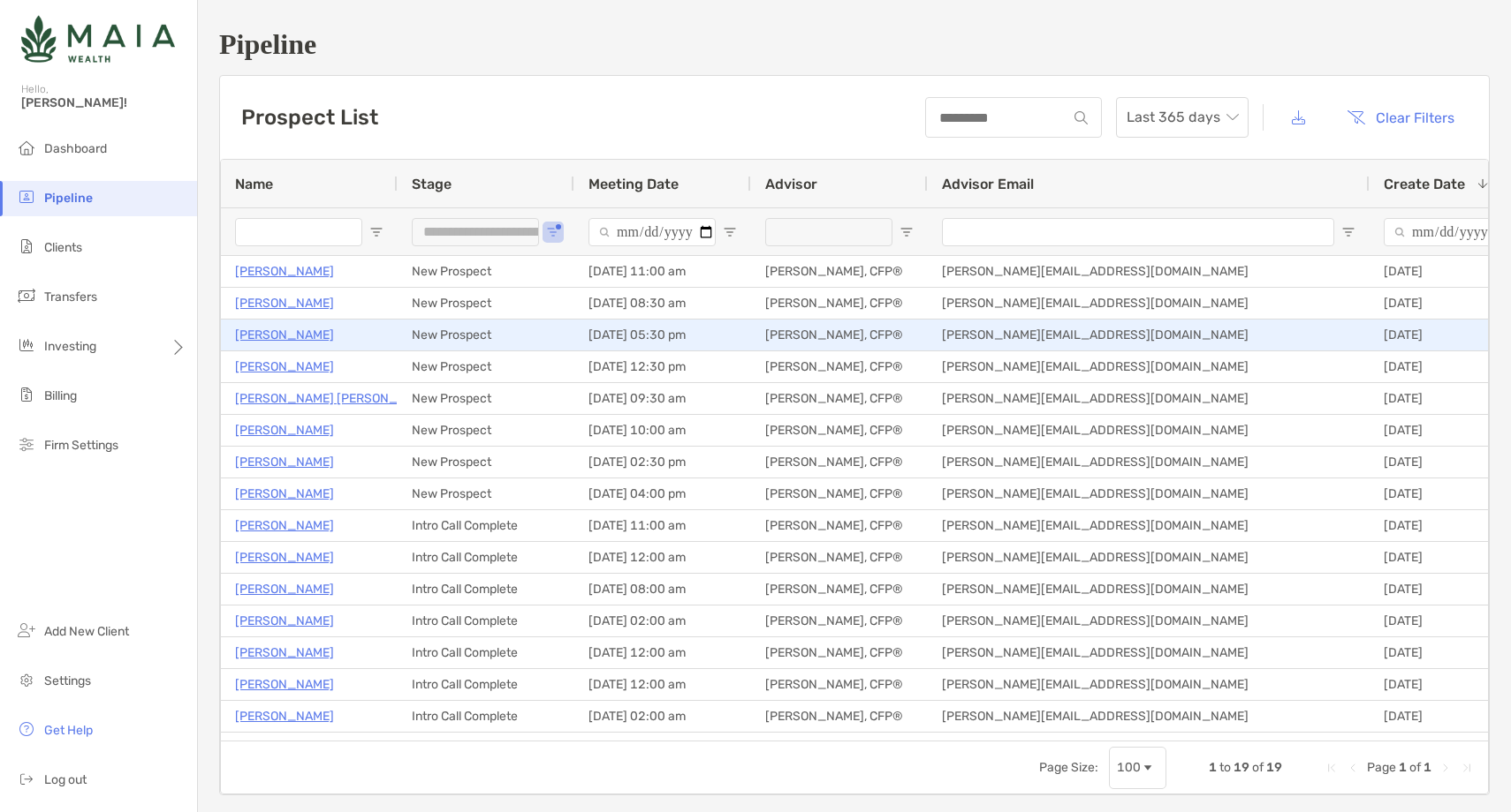
click at [294, 336] on p "Jeffrey Rauber" at bounding box center [284, 335] width 99 height 22
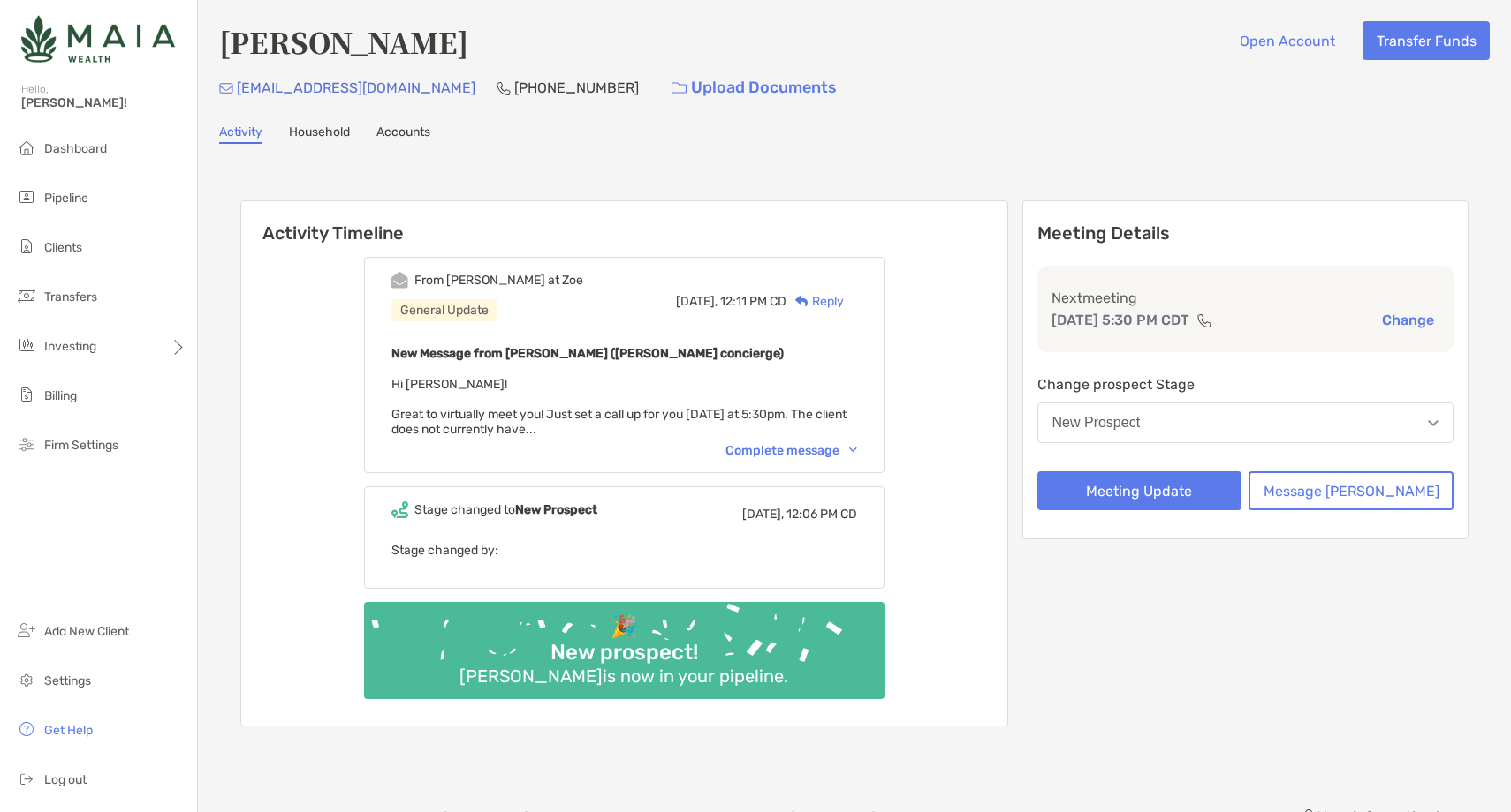
click at [851, 447] on div "Complete message" at bounding box center [791, 450] width 131 height 15
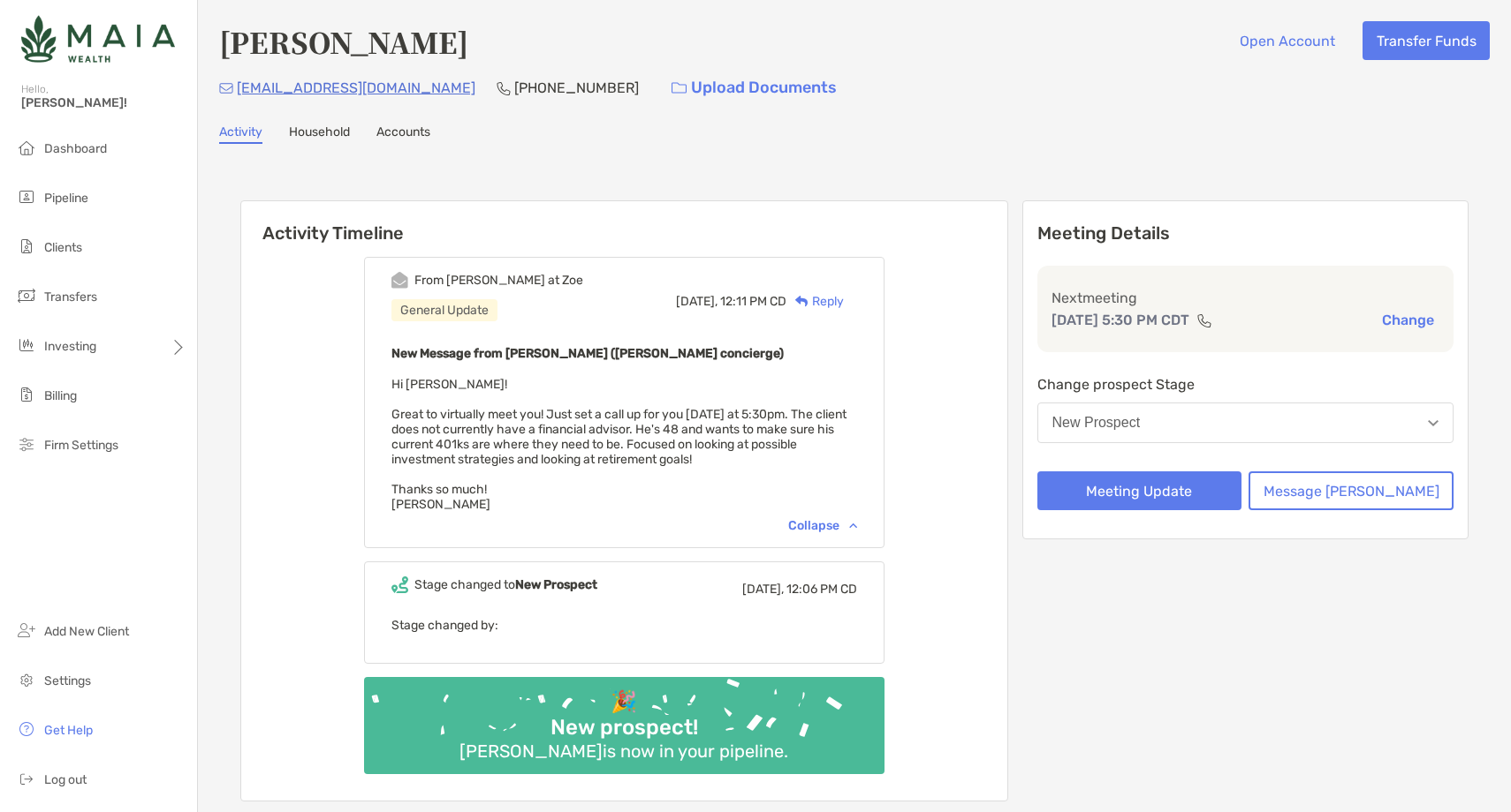
click at [360, 55] on h4 "[PERSON_NAME]" at bounding box center [343, 42] width 249 height 41
copy h4 "[PERSON_NAME]"
